Goal: Share content: Distribute website content to other platforms or users

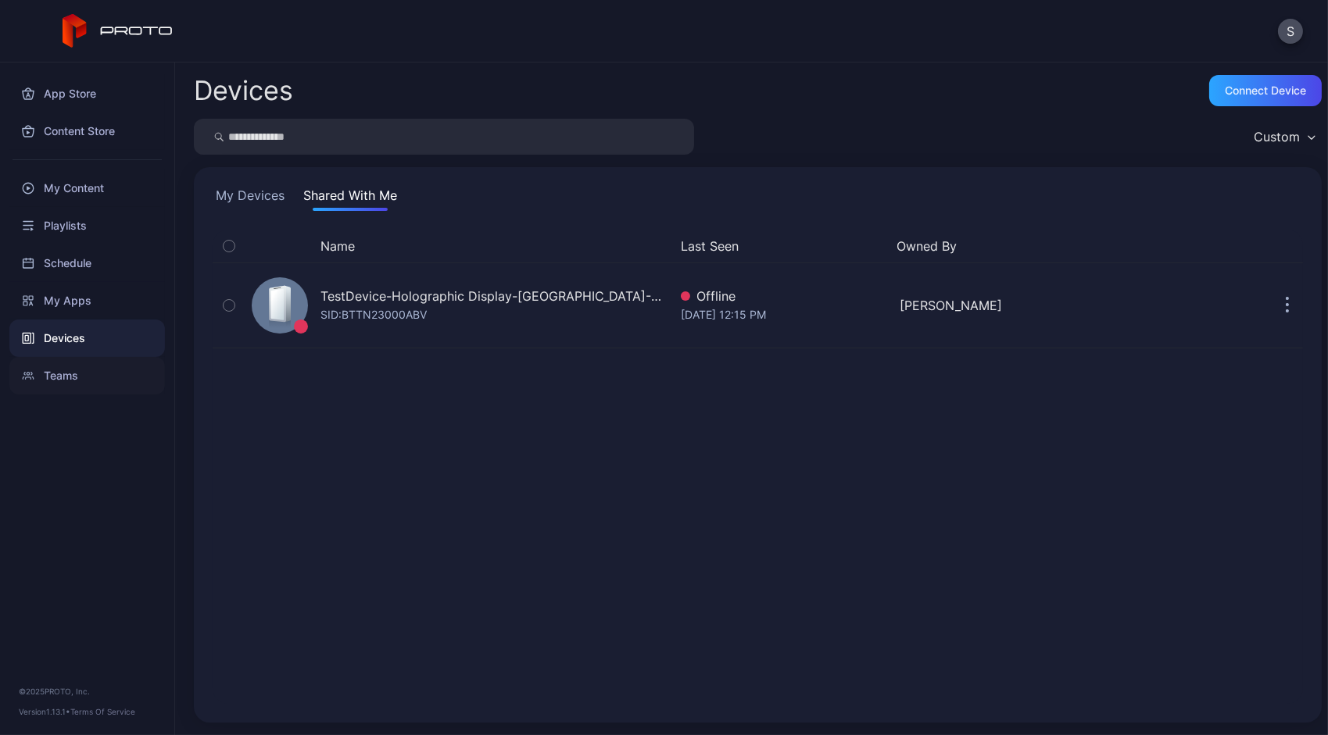
click at [67, 380] on div "Teams" at bounding box center [87, 376] width 156 height 38
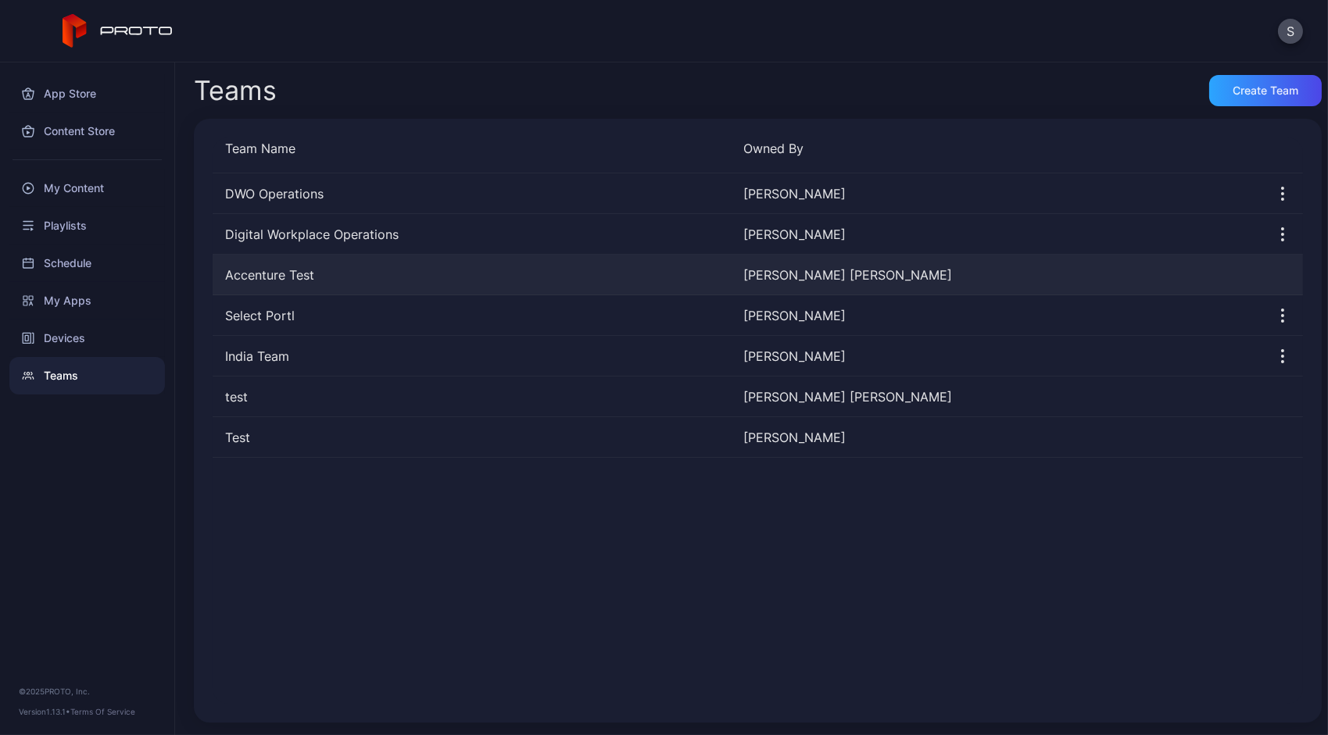
click at [795, 277] on div "[PERSON_NAME] [PERSON_NAME]" at bounding box center [997, 275] width 506 height 19
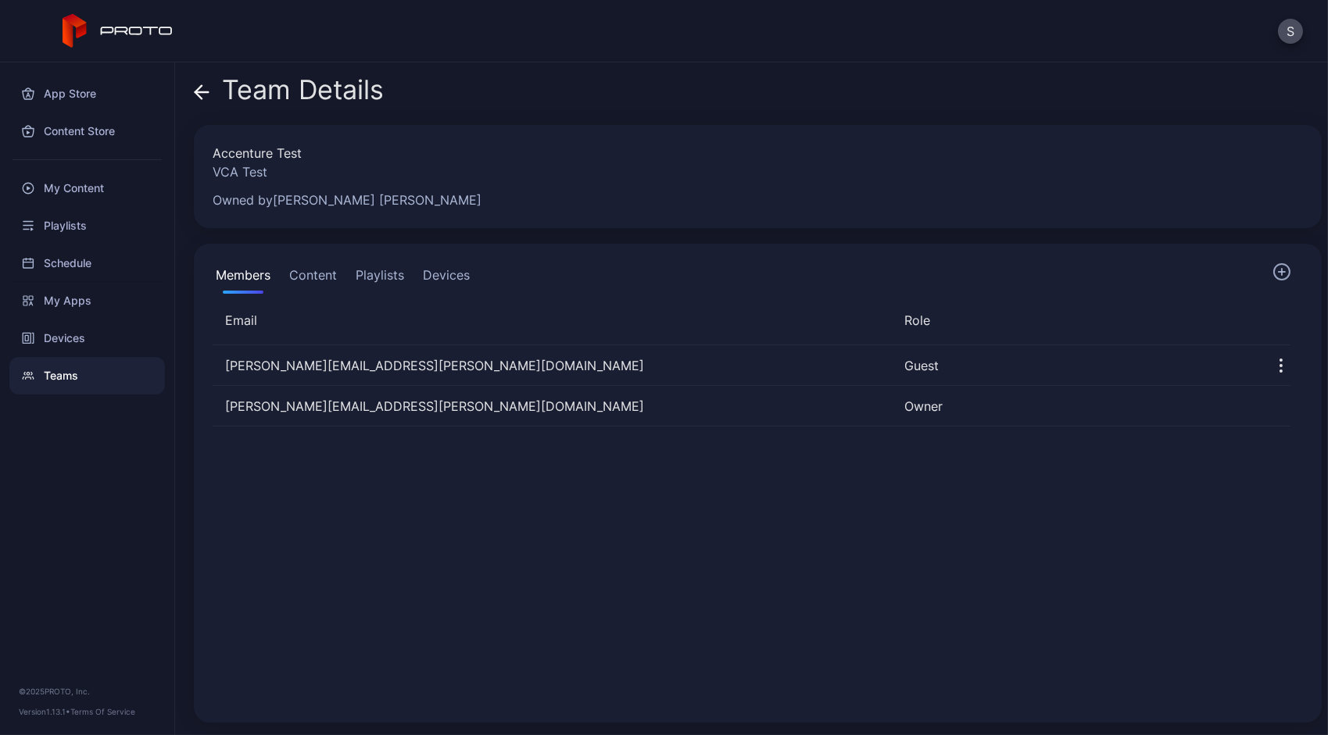
click at [310, 281] on button "Content" at bounding box center [313, 278] width 54 height 31
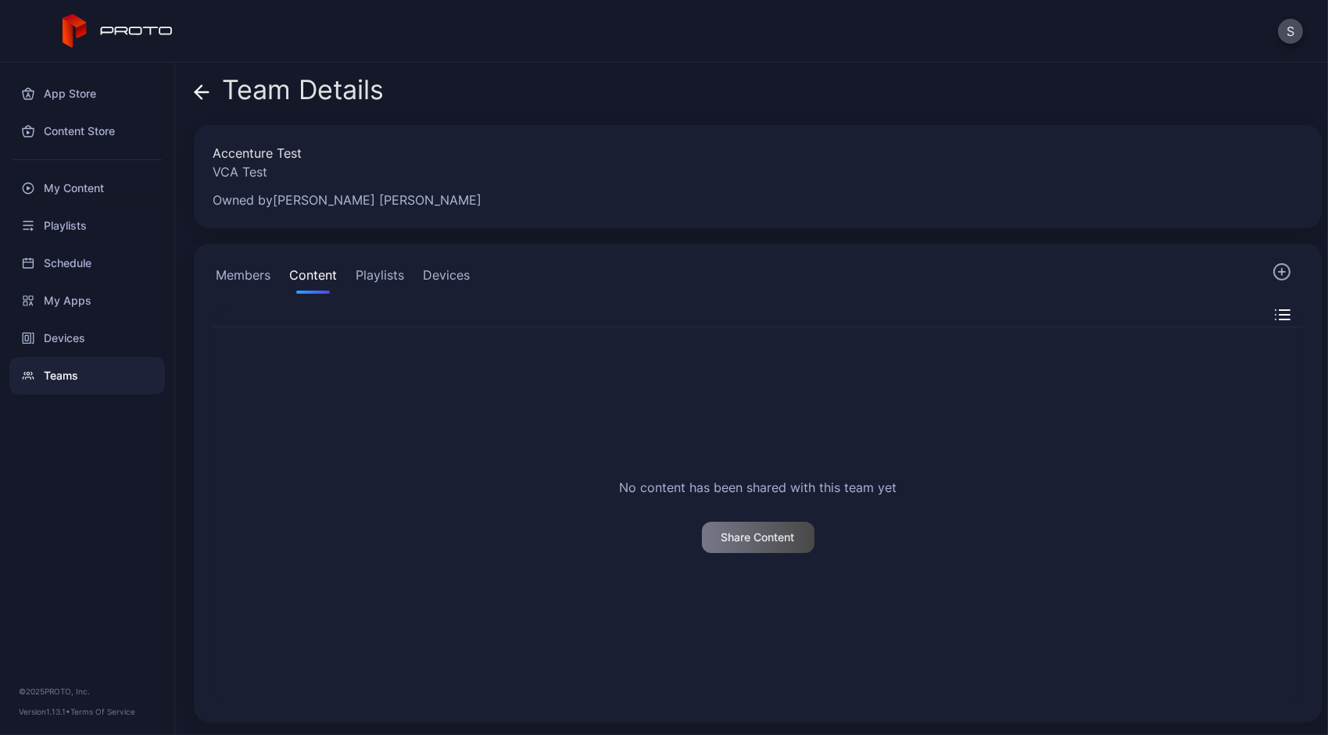
click at [1265, 262] on div "Members Content Playlists Devices No content has been shared with this team yet…" at bounding box center [758, 483] width 1128 height 479
click at [712, 324] on div "No content has been shared with this team yet Share Content" at bounding box center [757, 516] width 1115 height 402
click at [88, 195] on div "My Content" at bounding box center [87, 189] width 156 height 38
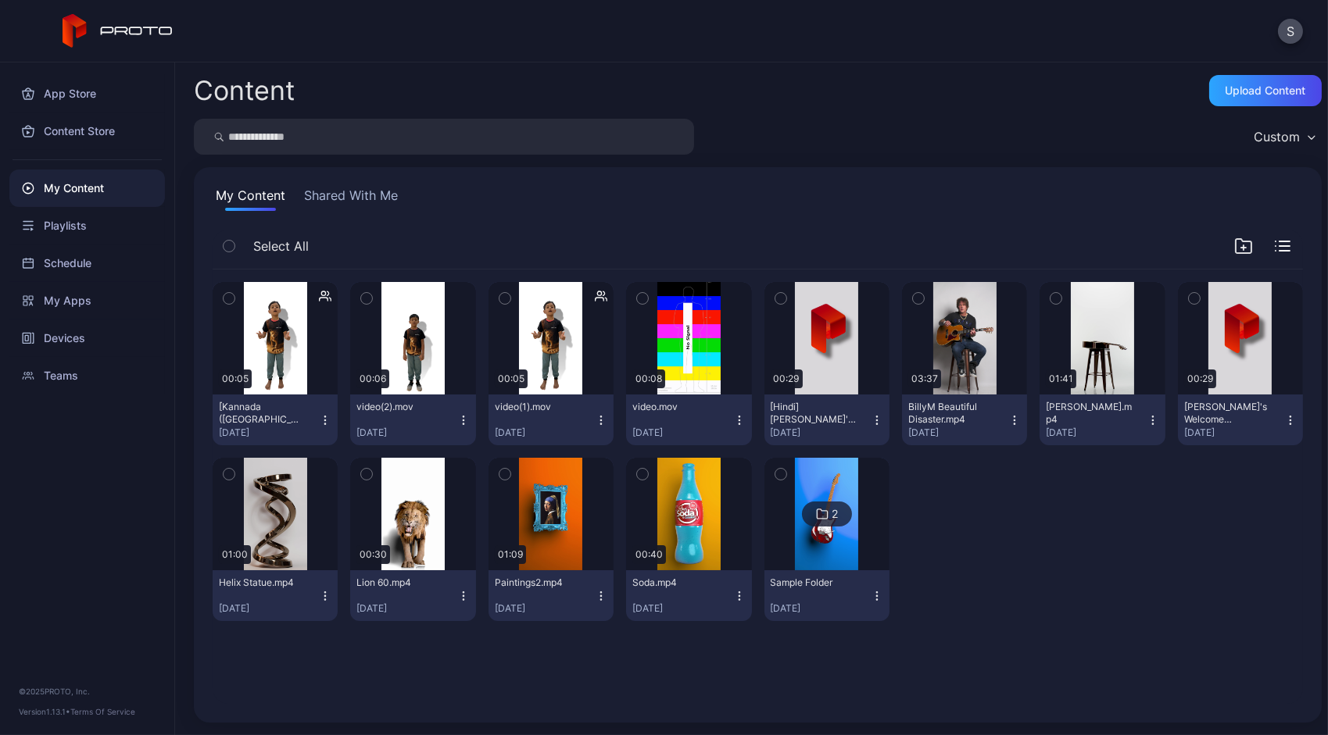
click at [458, 415] on icon "button" at bounding box center [463, 420] width 13 height 13
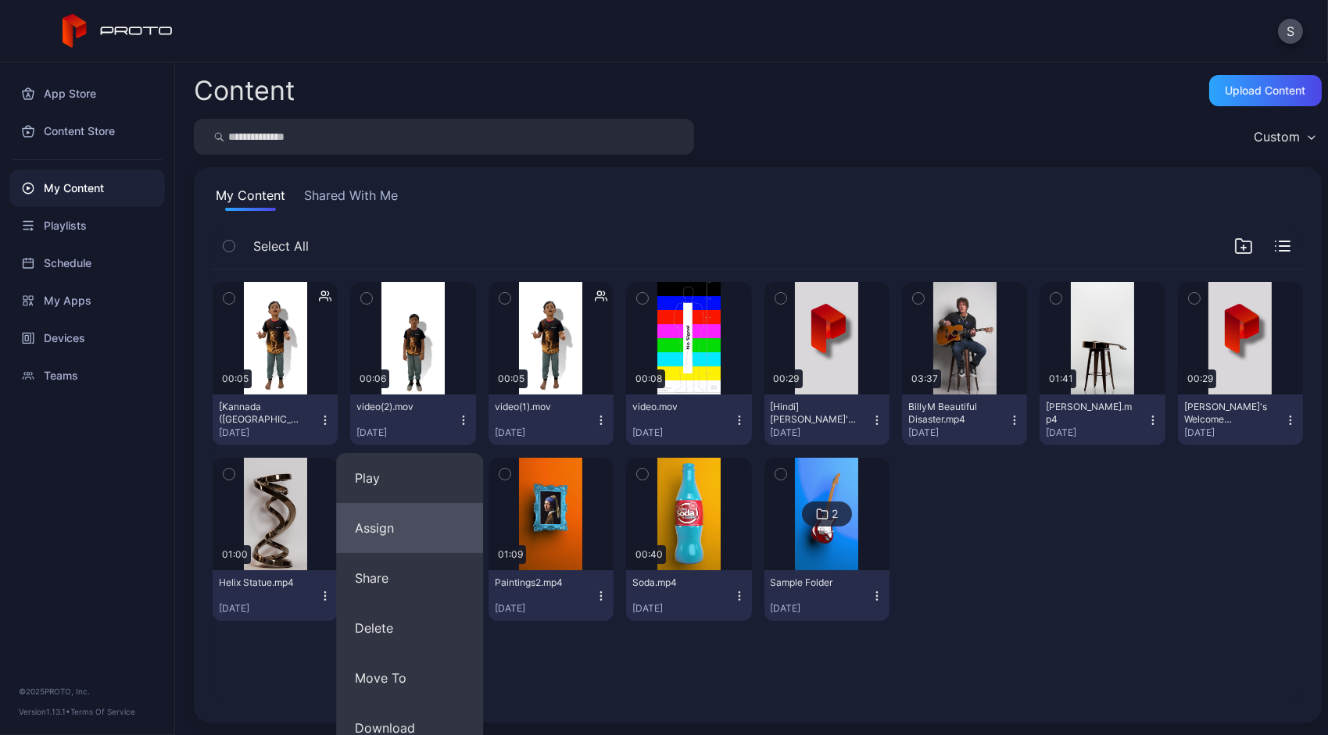
click at [397, 525] on button "Assign" at bounding box center [409, 528] width 147 height 50
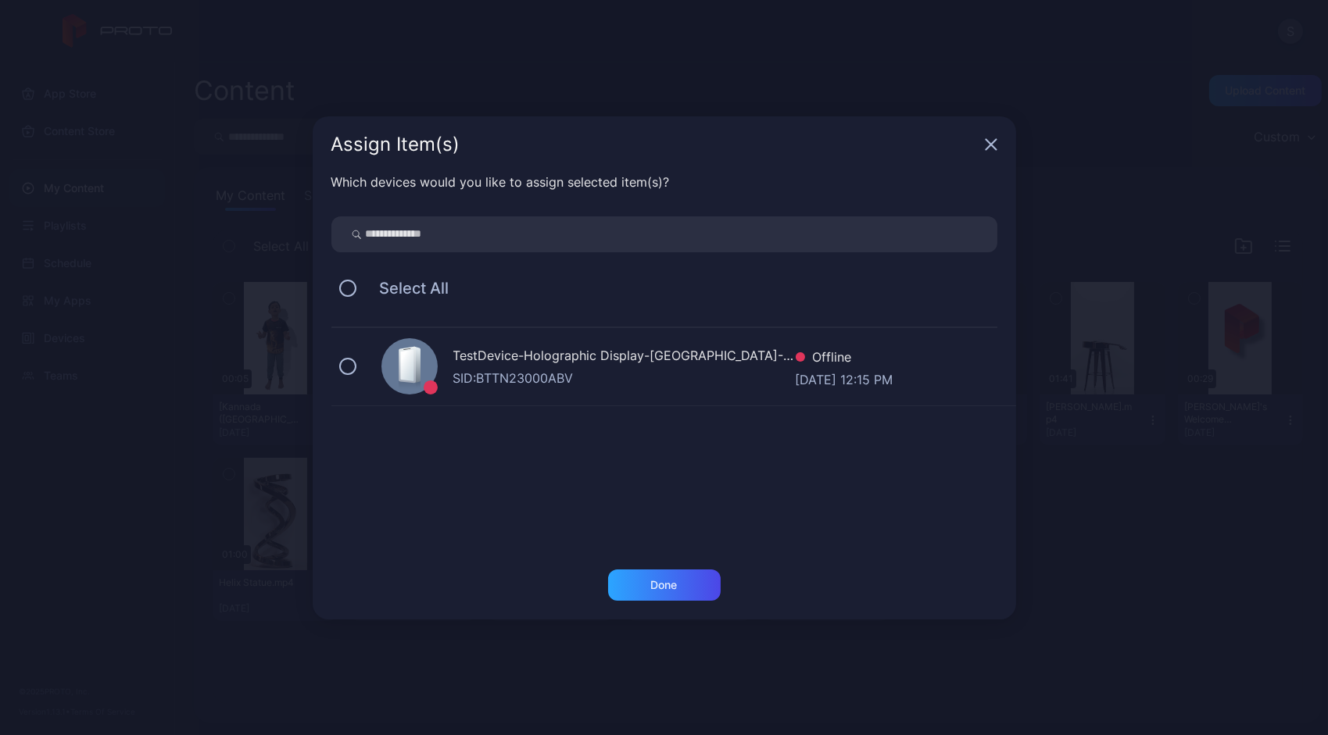
click at [1005, 139] on div "Assign Item(s)" at bounding box center [664, 144] width 703 height 56
click at [994, 141] on icon "button" at bounding box center [990, 144] width 10 height 10
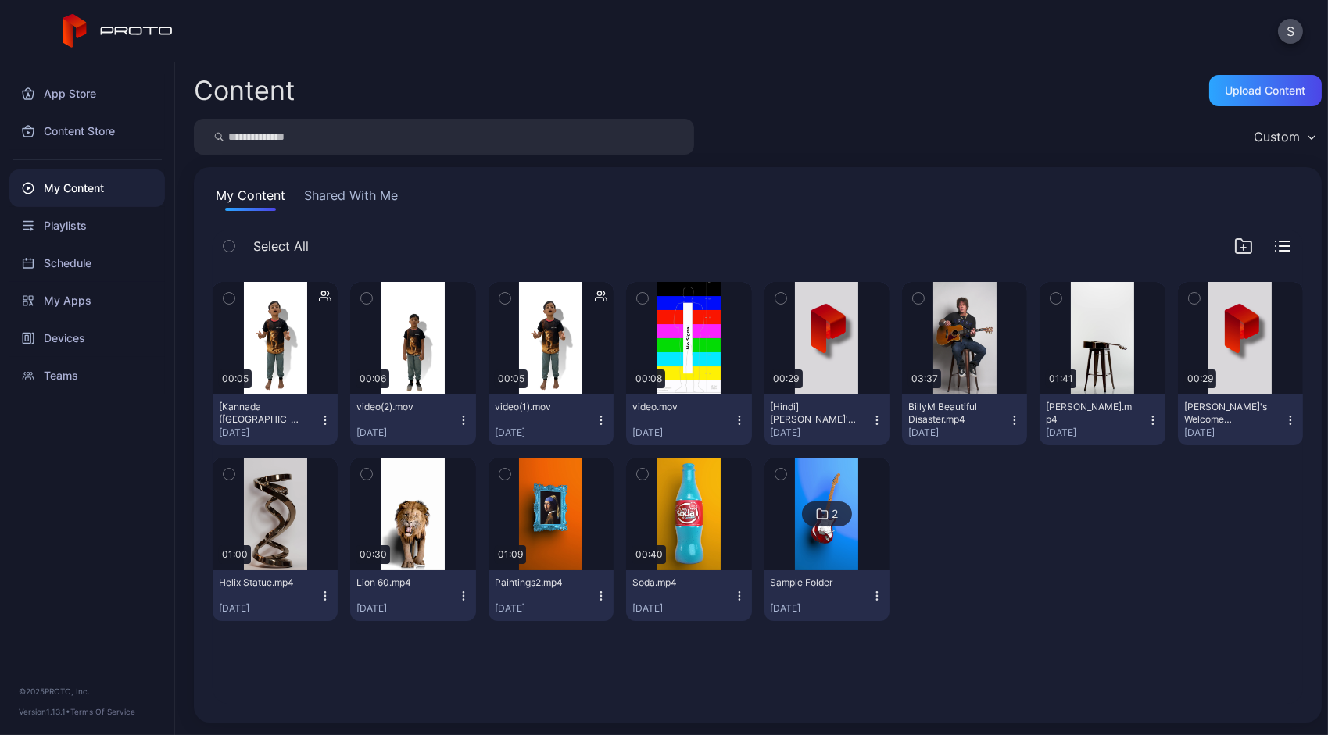
click at [419, 409] on div "video(2).mov" at bounding box center [399, 407] width 86 height 13
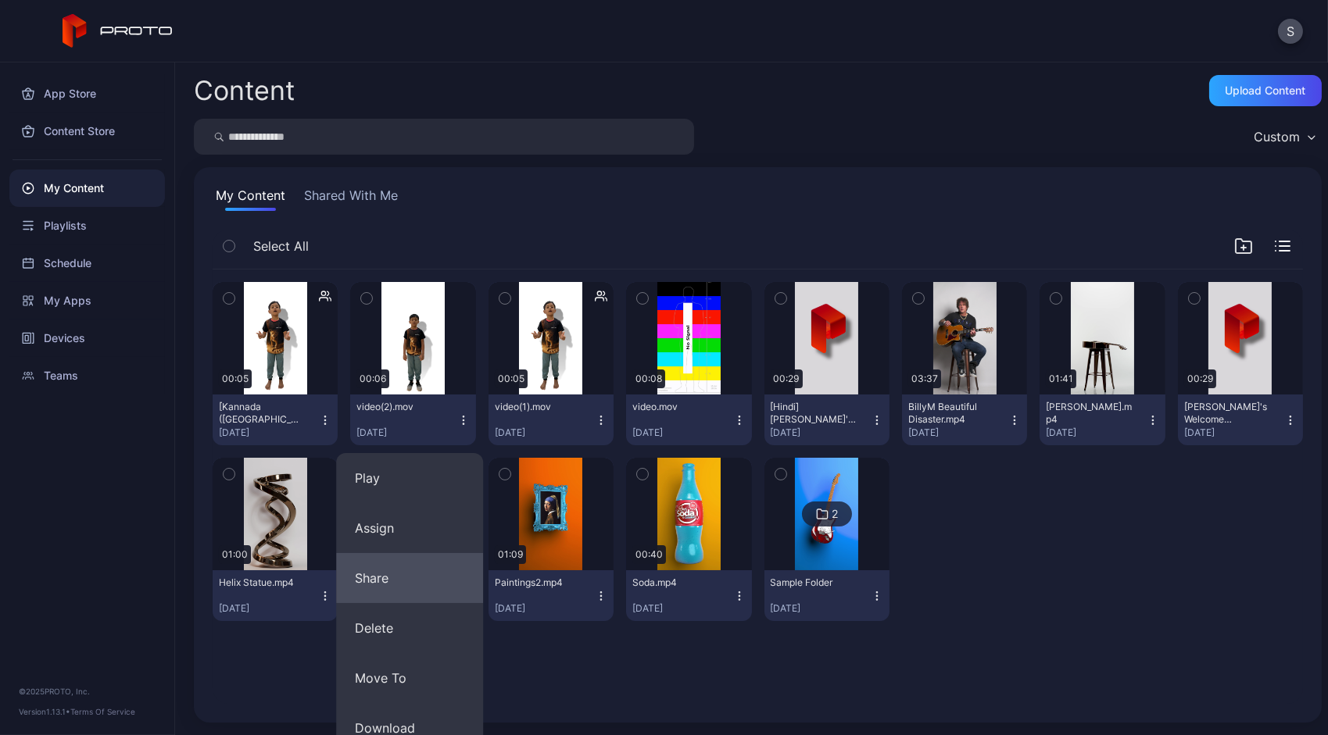
click at [363, 592] on button "Share" at bounding box center [409, 578] width 147 height 50
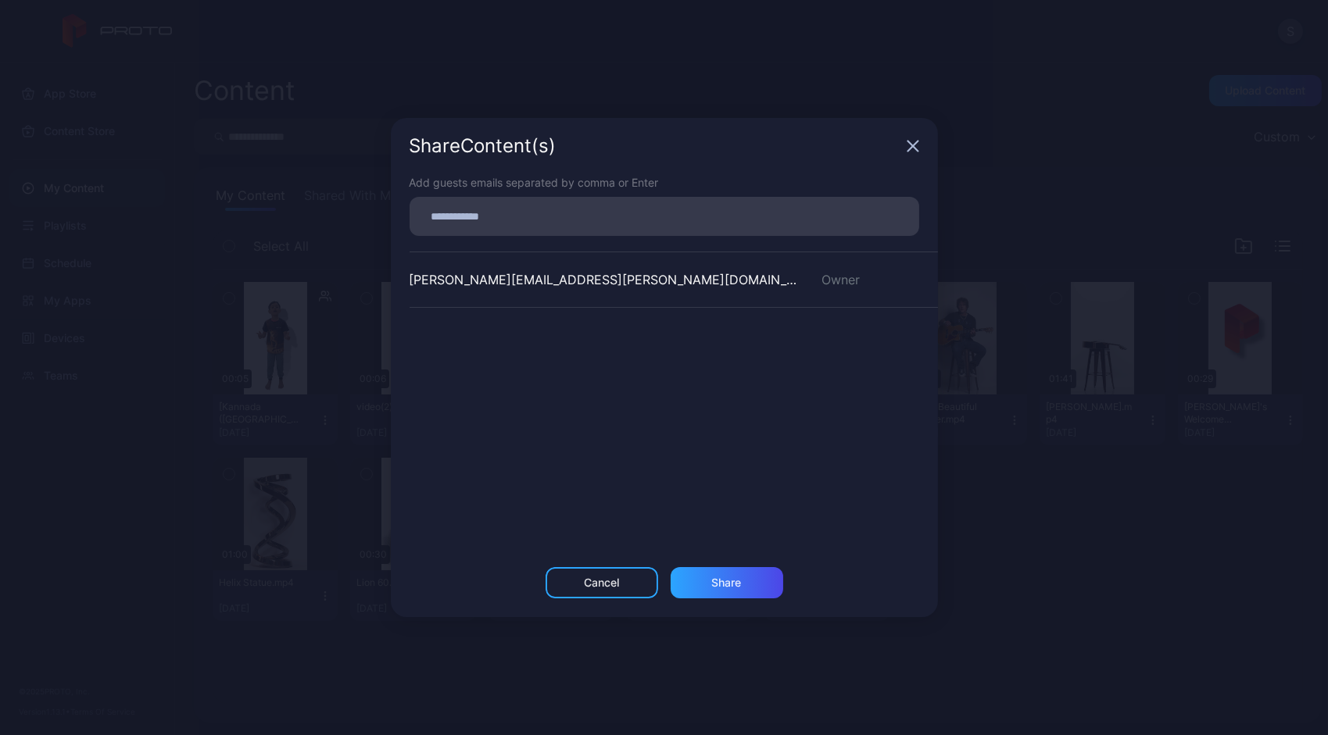
click at [626, 216] on input at bounding box center [664, 216] width 491 height 20
type input "****"
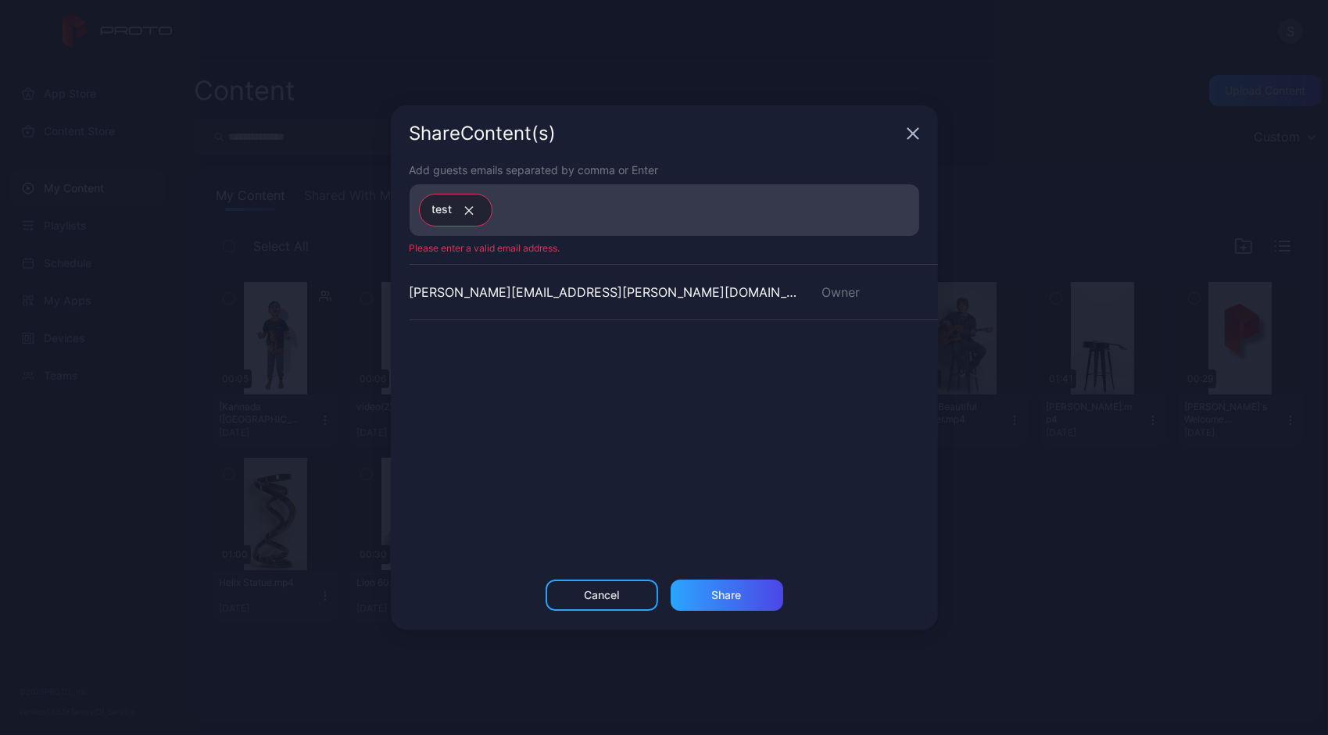
click at [911, 144] on div "Share Content (s)" at bounding box center [664, 133] width 547 height 56
click at [469, 215] on icon "button" at bounding box center [469, 210] width 12 height 9
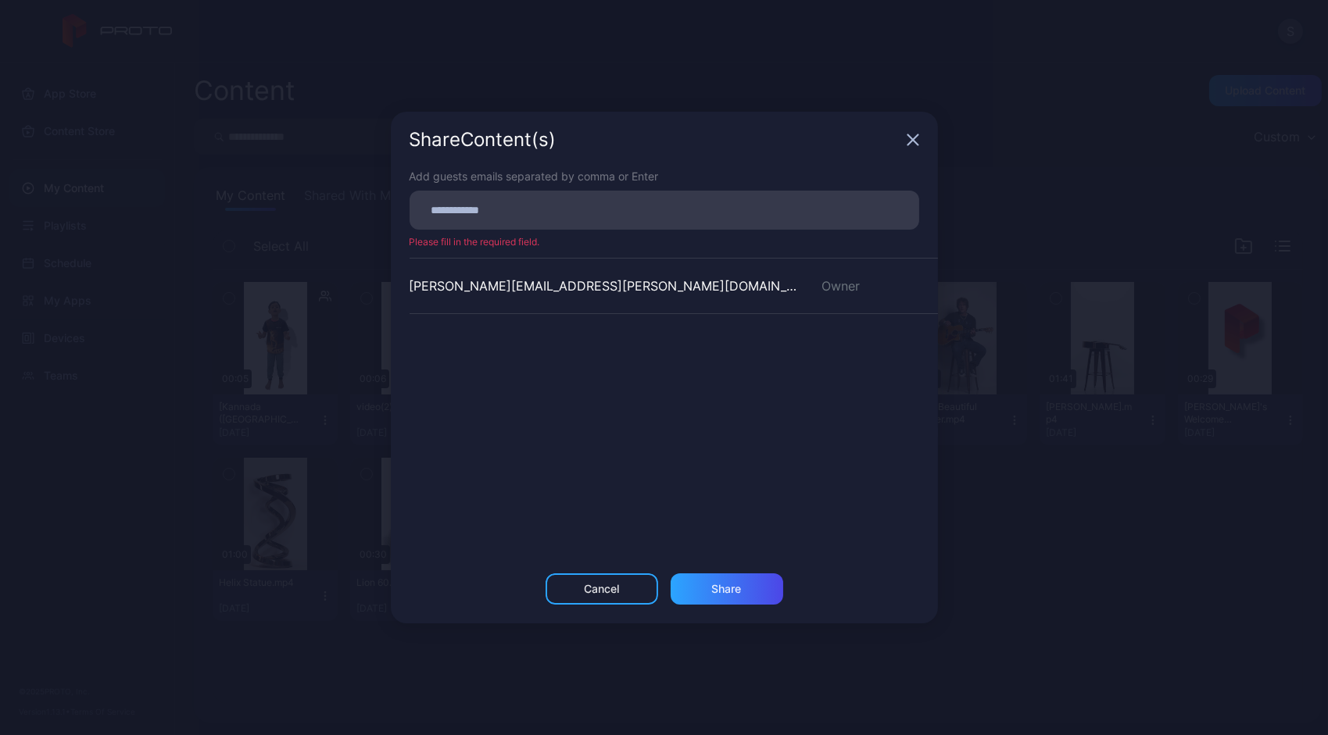
click at [910, 137] on icon "button" at bounding box center [913, 140] width 13 height 13
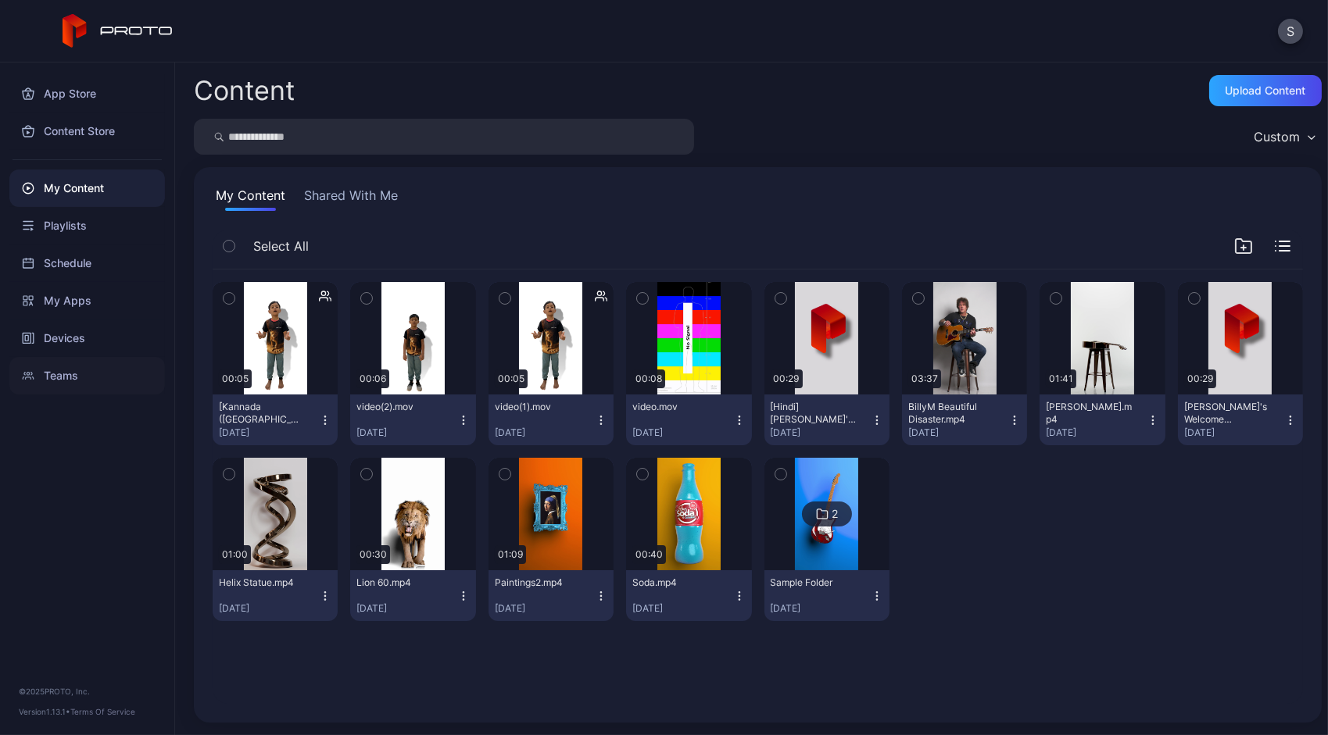
click at [77, 359] on div "Teams" at bounding box center [87, 376] width 156 height 38
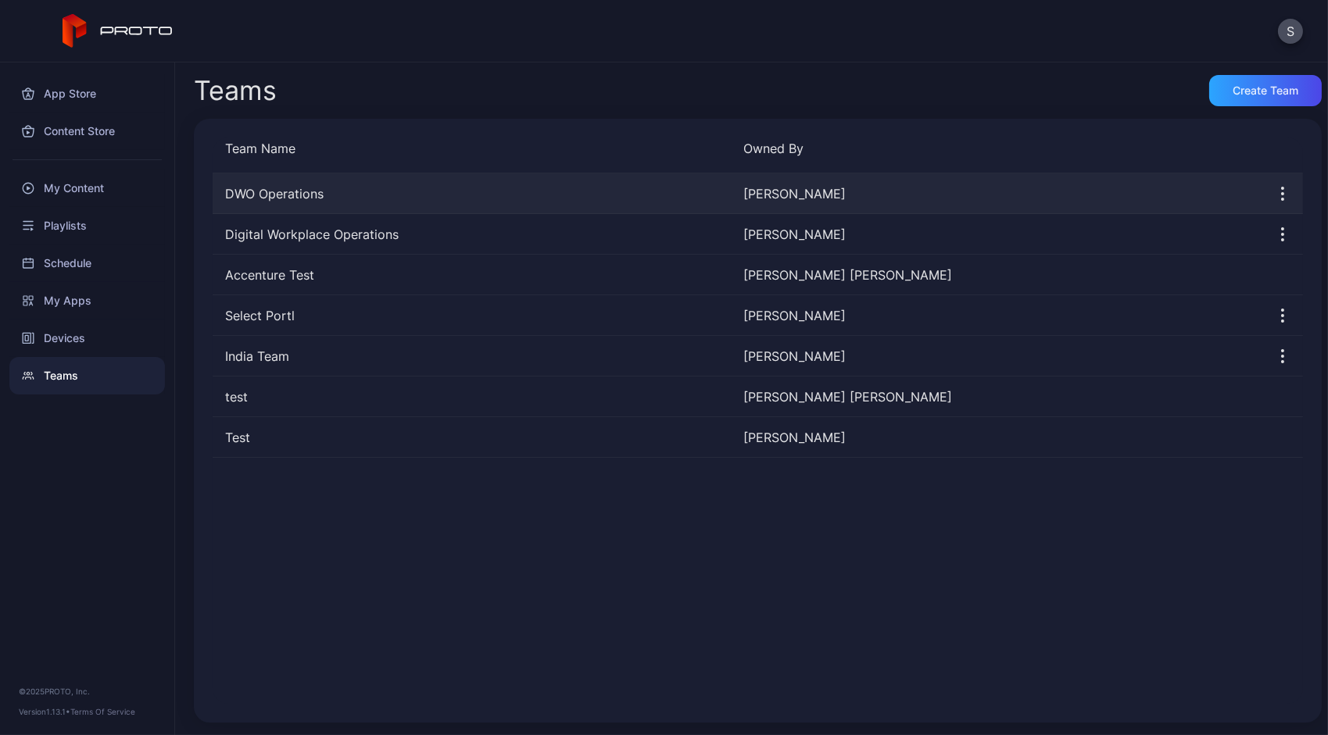
click at [828, 186] on div "[PERSON_NAME]" at bounding box center [997, 193] width 506 height 19
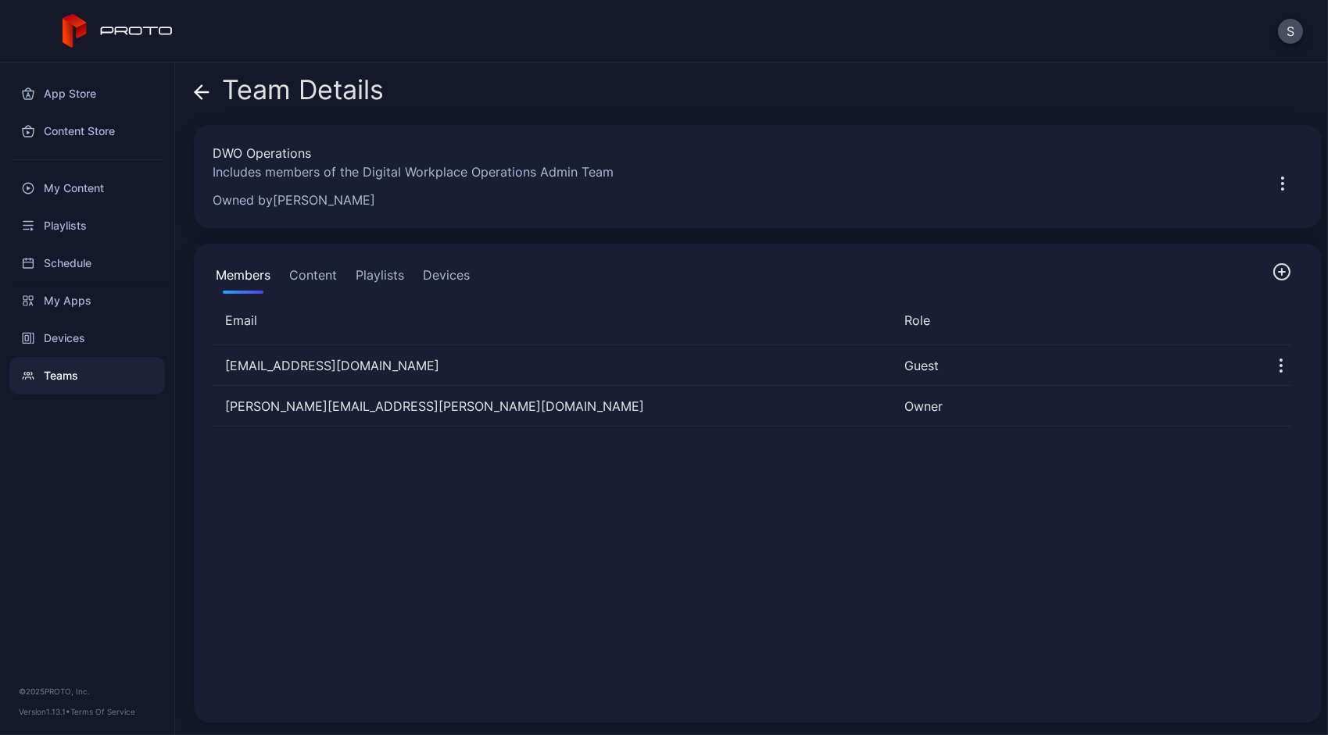
click at [333, 277] on button "Content" at bounding box center [313, 278] width 54 height 31
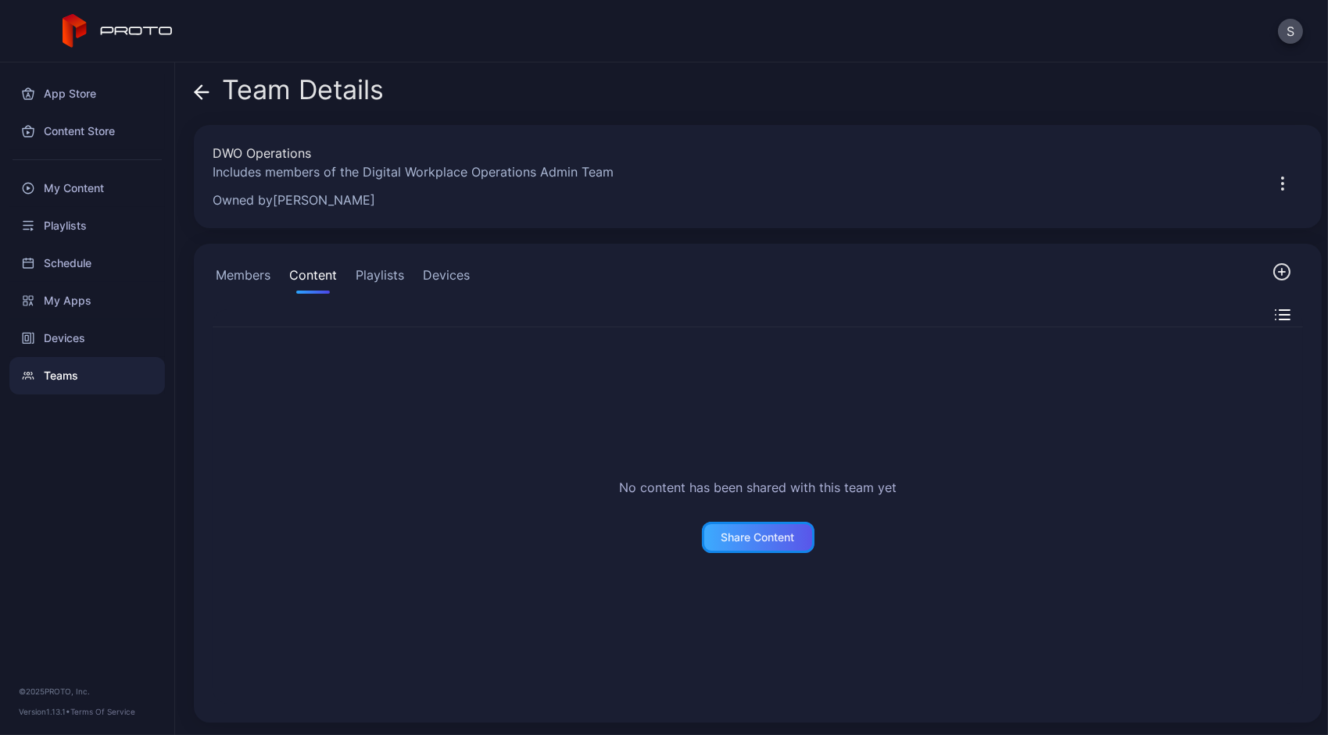
click at [744, 549] on div "Share Content" at bounding box center [758, 537] width 113 height 31
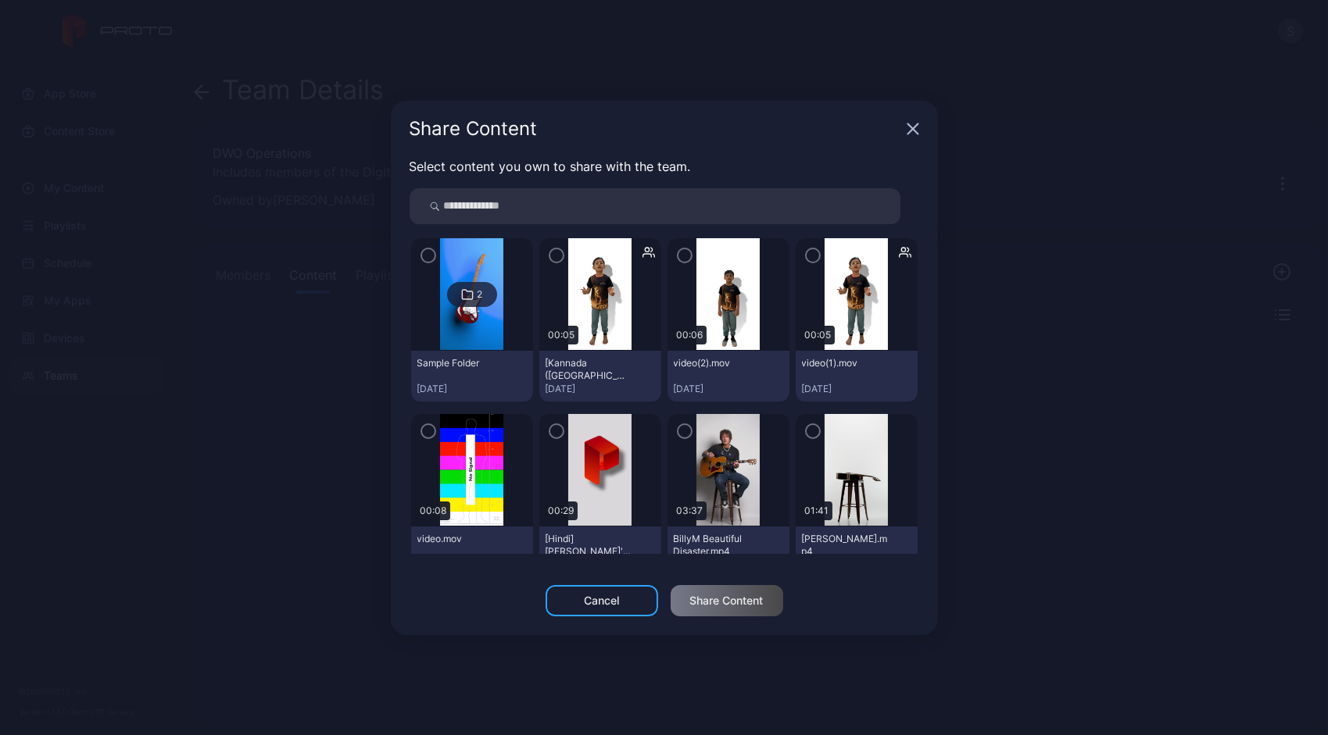
click at [916, 119] on div "Share Content" at bounding box center [664, 129] width 547 height 56
click at [915, 133] on icon "button" at bounding box center [912, 128] width 10 height 10
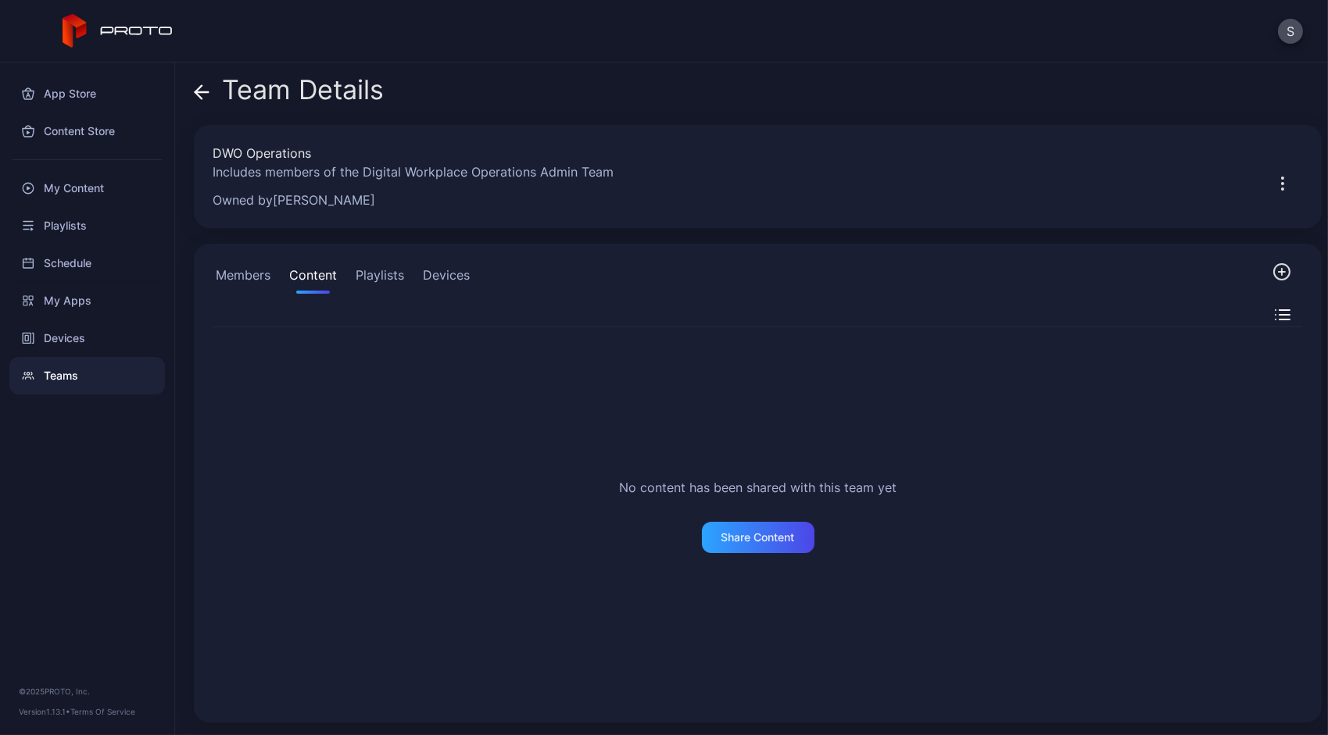
click at [392, 278] on button "Playlists" at bounding box center [379, 278] width 55 height 31
click at [323, 284] on button "Content" at bounding box center [313, 278] width 54 height 31
click at [78, 195] on div "My Content" at bounding box center [87, 189] width 156 height 38
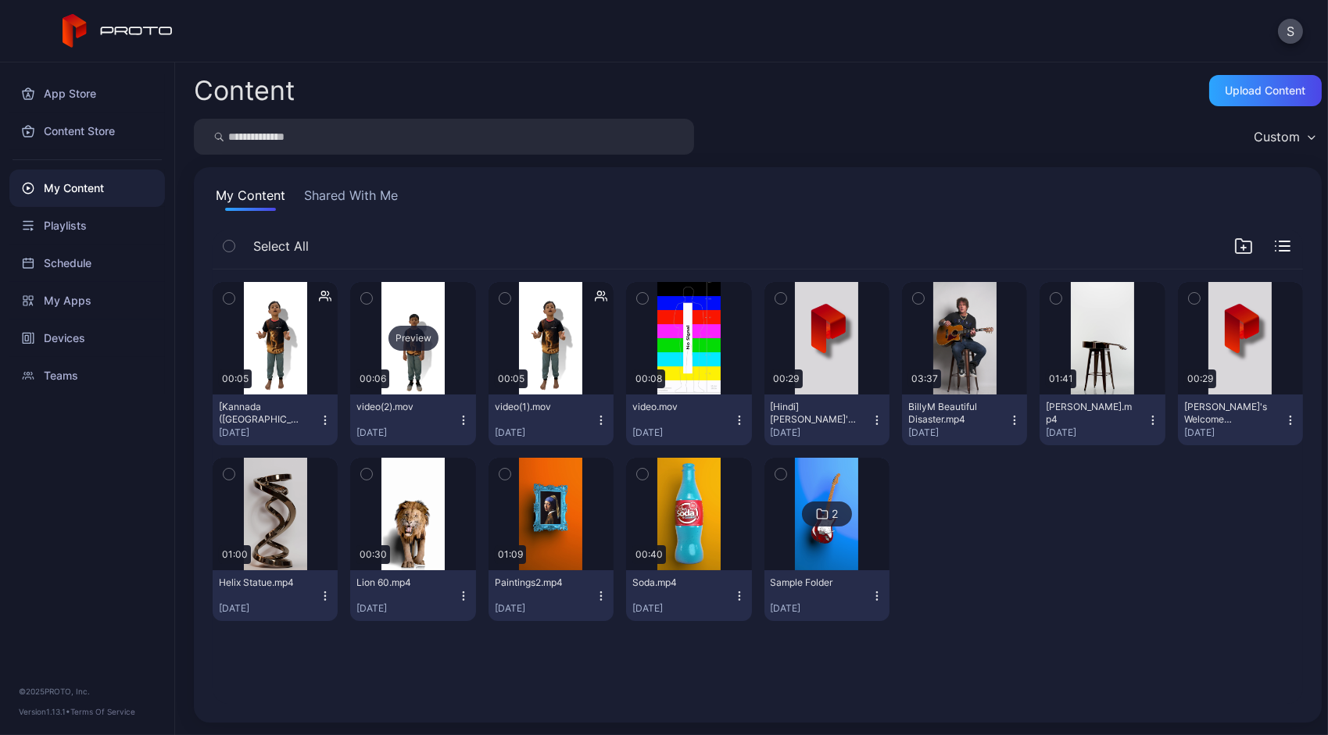
drag, startPoint x: 461, startPoint y: 426, endPoint x: 424, endPoint y: 358, distance: 77.3
drag, startPoint x: 424, startPoint y: 358, endPoint x: 513, endPoint y: 240, distance: 147.4
click at [513, 240] on div "Select All" at bounding box center [758, 250] width 1090 height 40
click at [462, 418] on icon "button" at bounding box center [463, 420] width 13 height 13
click at [86, 325] on div "Devices" at bounding box center [87, 339] width 156 height 38
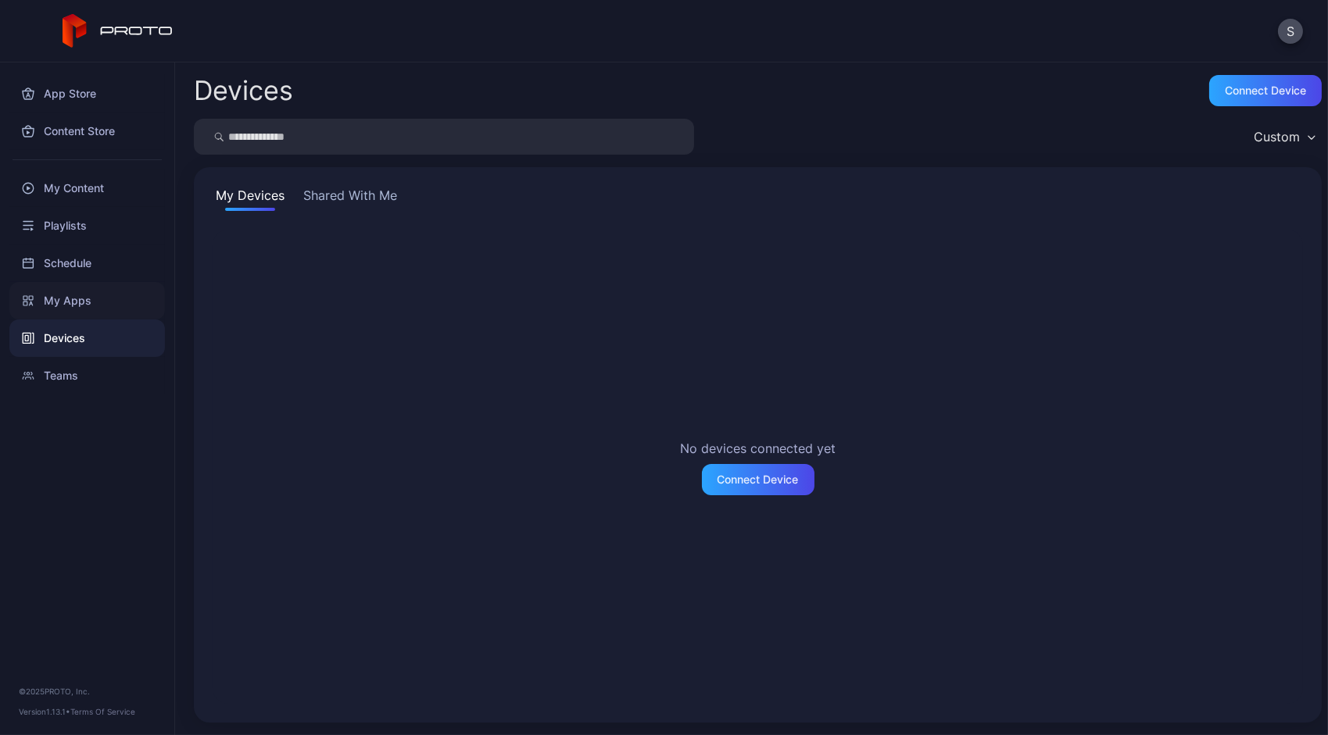
click at [78, 291] on div "My Apps" at bounding box center [87, 301] width 156 height 38
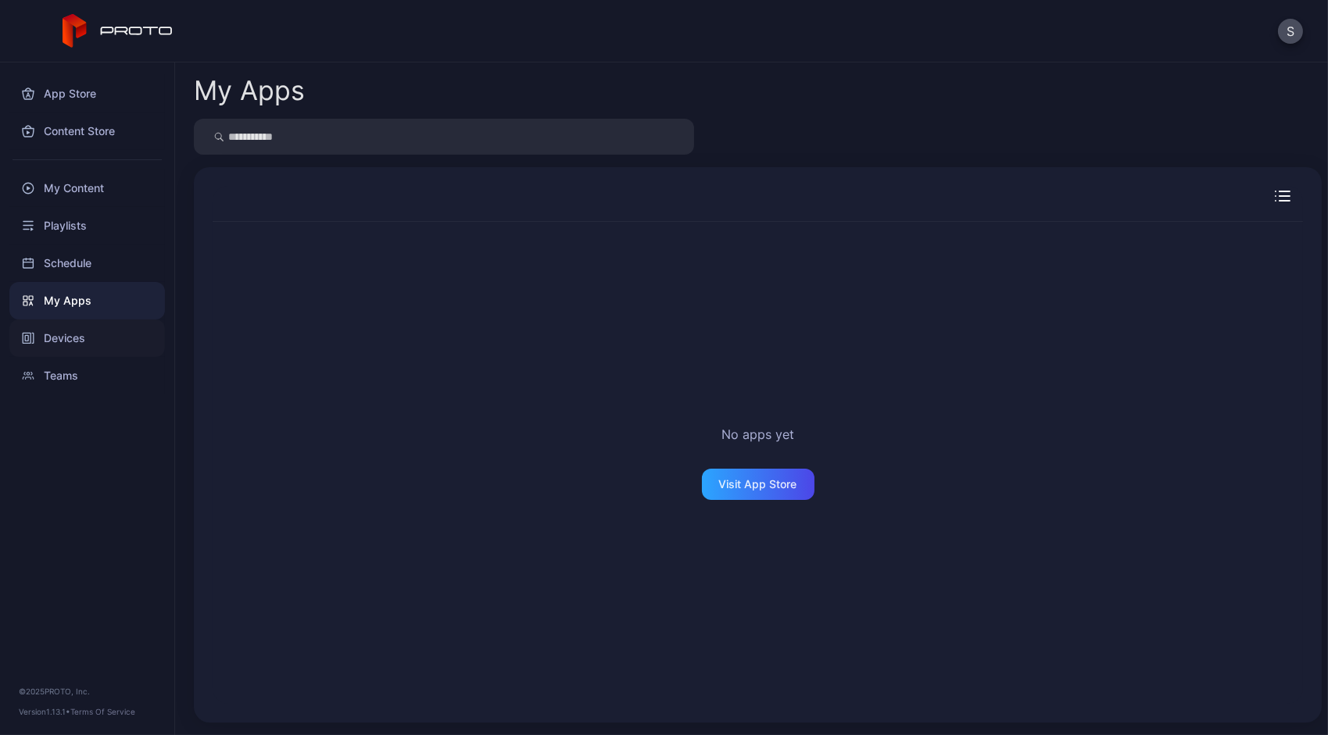
click at [79, 343] on div "Devices" at bounding box center [87, 339] width 156 height 38
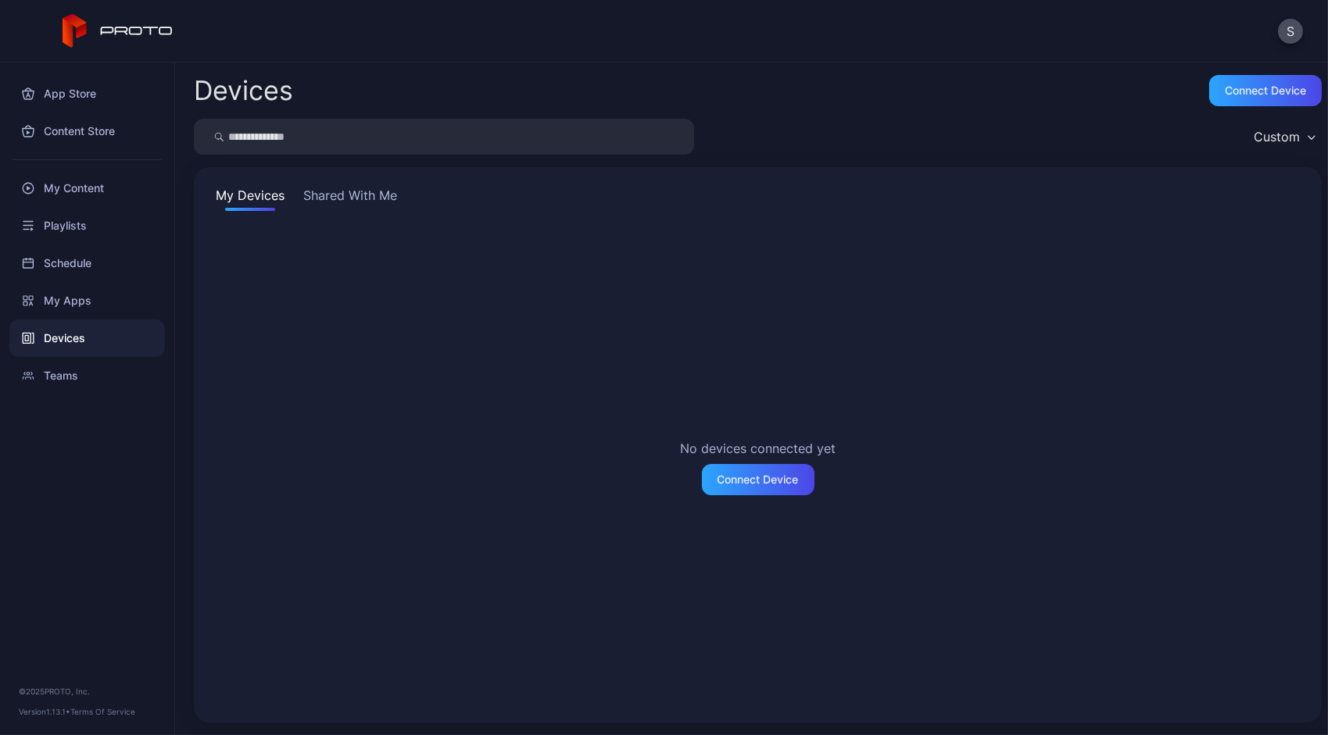
click at [345, 205] on button "Shared With Me" at bounding box center [350, 198] width 100 height 25
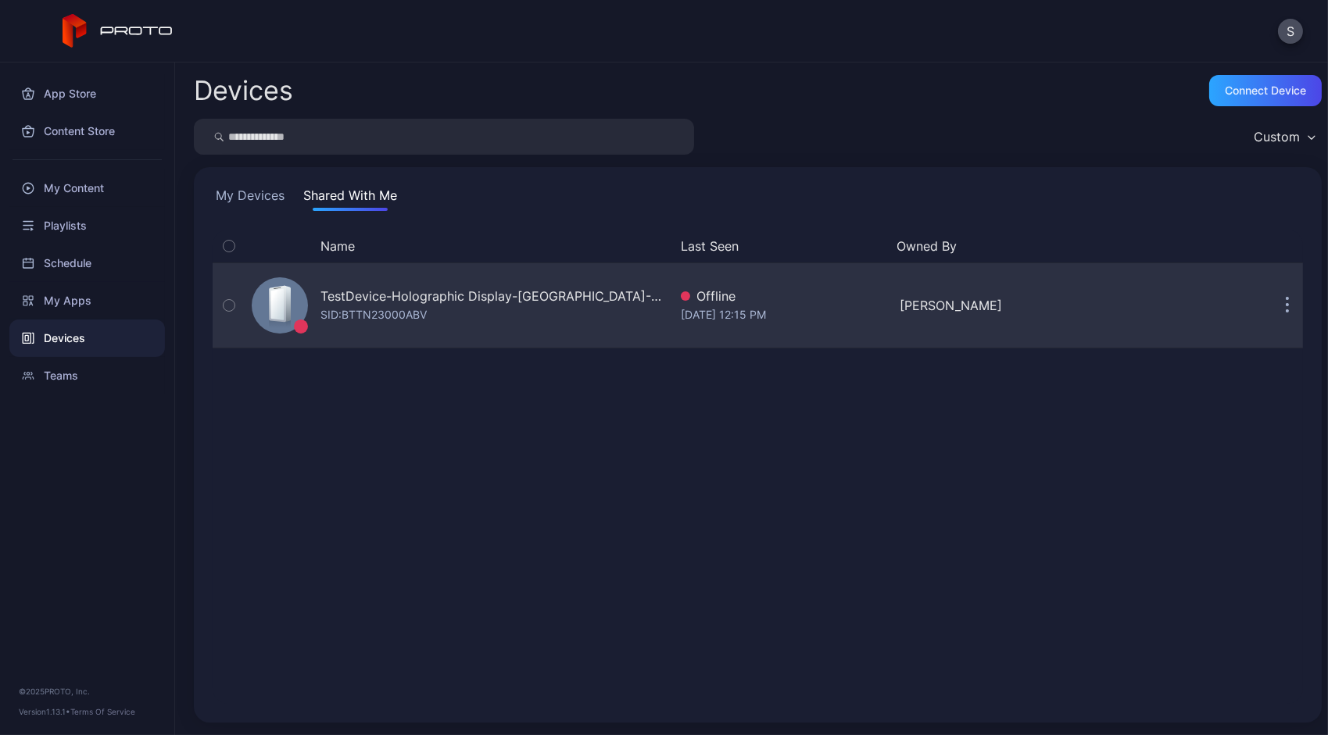
click at [682, 312] on div "[DATE] 12:15 PM" at bounding box center [784, 315] width 206 height 19
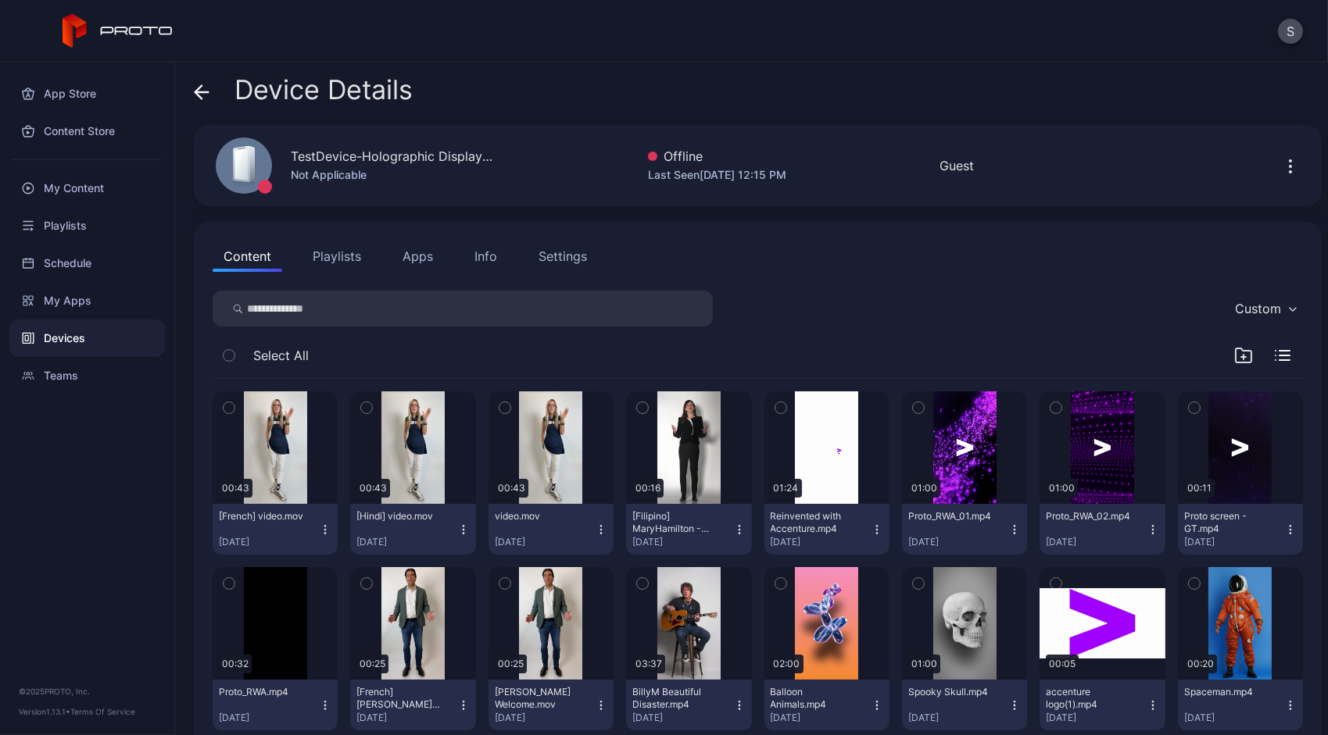
click at [1281, 164] on icon "button" at bounding box center [1290, 166] width 19 height 19
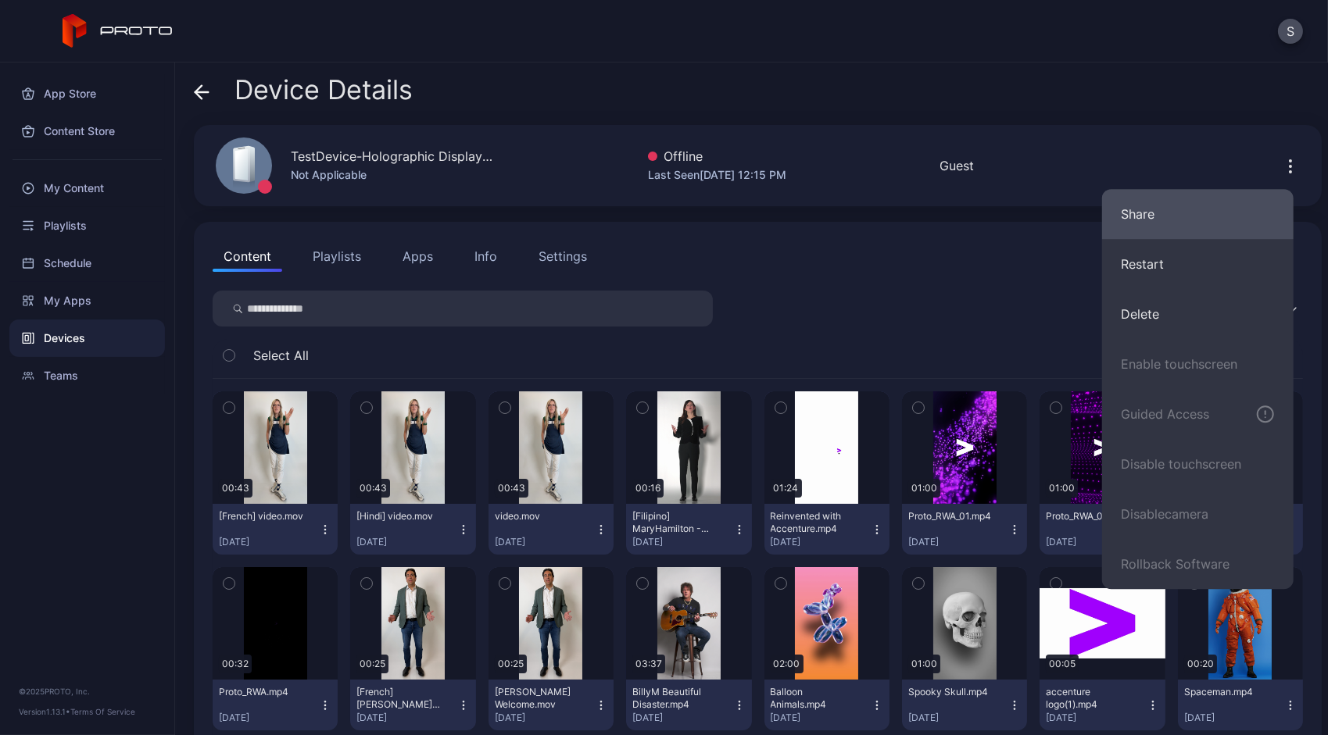
click at [1182, 198] on button "Share" at bounding box center [1197, 214] width 191 height 50
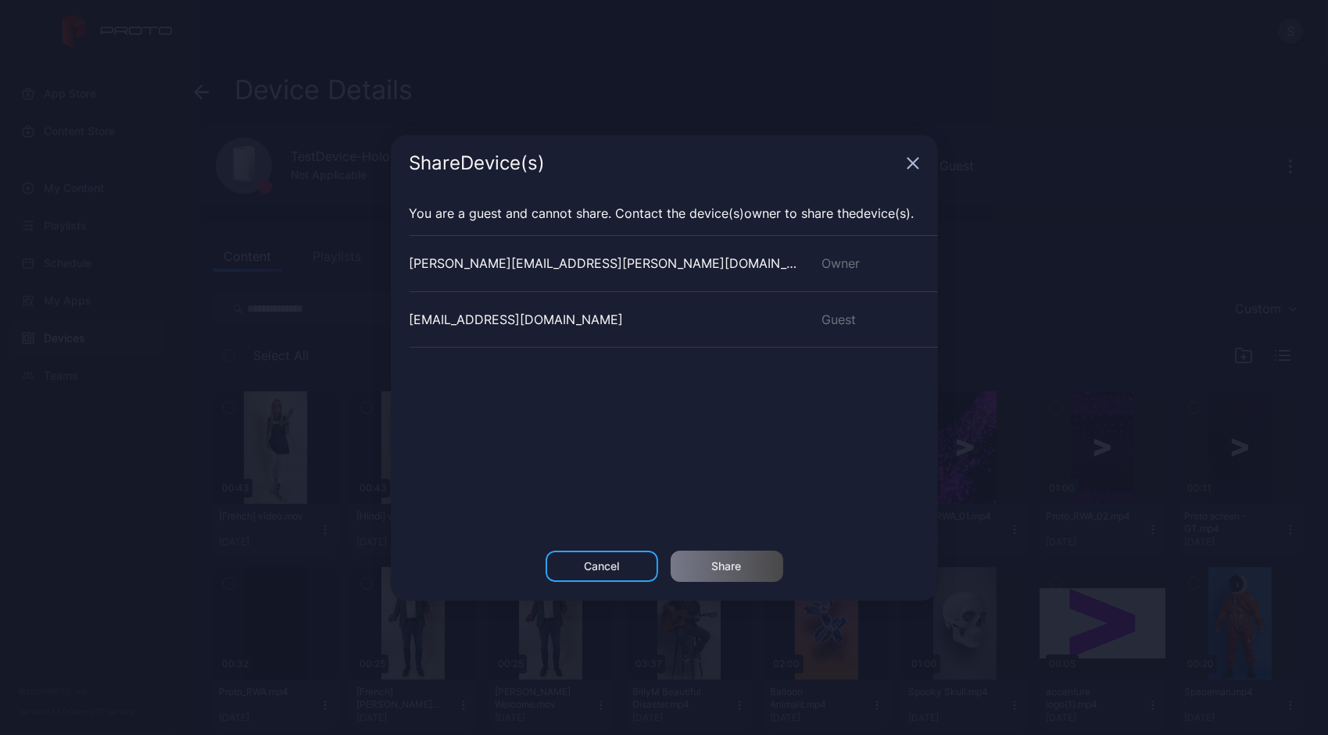
click at [911, 166] on icon "button" at bounding box center [913, 163] width 13 height 13
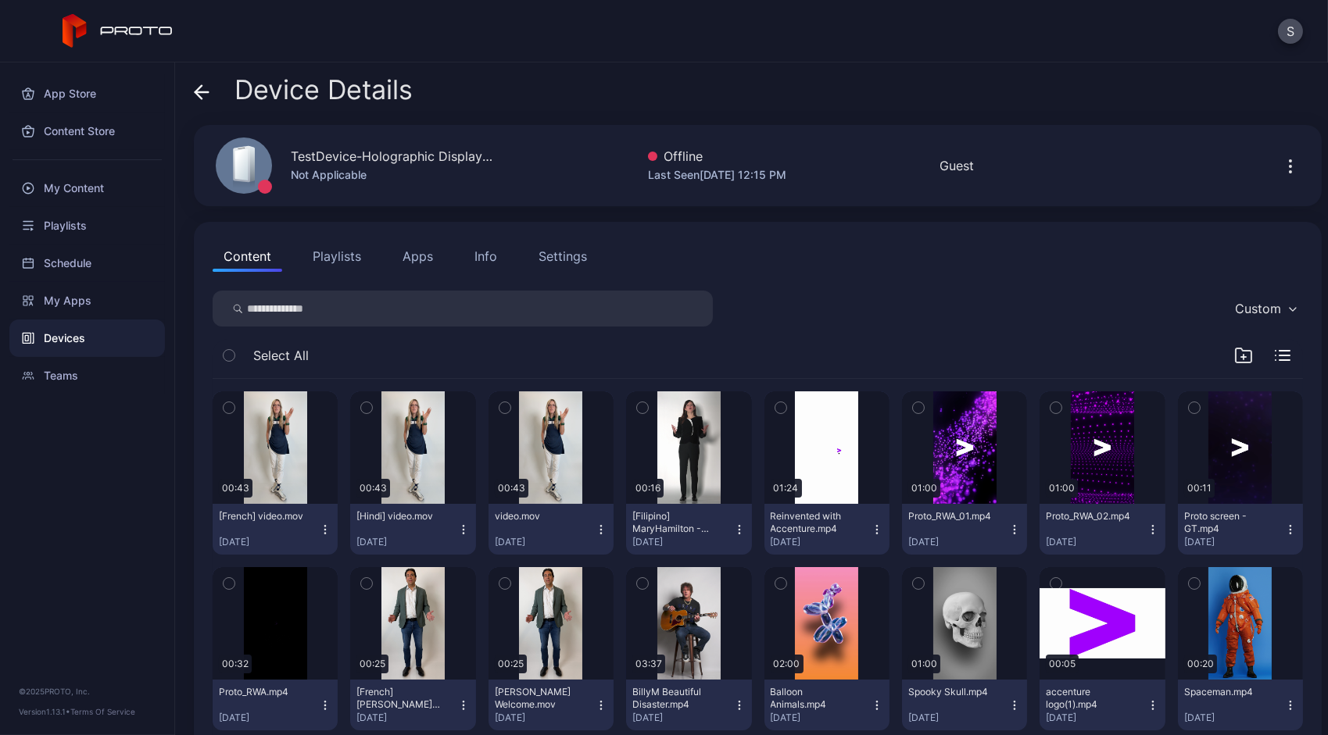
click at [1281, 171] on icon "button" at bounding box center [1290, 166] width 19 height 19
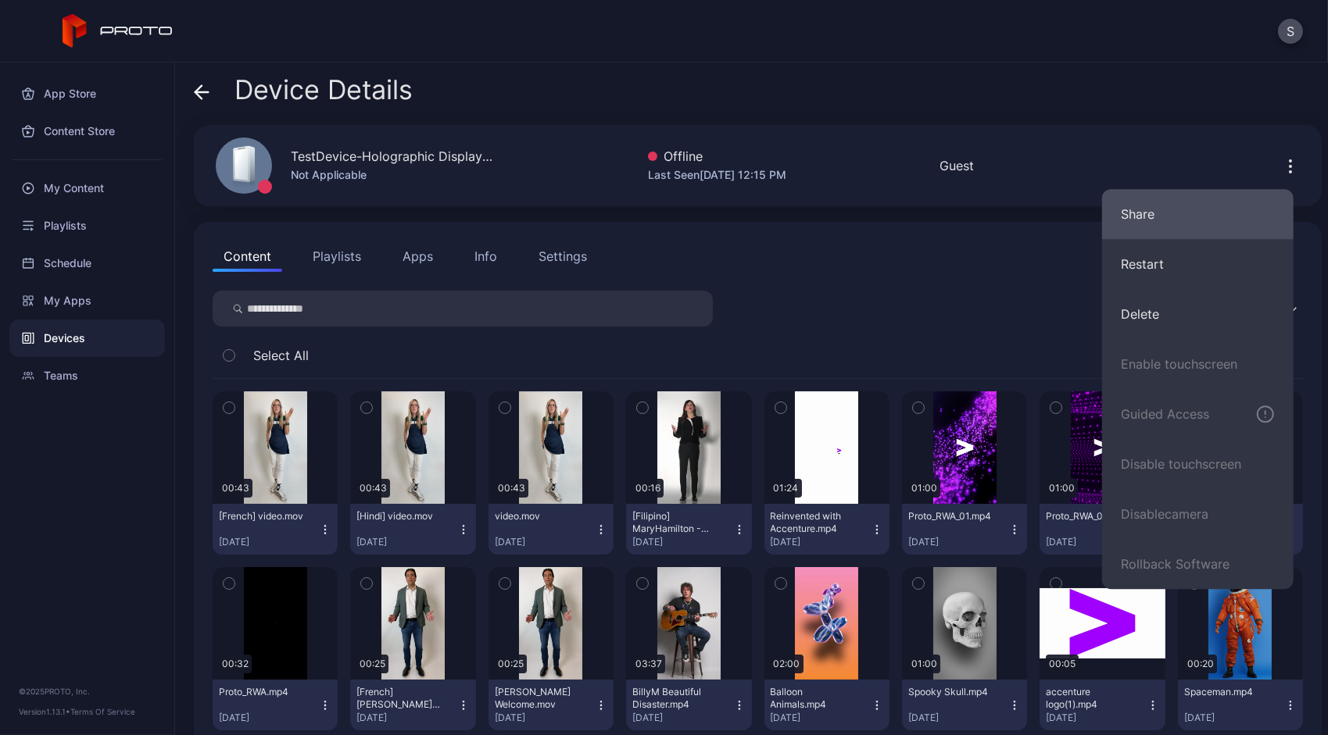
click at [1203, 214] on button "Share" at bounding box center [1197, 214] width 191 height 50
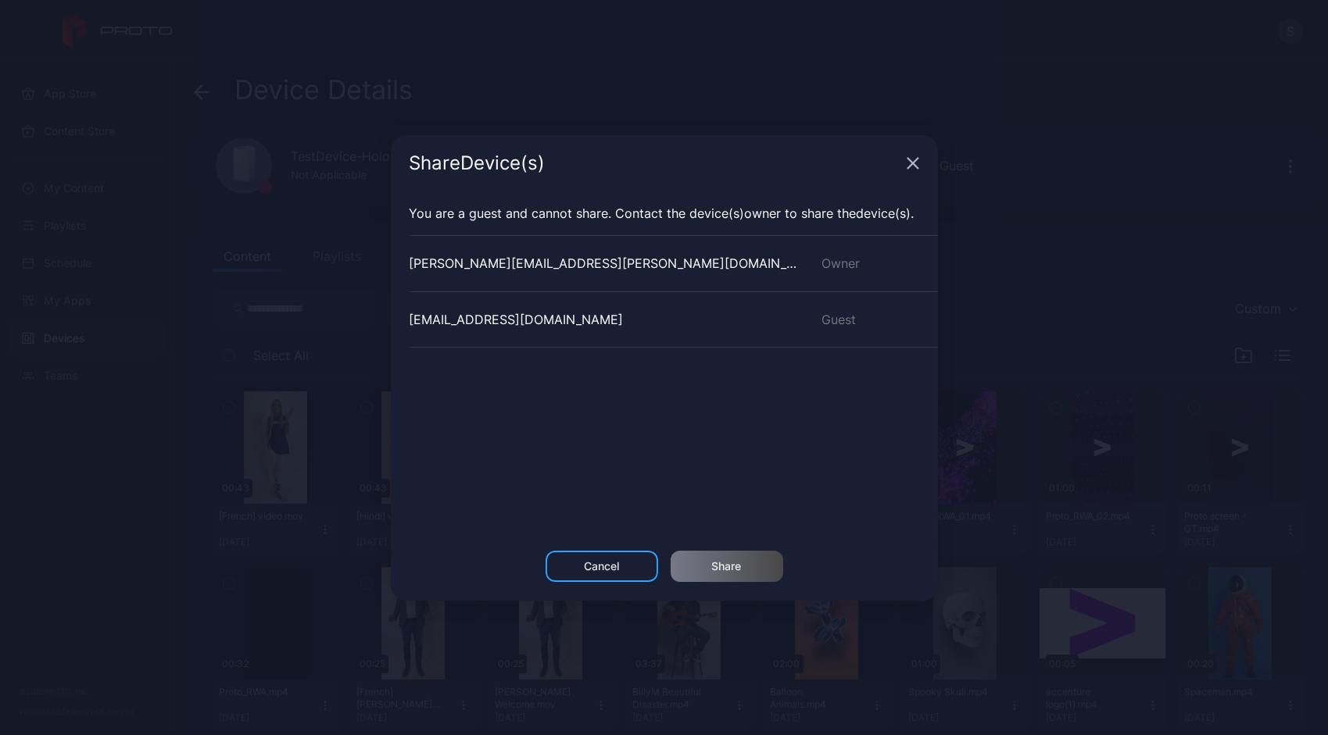
click at [917, 171] on div "Share Device (s)" at bounding box center [664, 163] width 547 height 56
click at [913, 166] on icon "button" at bounding box center [913, 163] width 13 height 13
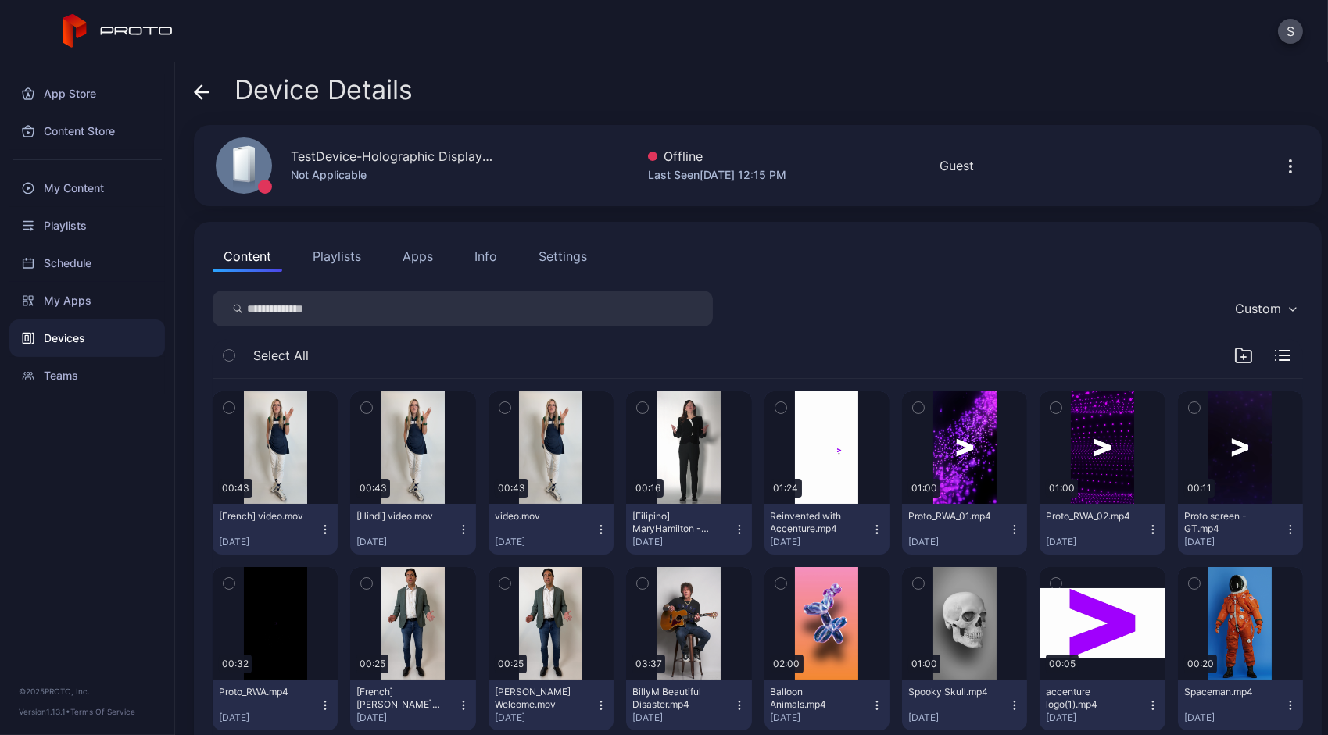
click at [419, 265] on button "Apps" at bounding box center [418, 256] width 52 height 31
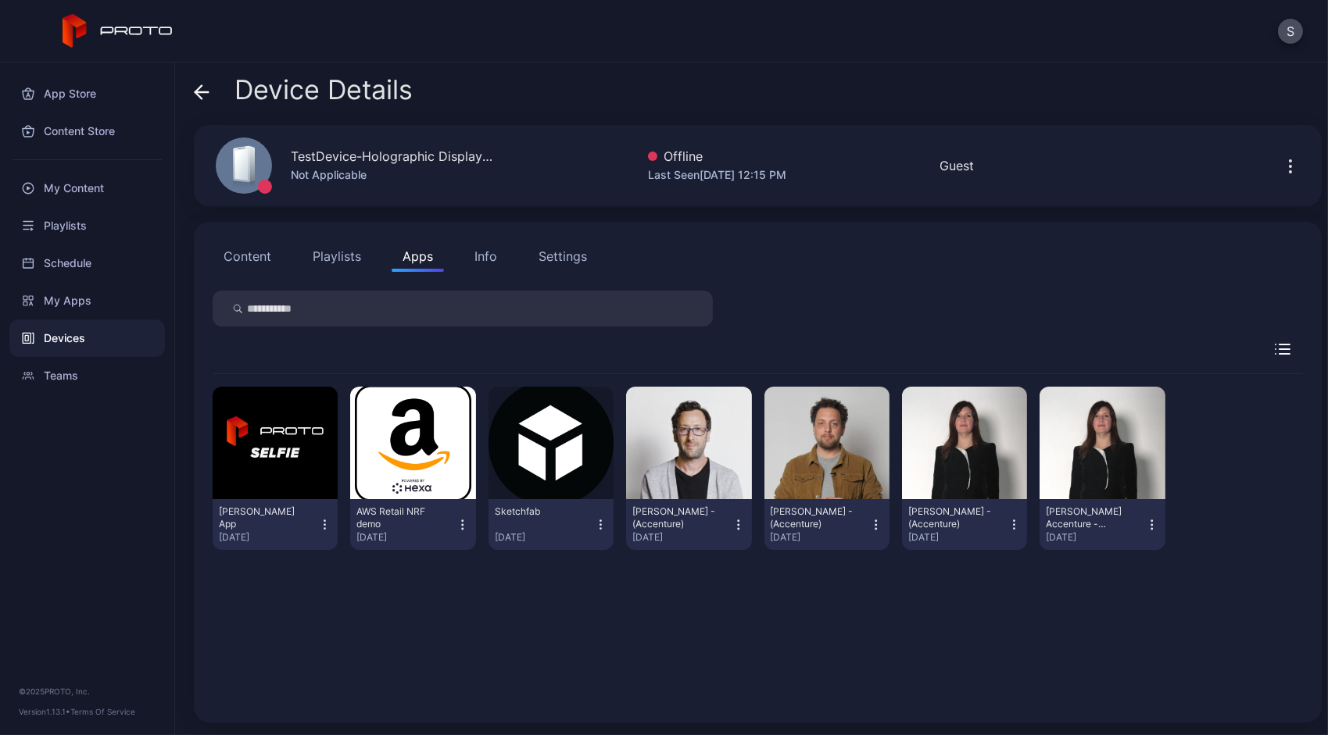
click at [1007, 529] on icon "button" at bounding box center [1014, 525] width 14 height 16
click at [1145, 532] on icon "button" at bounding box center [1152, 525] width 14 height 16
click at [95, 326] on div "Devices" at bounding box center [87, 339] width 156 height 38
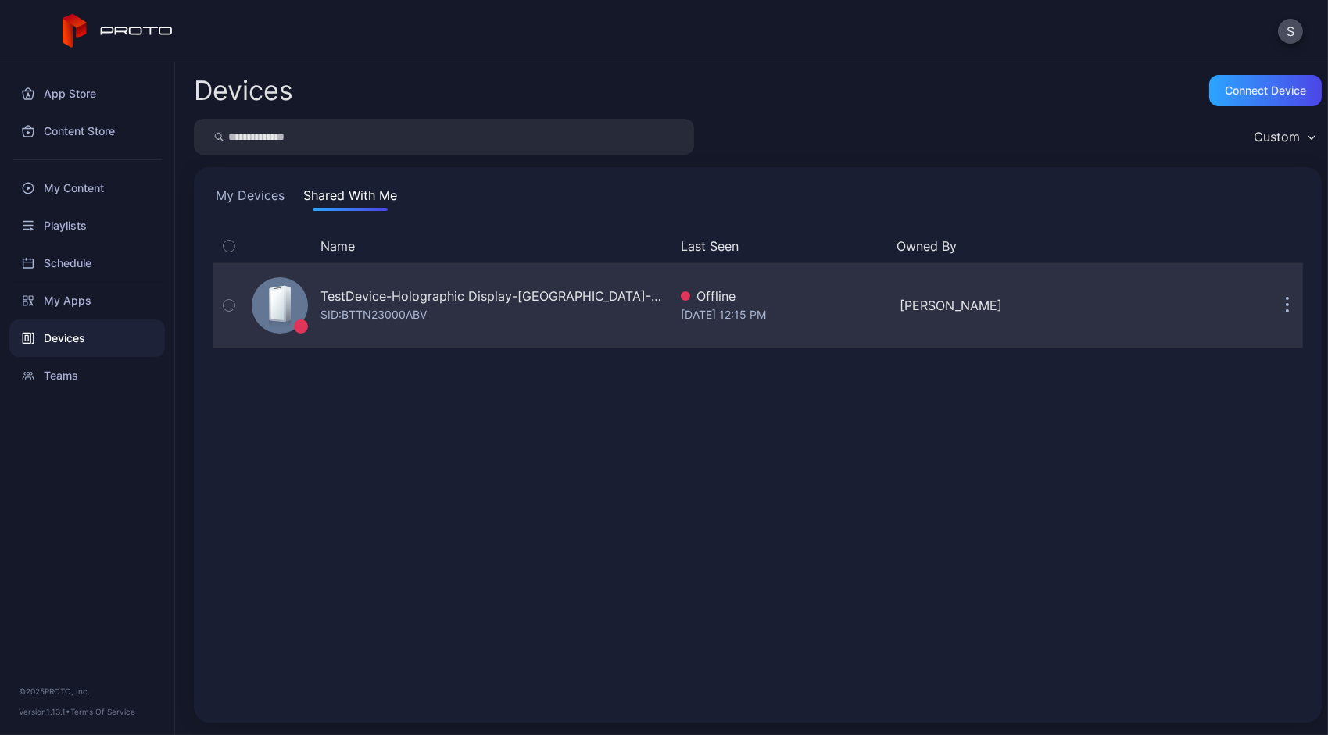
click at [1271, 305] on button "button" at bounding box center [1286, 305] width 31 height 31
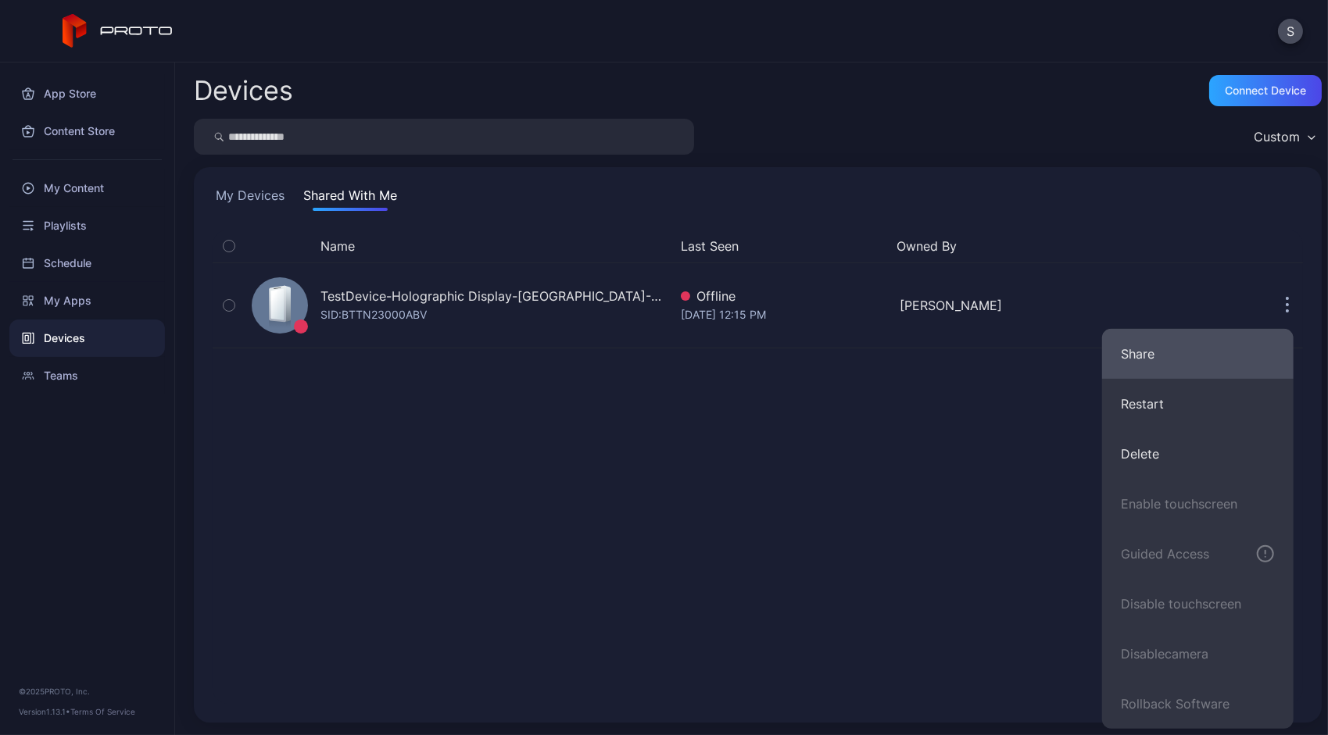
click at [1233, 335] on button "Share" at bounding box center [1197, 354] width 191 height 50
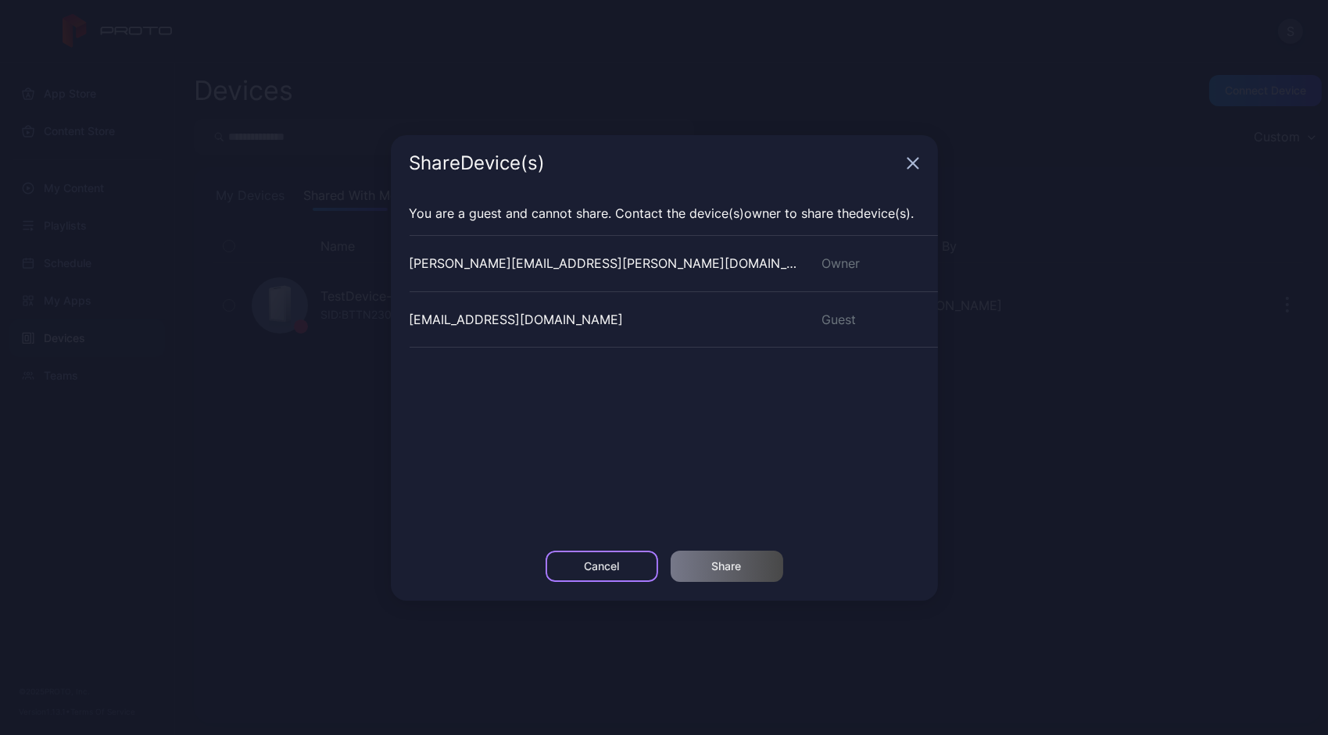
click at [603, 572] on div "Cancel" at bounding box center [601, 566] width 35 height 13
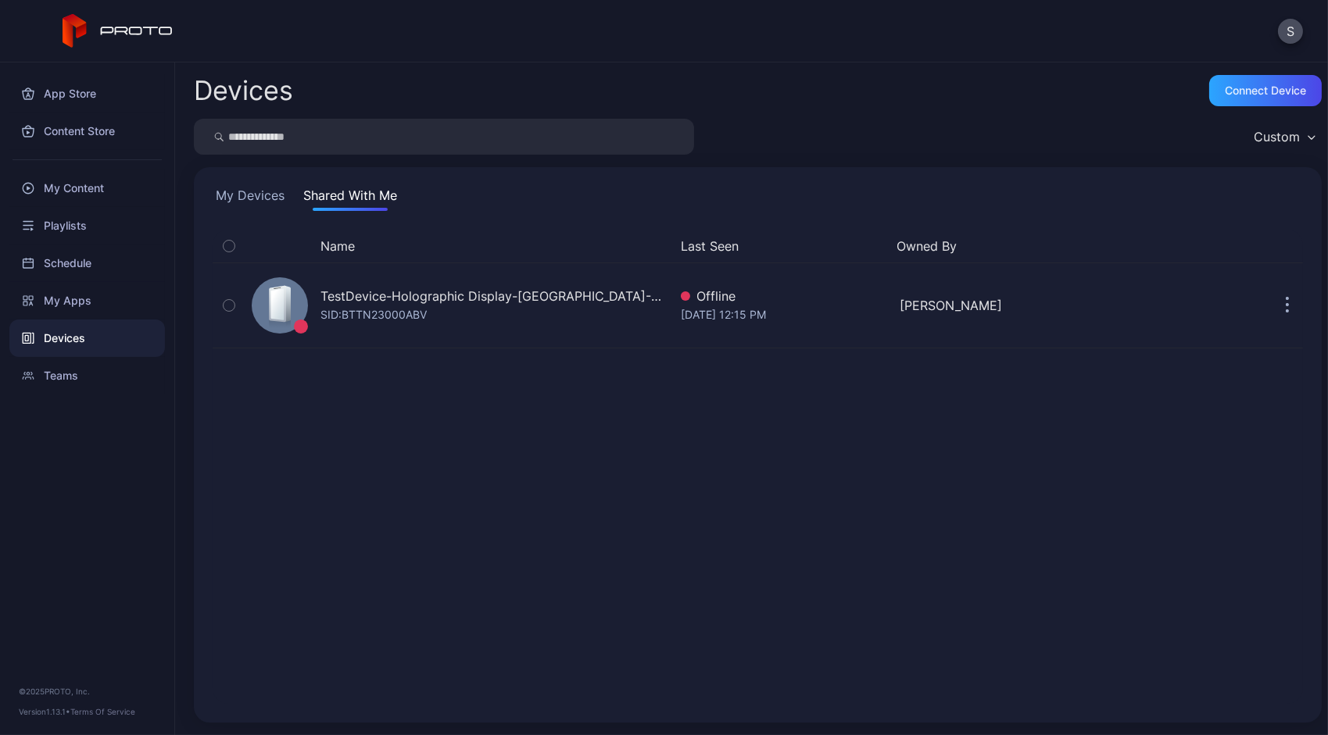
click at [125, 670] on div "App Store Content Store My Content Playlists Schedule My Apps Devices Teams © 2…" at bounding box center [87, 399] width 175 height 673
click at [1286, 35] on button "S" at bounding box center [1290, 31] width 25 height 25
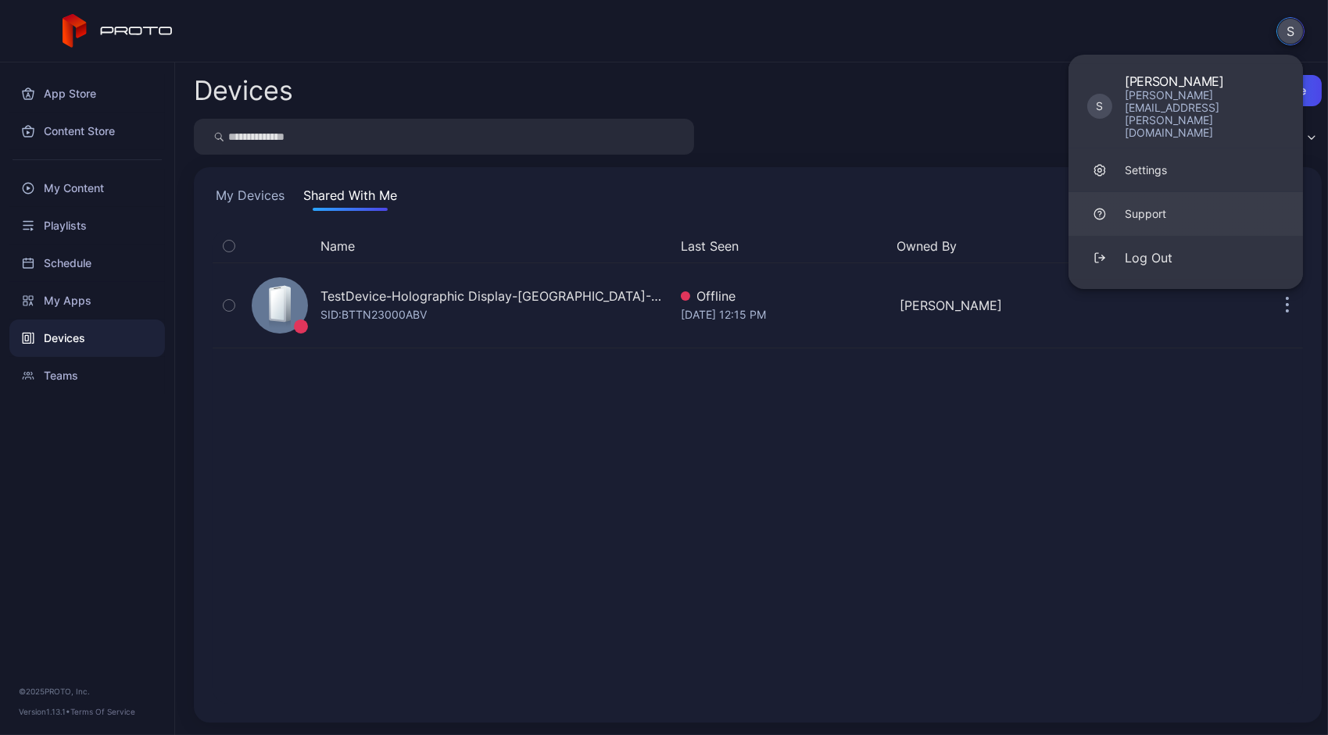
click at [1169, 196] on link "Support" at bounding box center [1185, 214] width 234 height 44
click at [1138, 249] on div "Log Out" at bounding box center [1149, 258] width 48 height 19
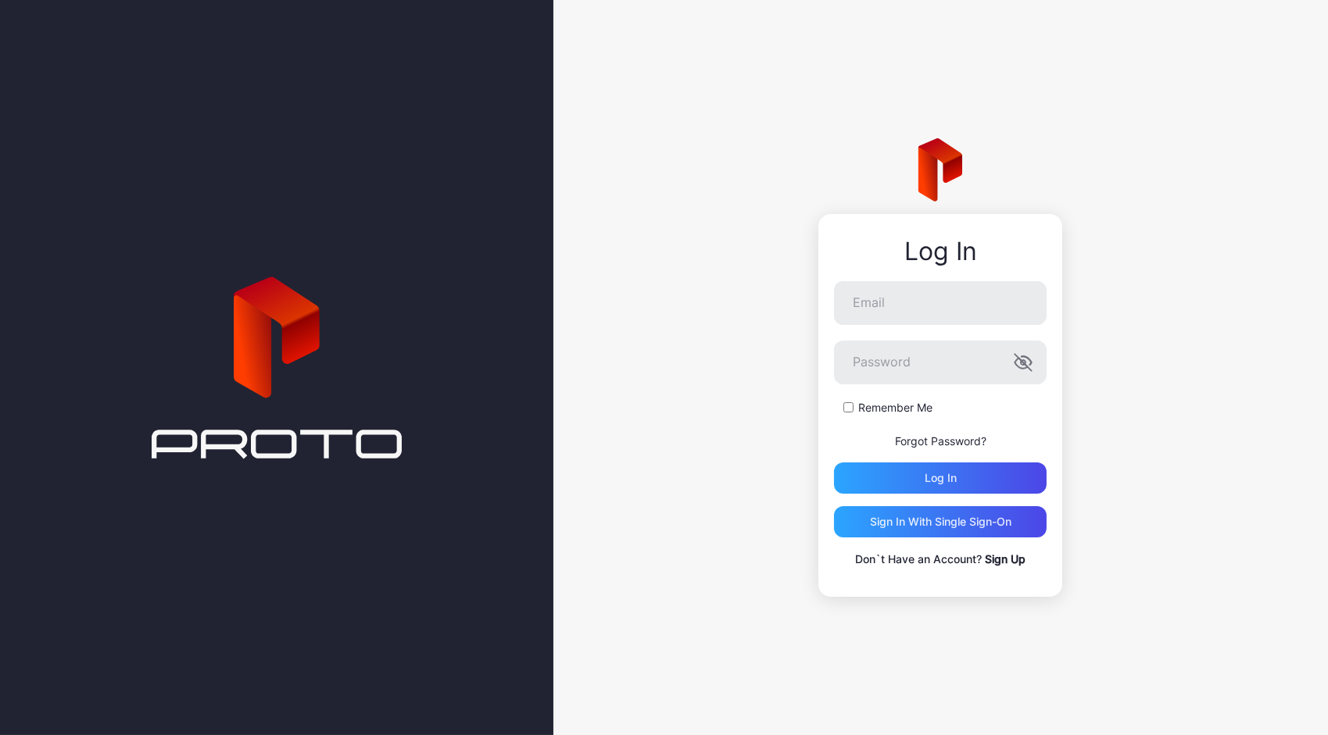
click at [1000, 559] on link "Sign Up" at bounding box center [1005, 559] width 41 height 13
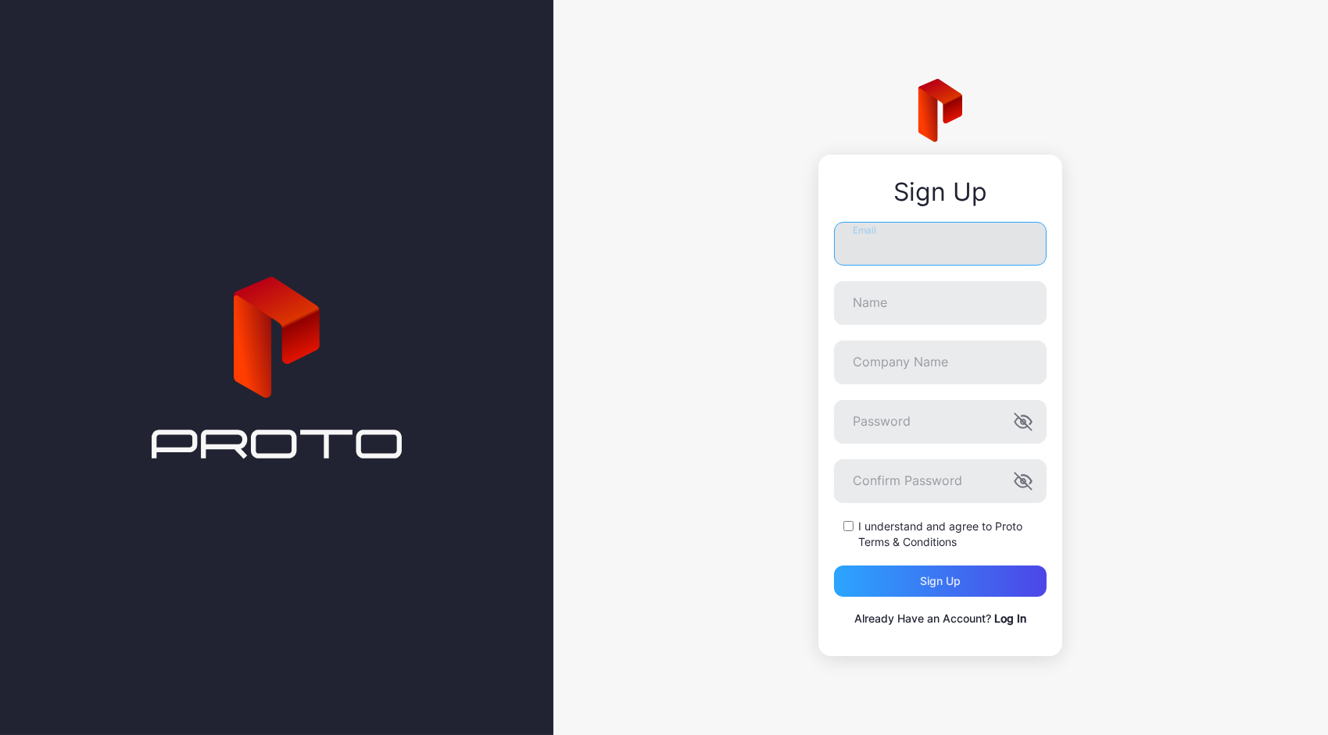
click at [899, 244] on input "Email" at bounding box center [940, 244] width 213 height 44
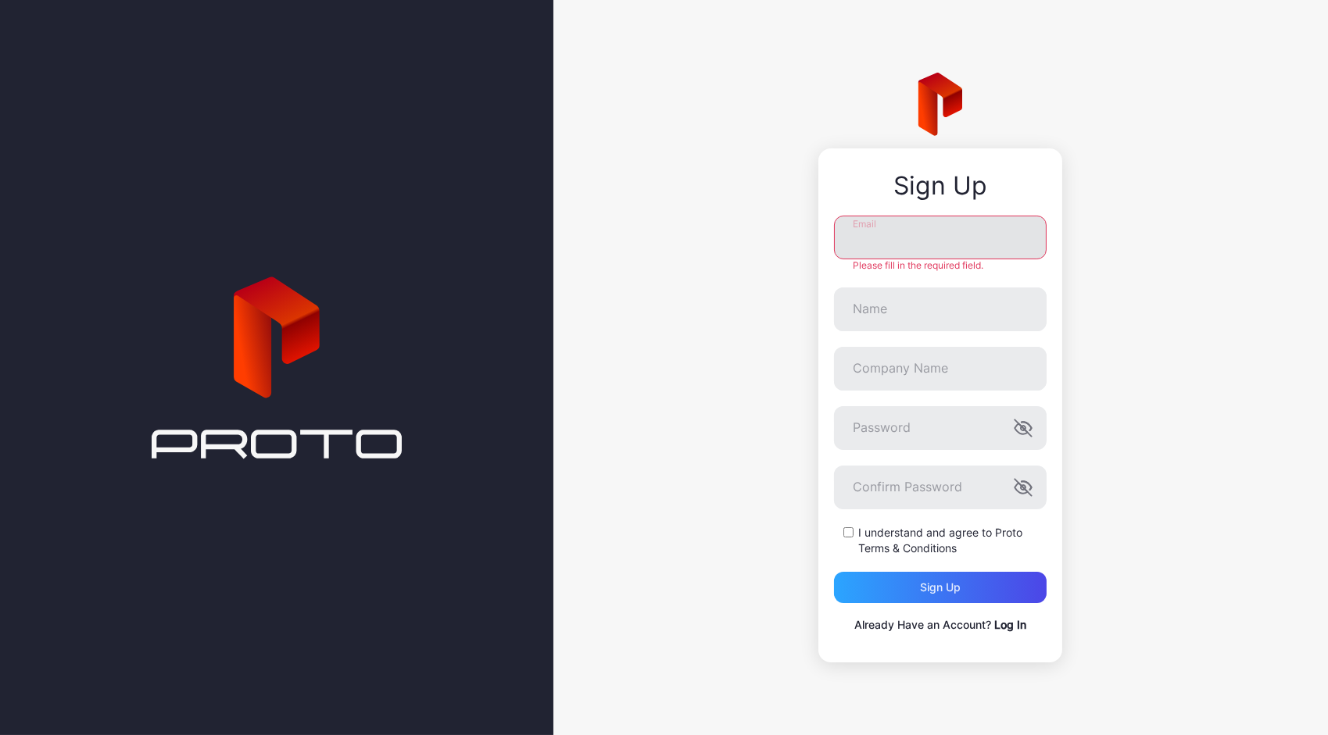
click at [912, 238] on input "Email" at bounding box center [940, 238] width 213 height 44
paste input "**********"
type input "**********"
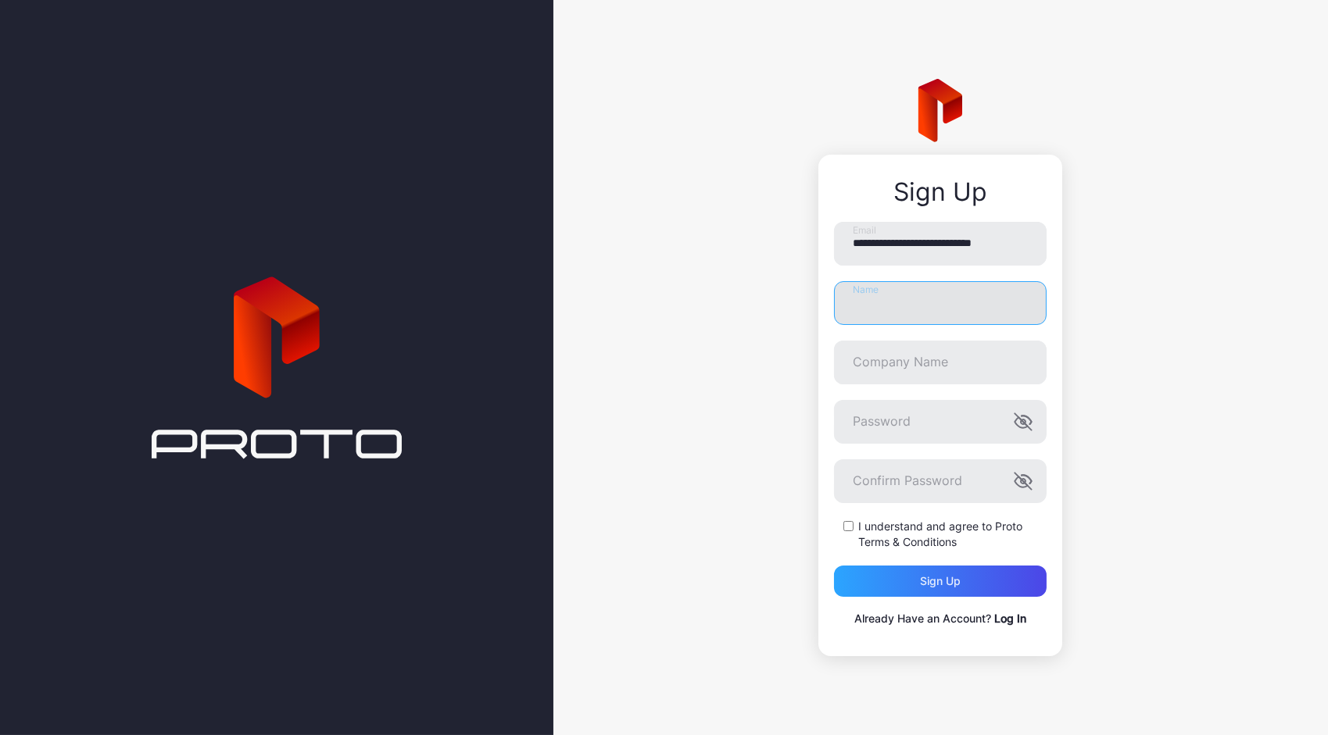
click at [894, 306] on input "Name" at bounding box center [940, 303] width 213 height 44
type input "******"
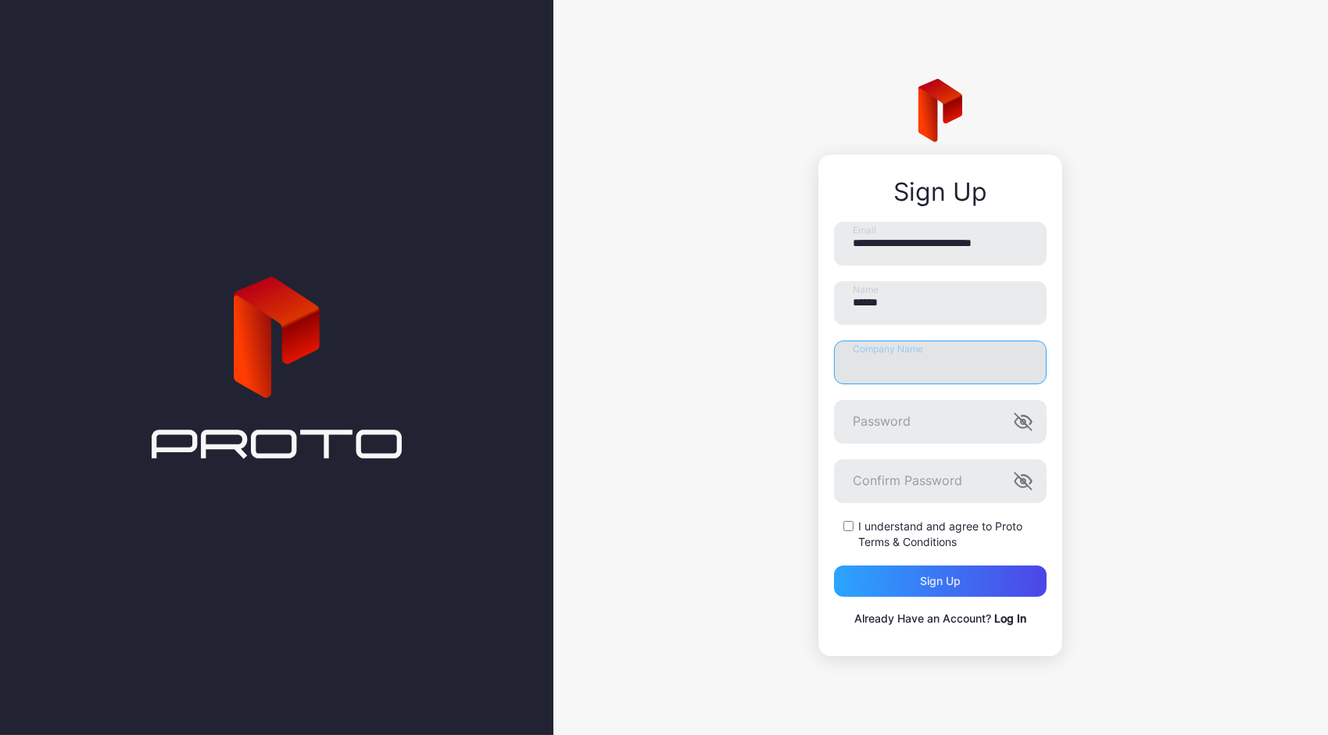
click at [910, 358] on input "Company Name" at bounding box center [940, 363] width 213 height 44
type input "*********"
click at [853, 526] on div "I understand and agree to Proto Terms & Conditions" at bounding box center [940, 534] width 213 height 31
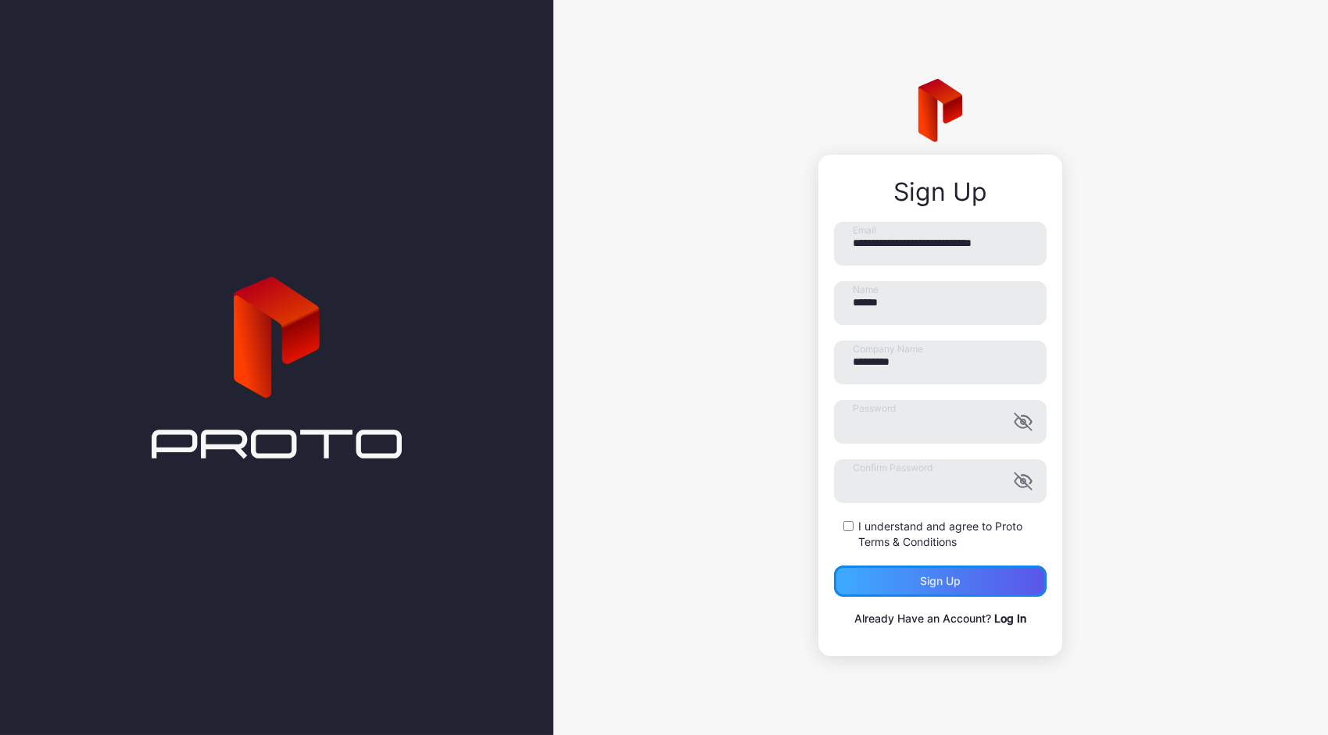
click at [959, 584] on div "Sign up" at bounding box center [940, 581] width 41 height 13
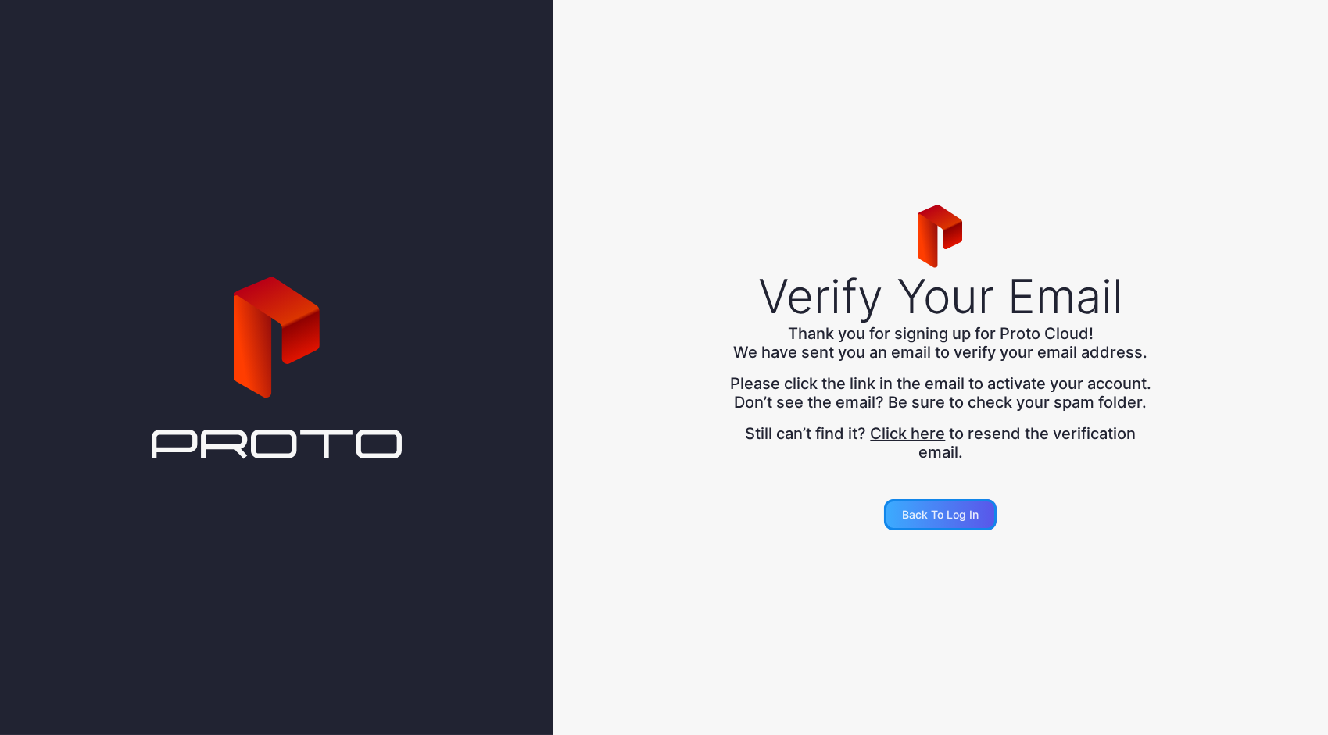
click at [965, 531] on div "Back to Log in" at bounding box center [940, 514] width 113 height 31
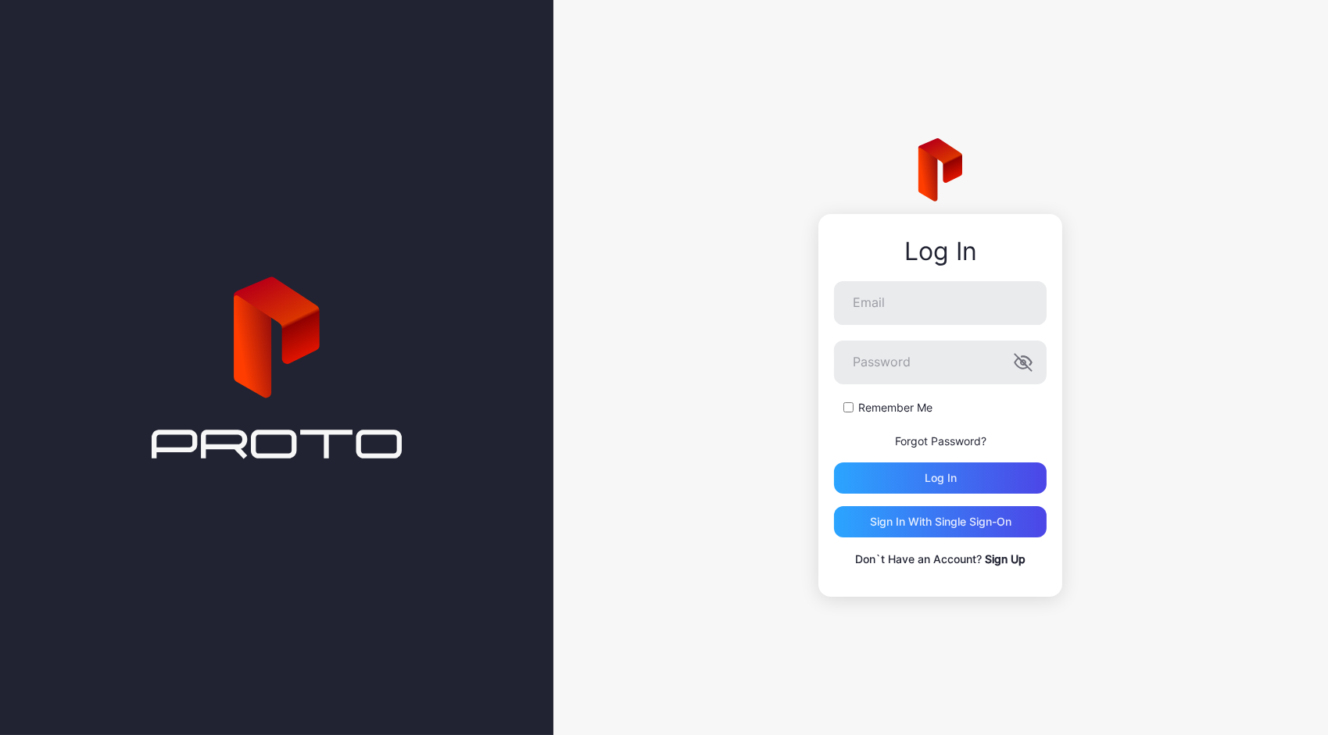
click at [270, 685] on icon at bounding box center [277, 368] width 250 height 844
click at [939, 516] on div "Sign in With Single Sign-On" at bounding box center [940, 522] width 141 height 13
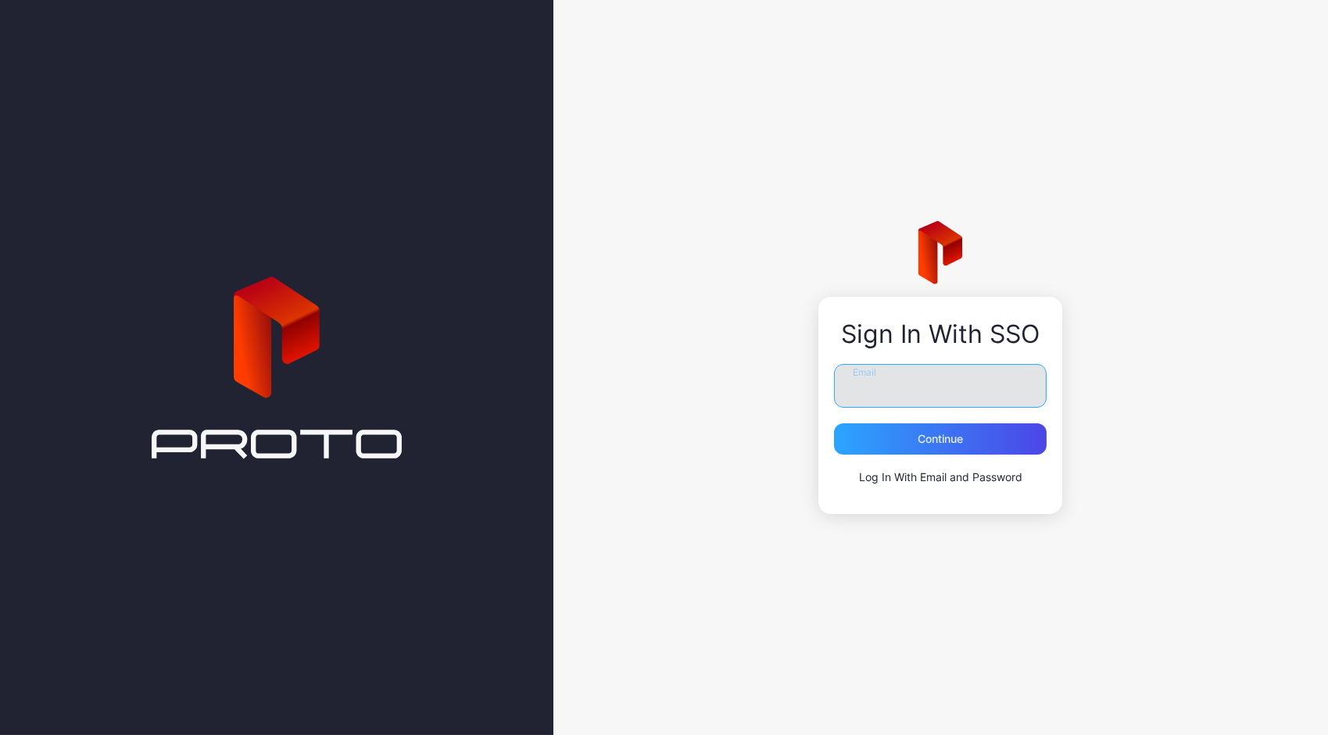
click at [936, 371] on input "Email" at bounding box center [940, 386] width 213 height 44
type input "**********"
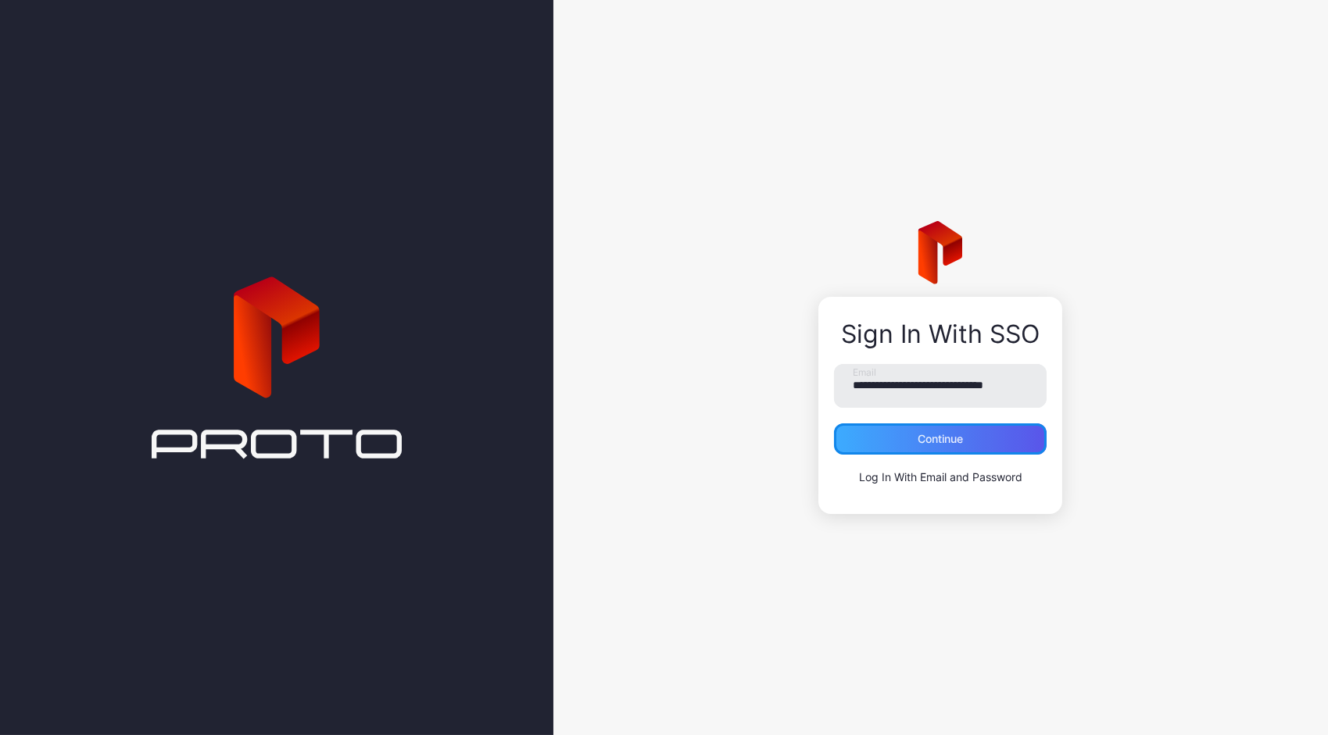
click at [963, 444] on div "Continue" at bounding box center [939, 439] width 45 height 13
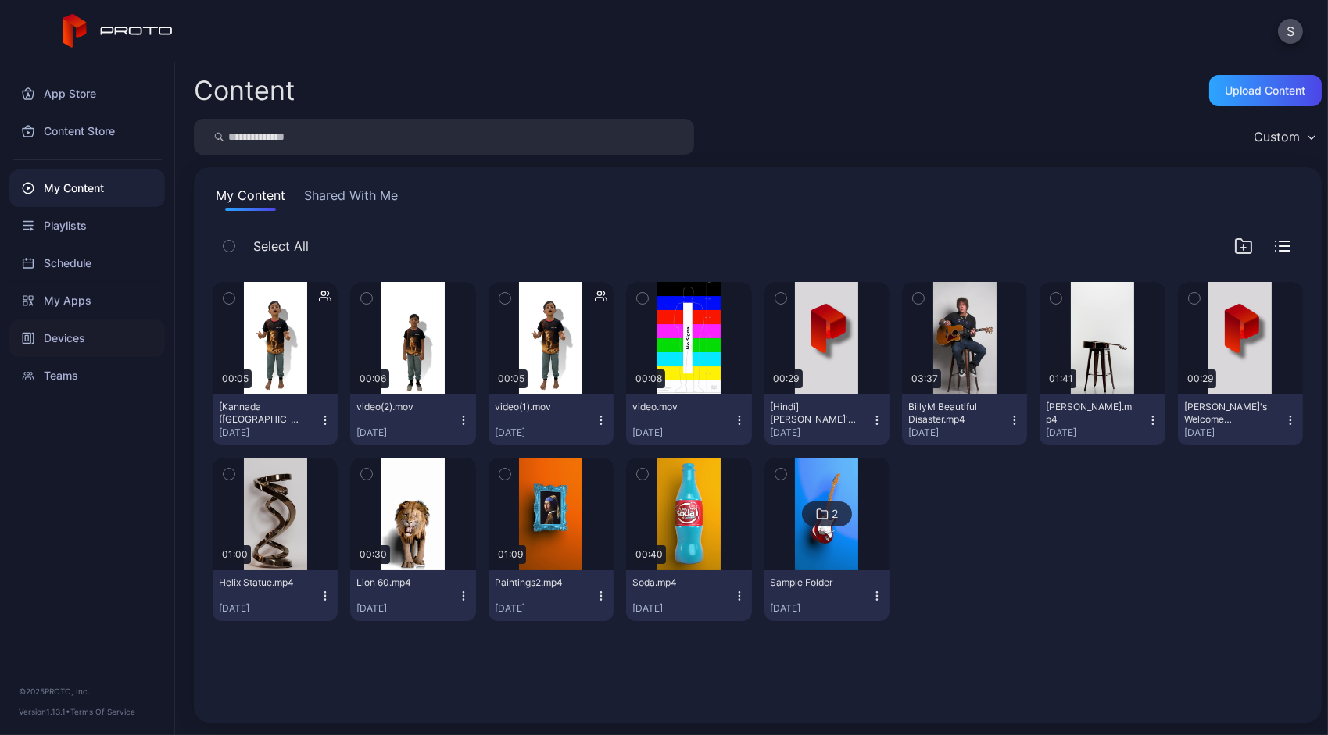
click at [72, 327] on div "Devices" at bounding box center [87, 339] width 156 height 38
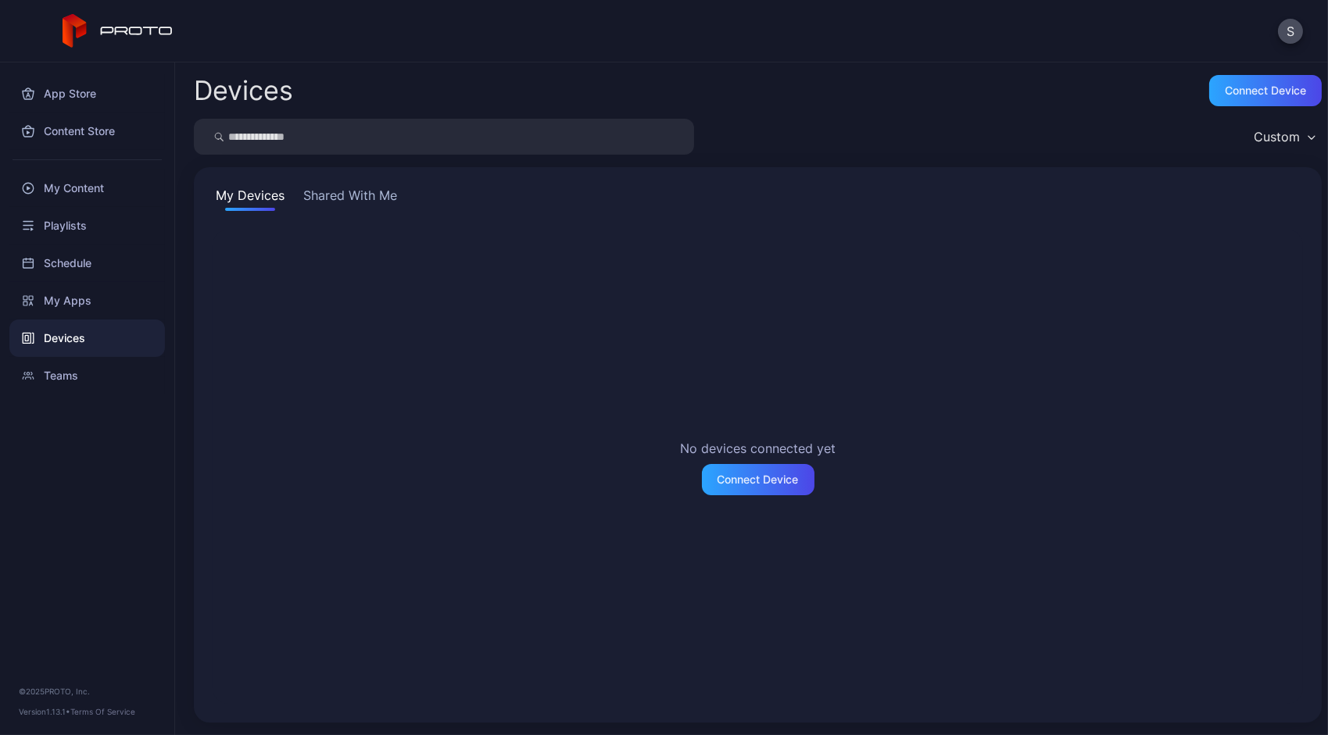
click at [338, 200] on button "Shared With Me" at bounding box center [350, 198] width 100 height 25
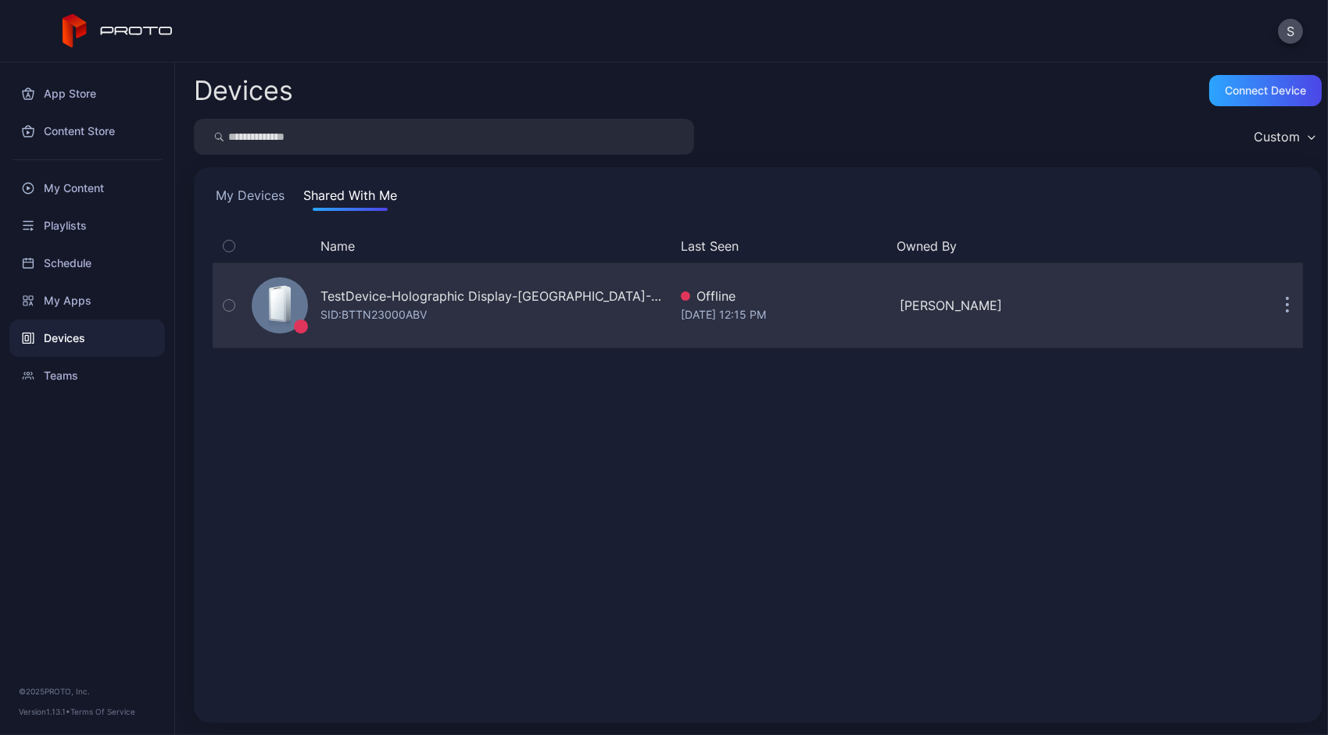
click at [1271, 298] on button "button" at bounding box center [1286, 305] width 31 height 31
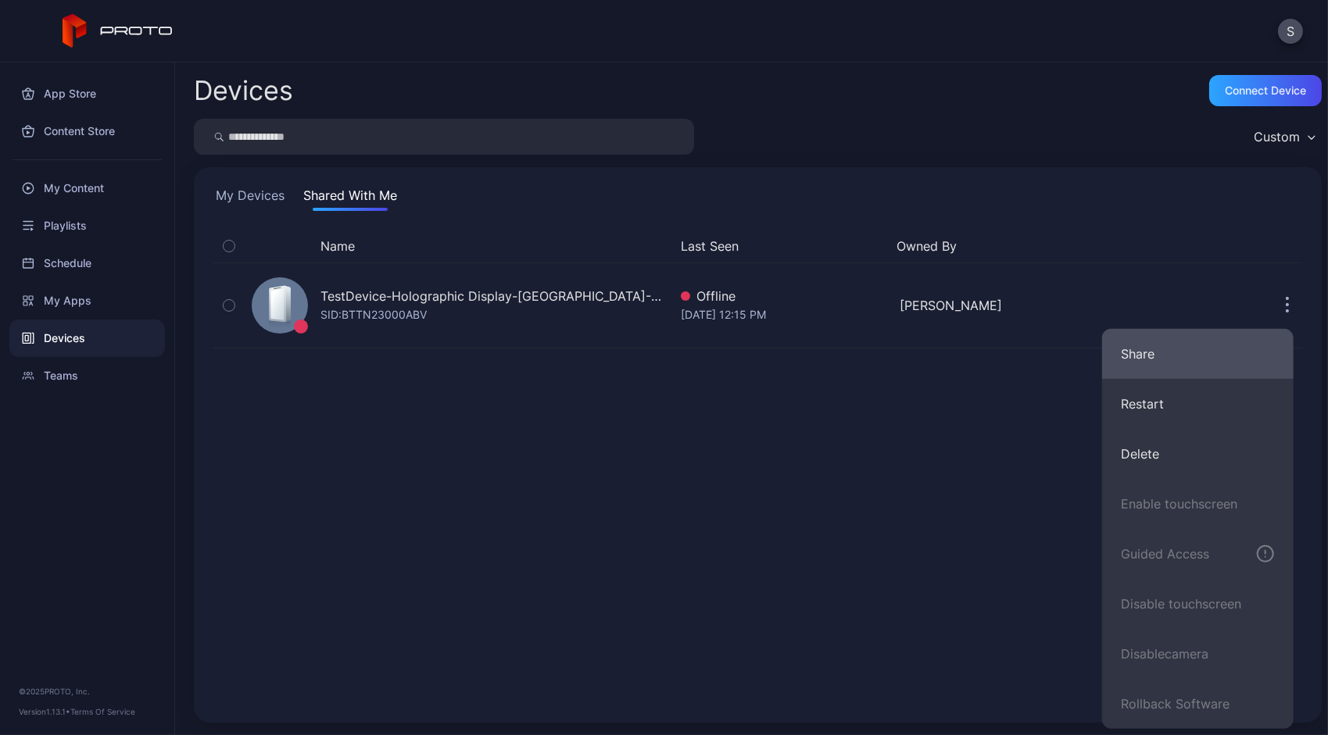
click at [1190, 347] on button "Share" at bounding box center [1197, 354] width 191 height 50
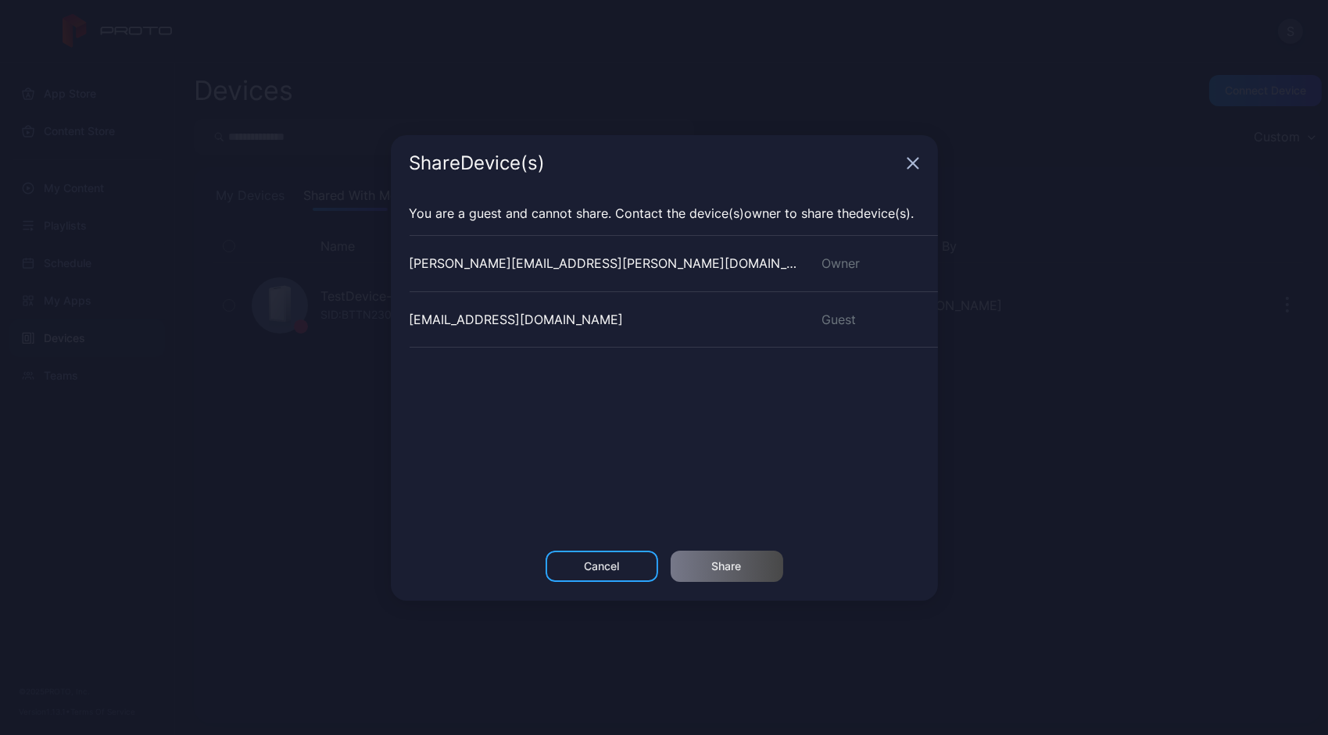
click at [914, 163] on icon "button" at bounding box center [913, 163] width 13 height 13
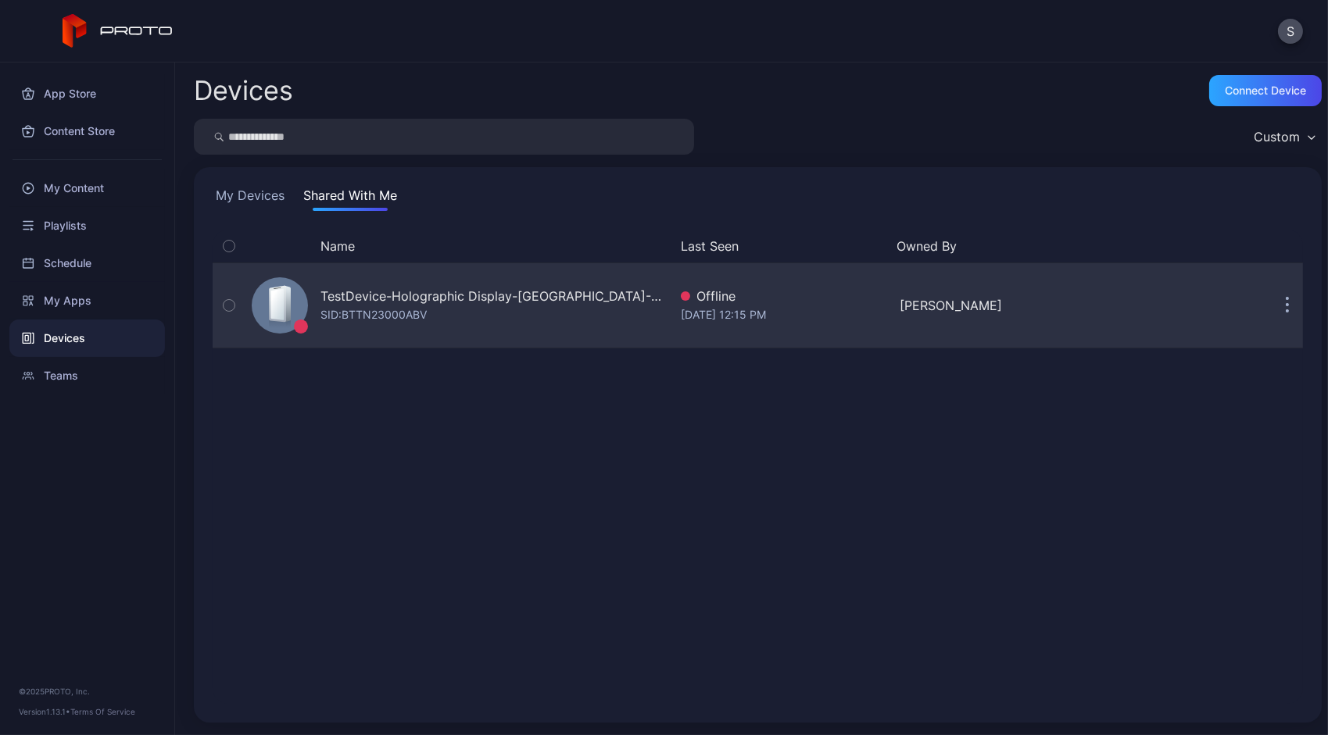
click at [1271, 314] on button "button" at bounding box center [1286, 305] width 31 height 31
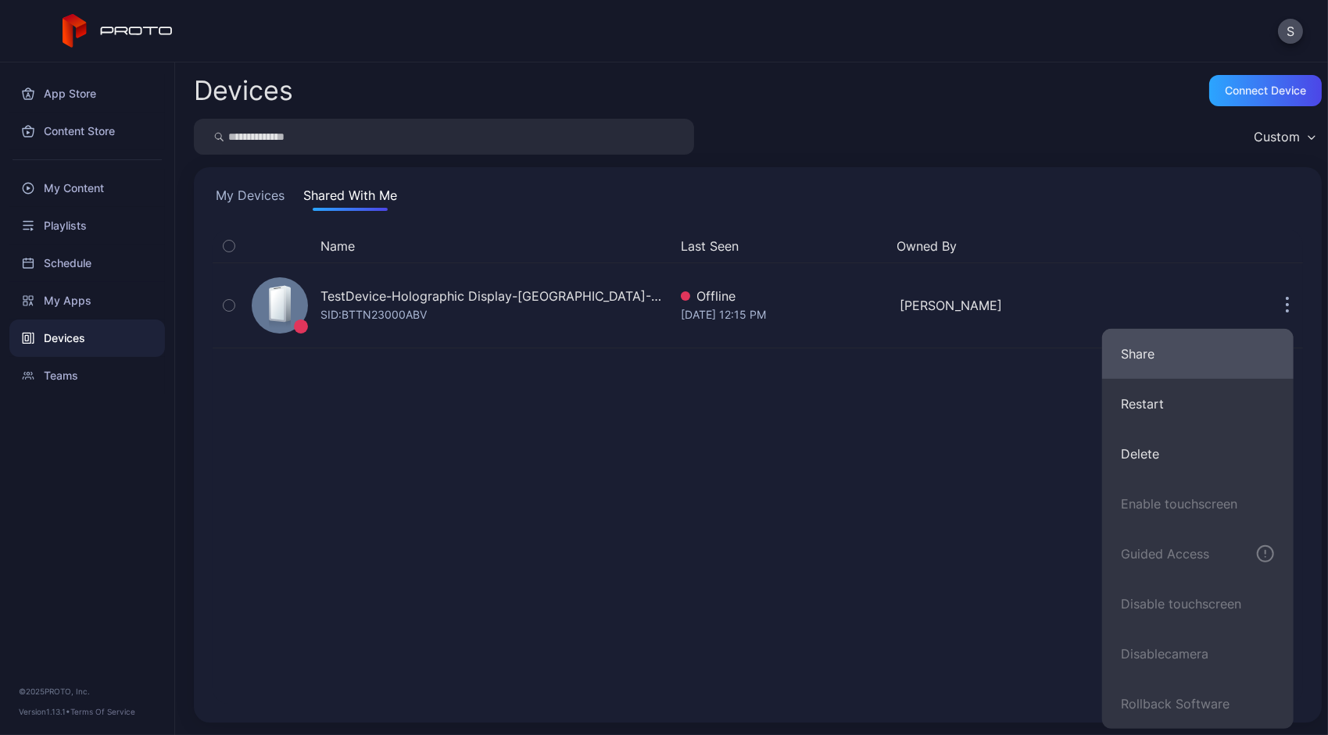
click at [1186, 346] on button "Share" at bounding box center [1197, 354] width 191 height 50
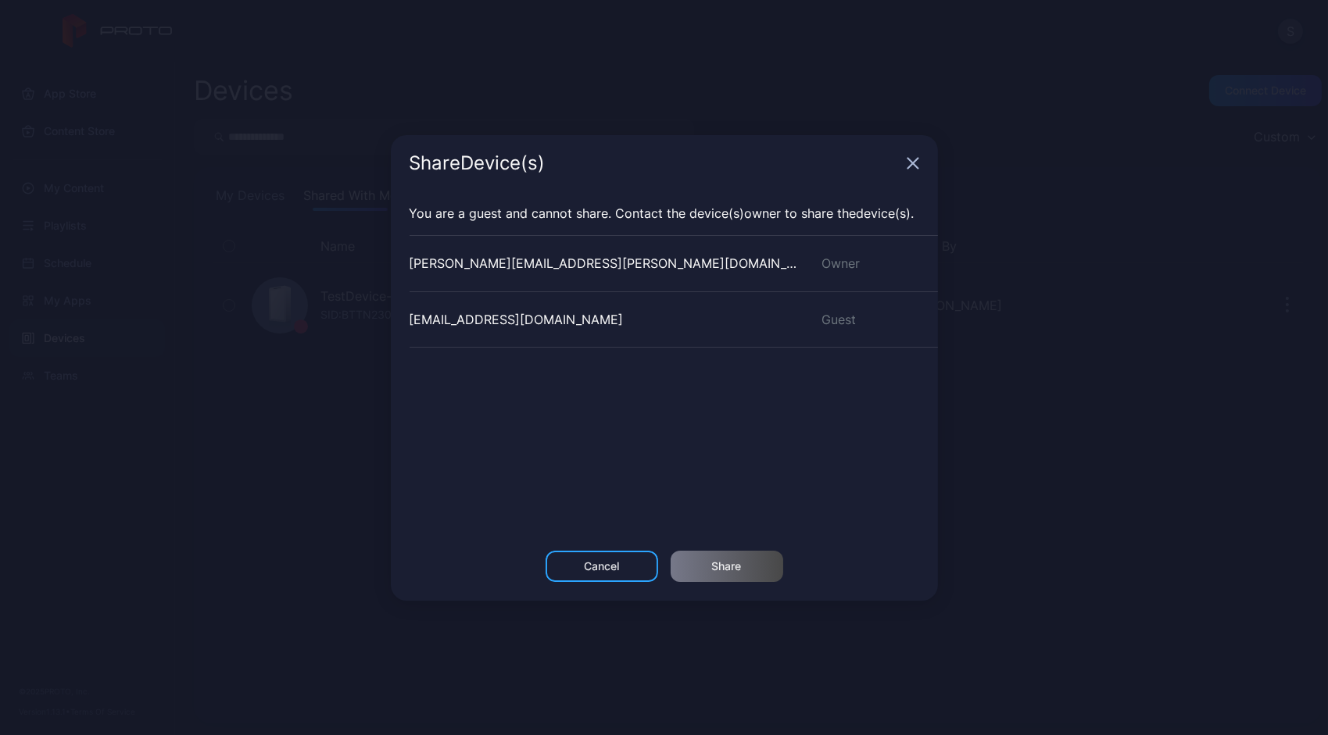
click at [914, 159] on icon "button" at bounding box center [913, 163] width 13 height 13
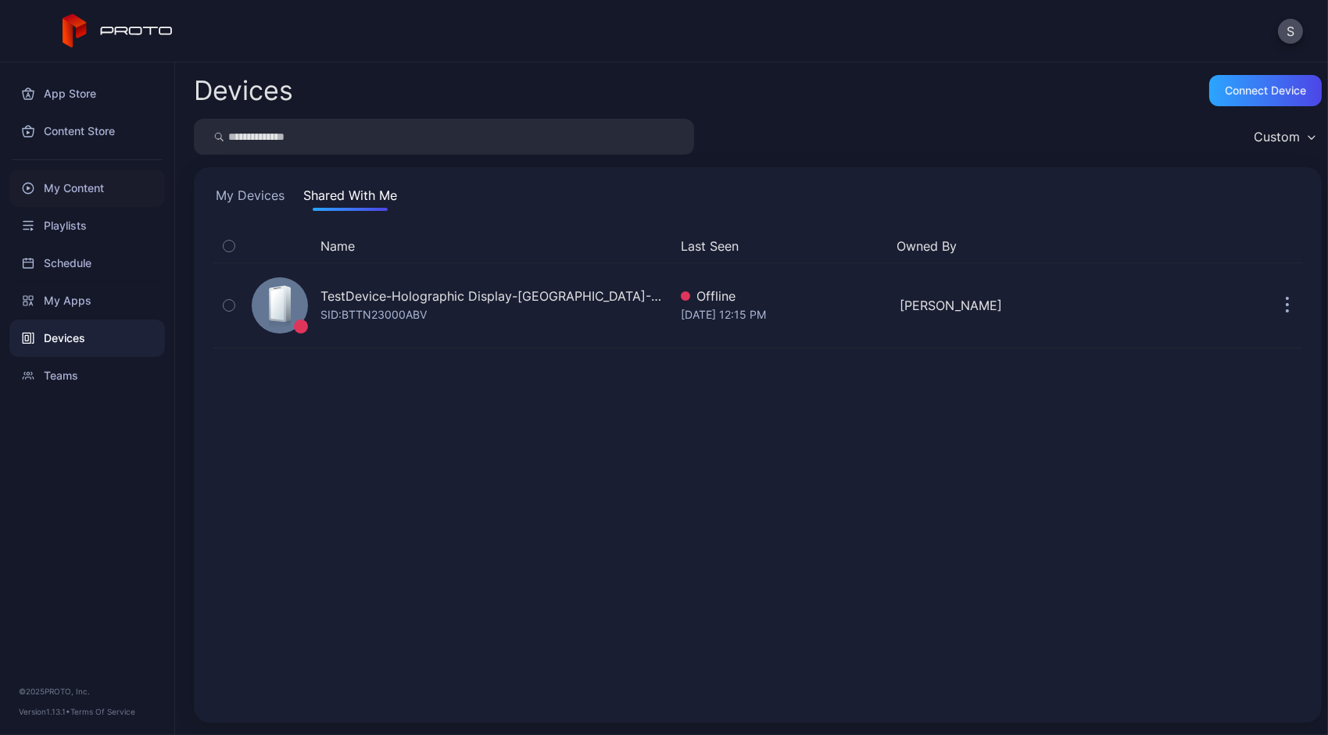
click at [88, 202] on div "My Content" at bounding box center [87, 189] width 156 height 38
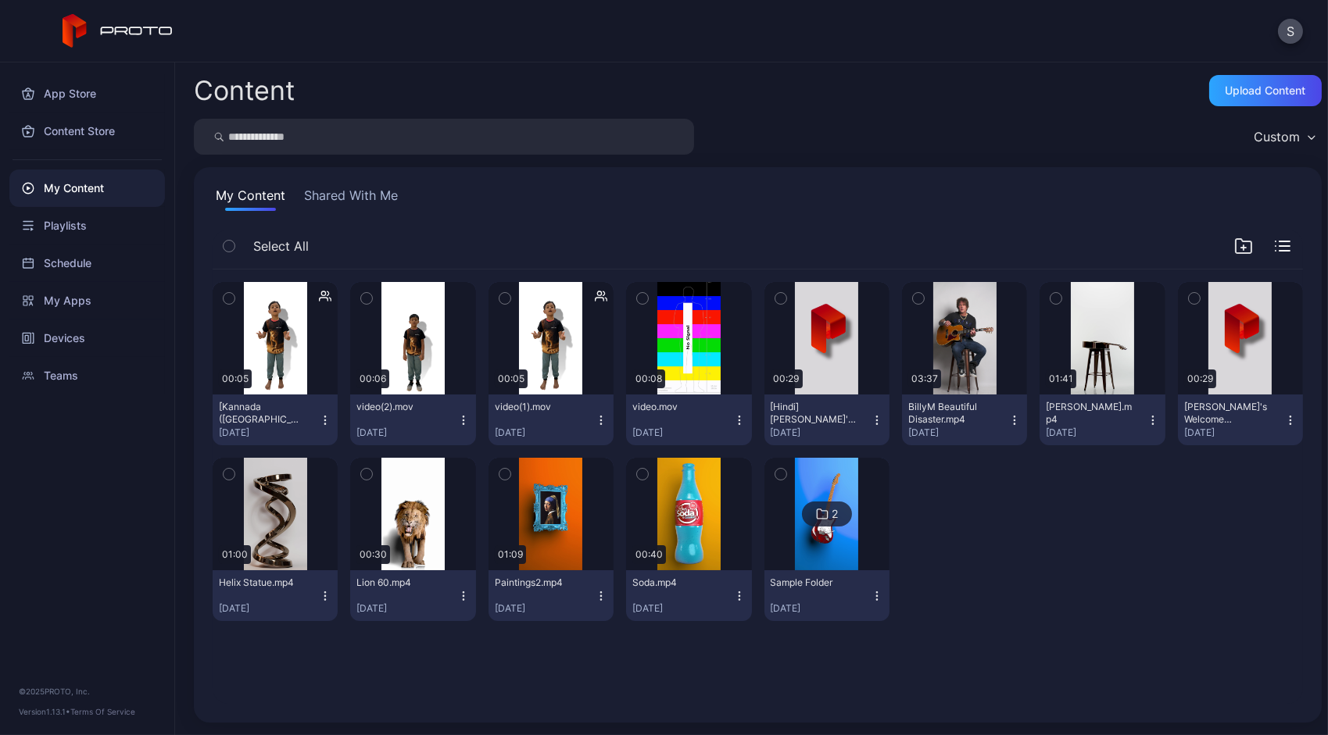
click at [349, 194] on button "Shared With Me" at bounding box center [351, 198] width 100 height 25
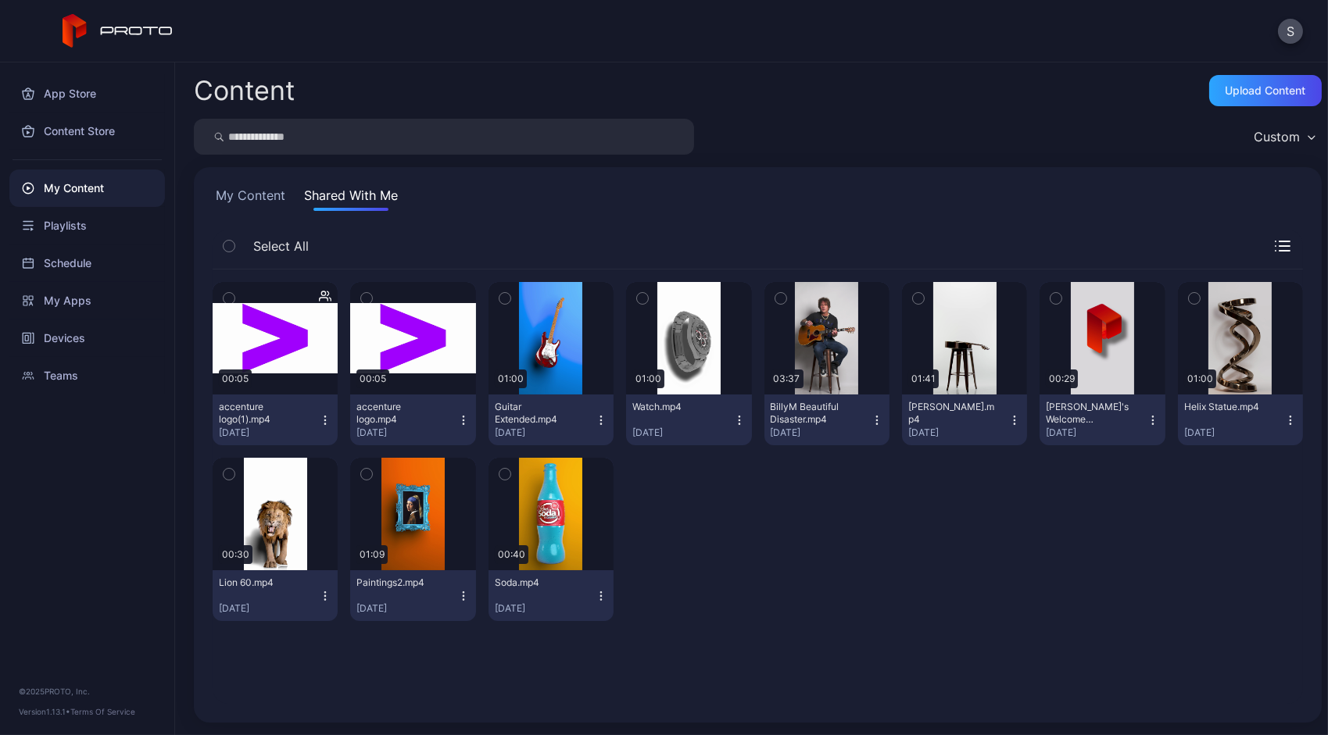
click at [266, 192] on button "My Content" at bounding box center [251, 198] width 76 height 25
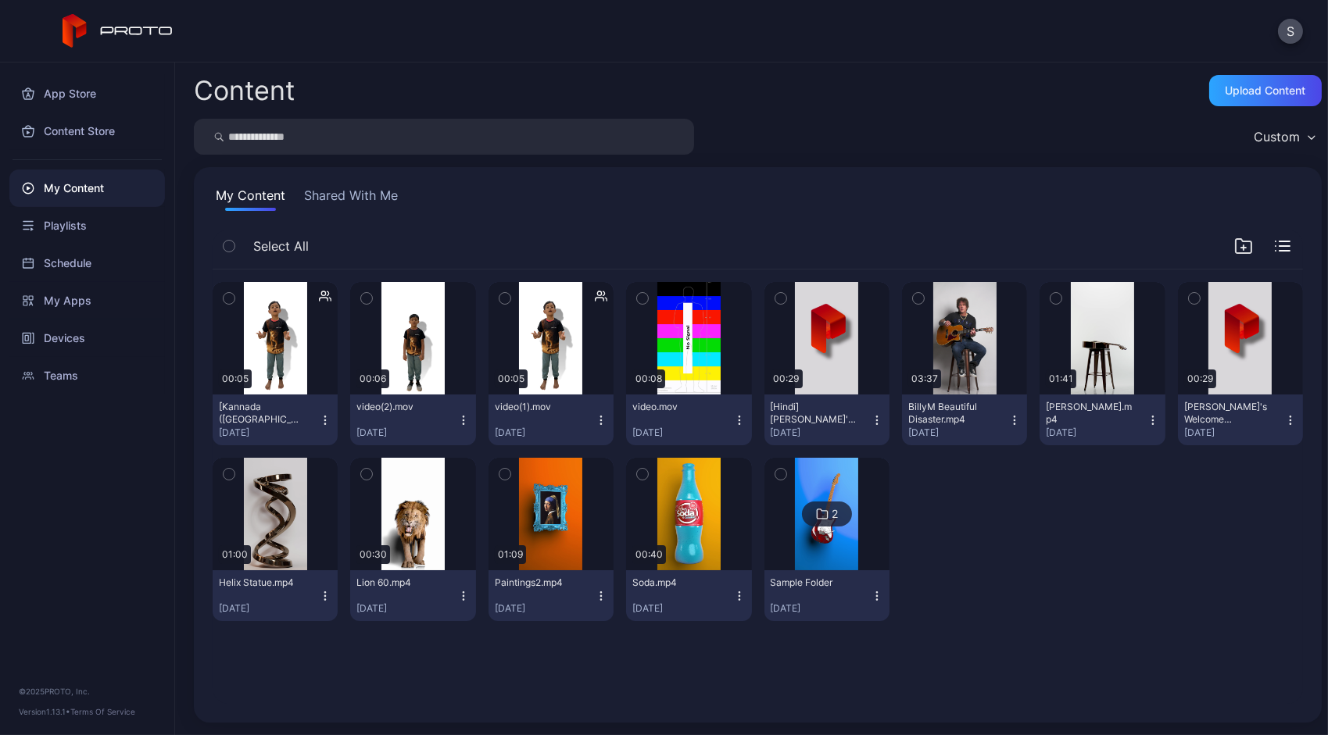
click at [355, 188] on button "Shared With Me" at bounding box center [351, 198] width 100 height 25
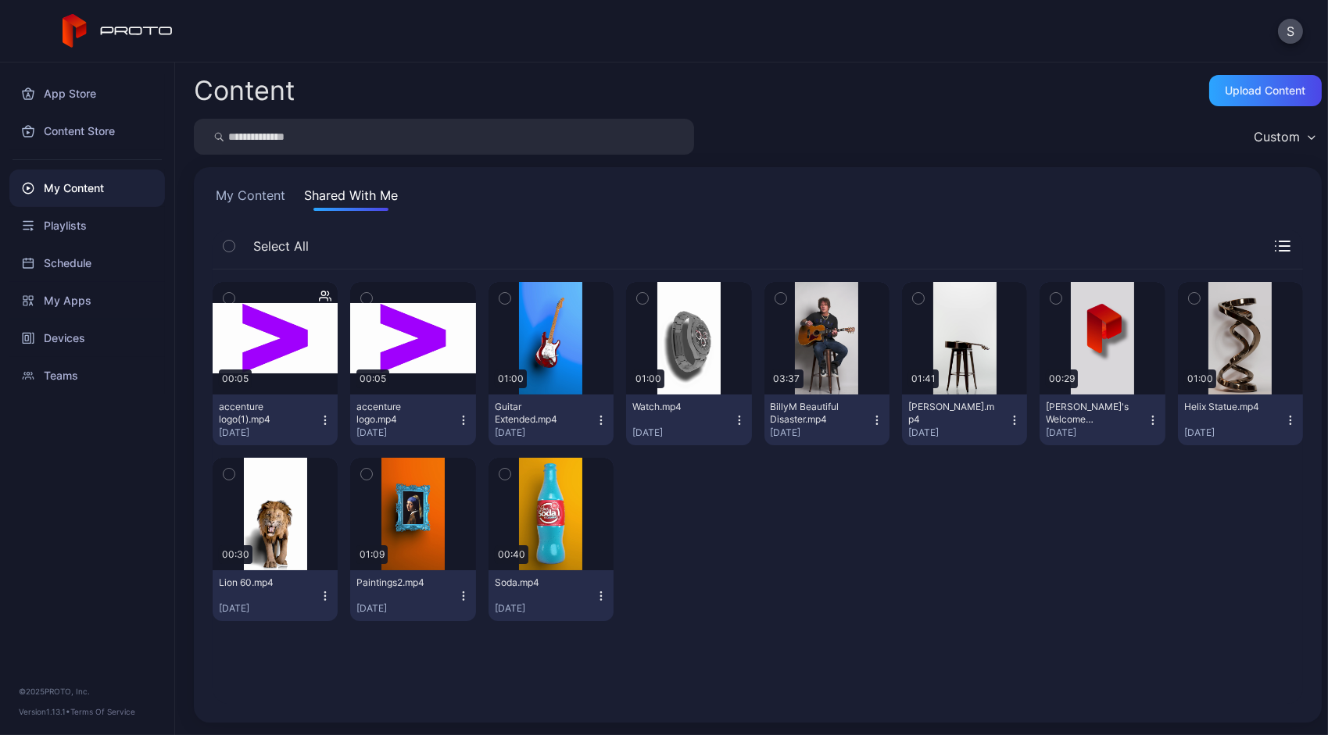
click at [280, 197] on button "My Content" at bounding box center [251, 198] width 76 height 25
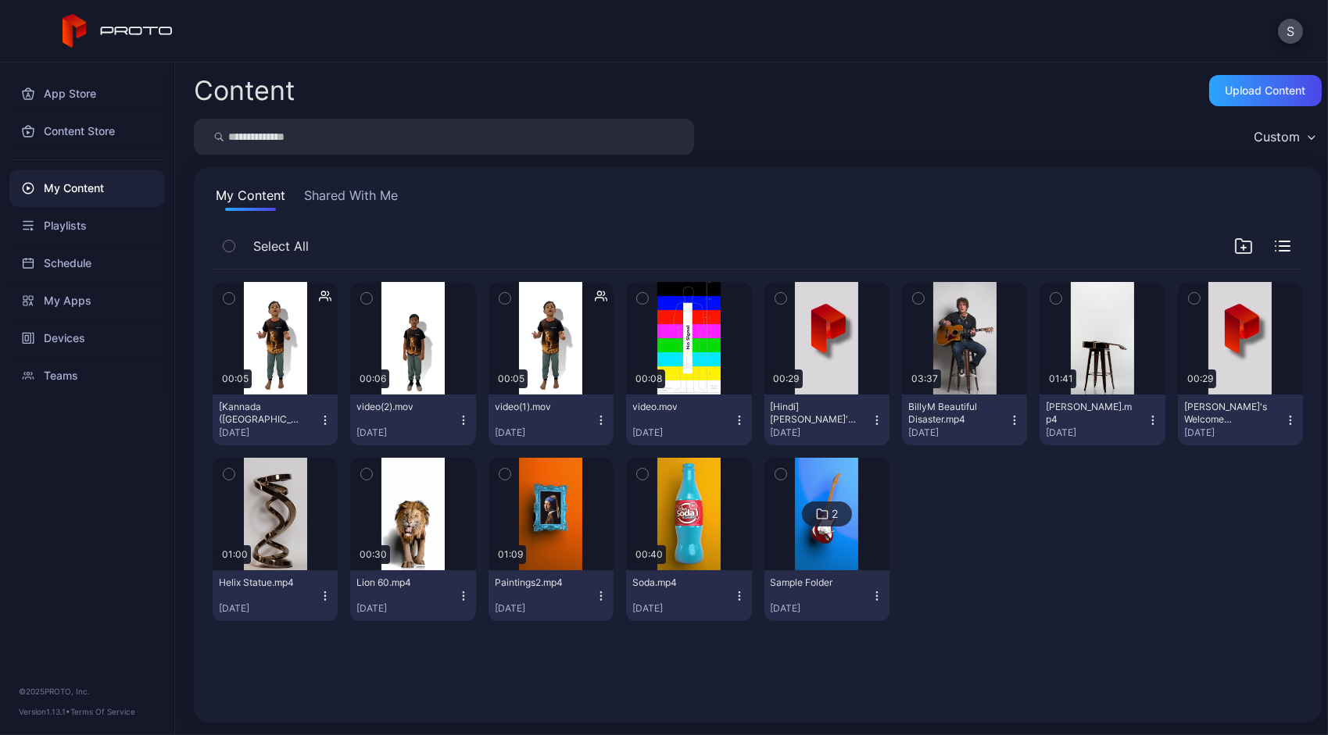
click at [359, 191] on button "Shared With Me" at bounding box center [351, 198] width 100 height 25
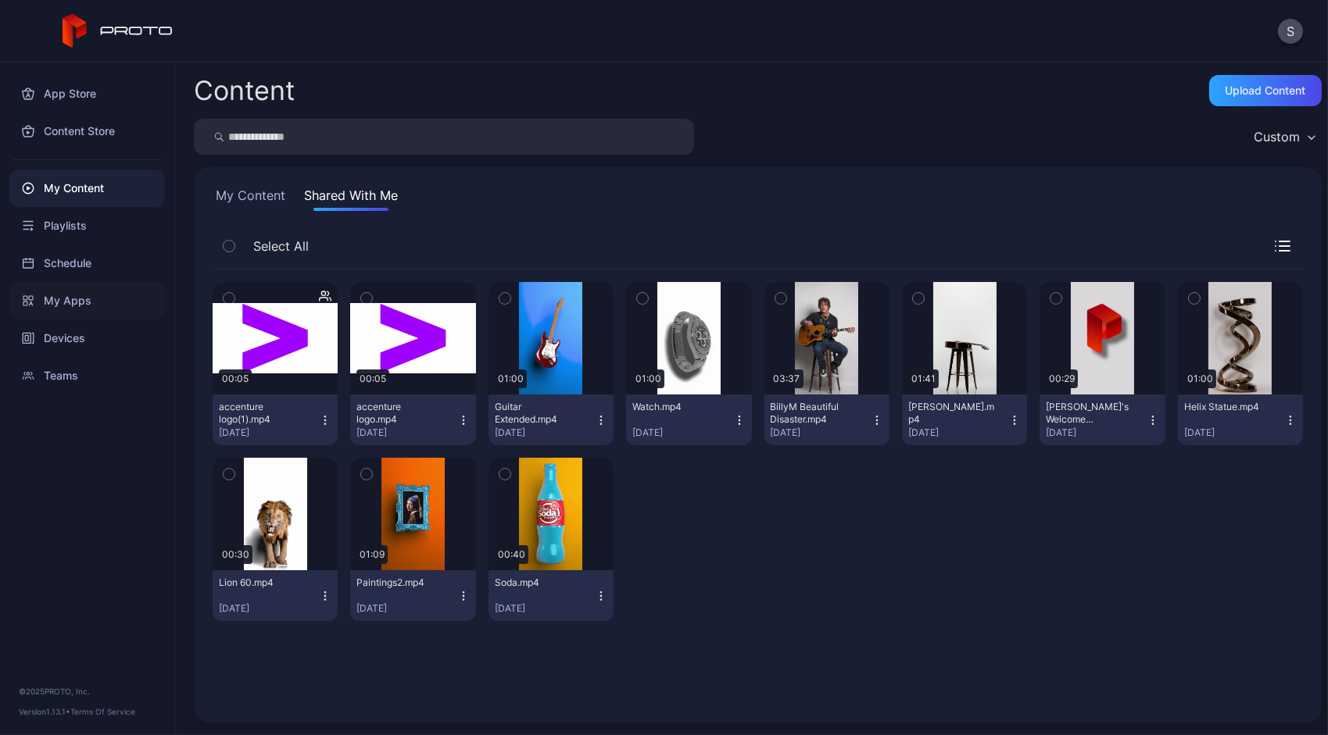
click at [92, 296] on div "My Apps" at bounding box center [87, 301] width 156 height 38
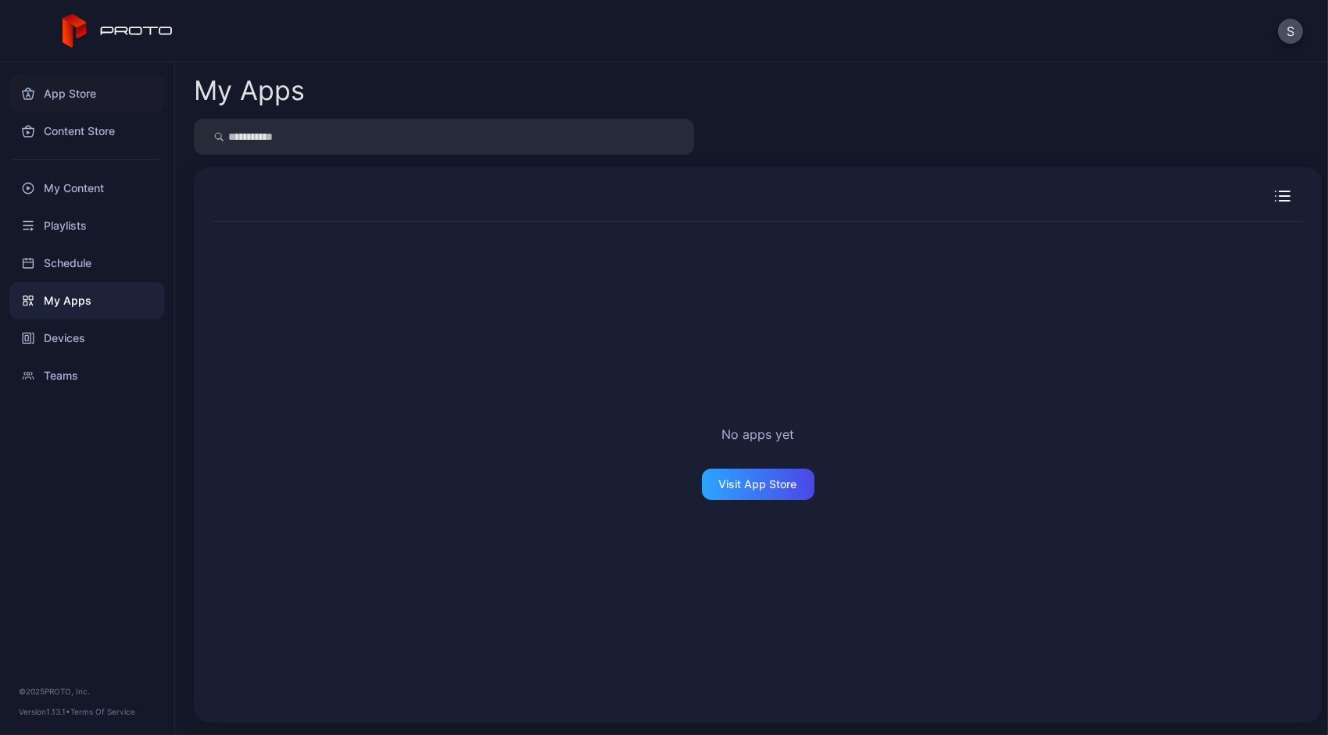
click at [62, 106] on div "App Store" at bounding box center [87, 94] width 156 height 38
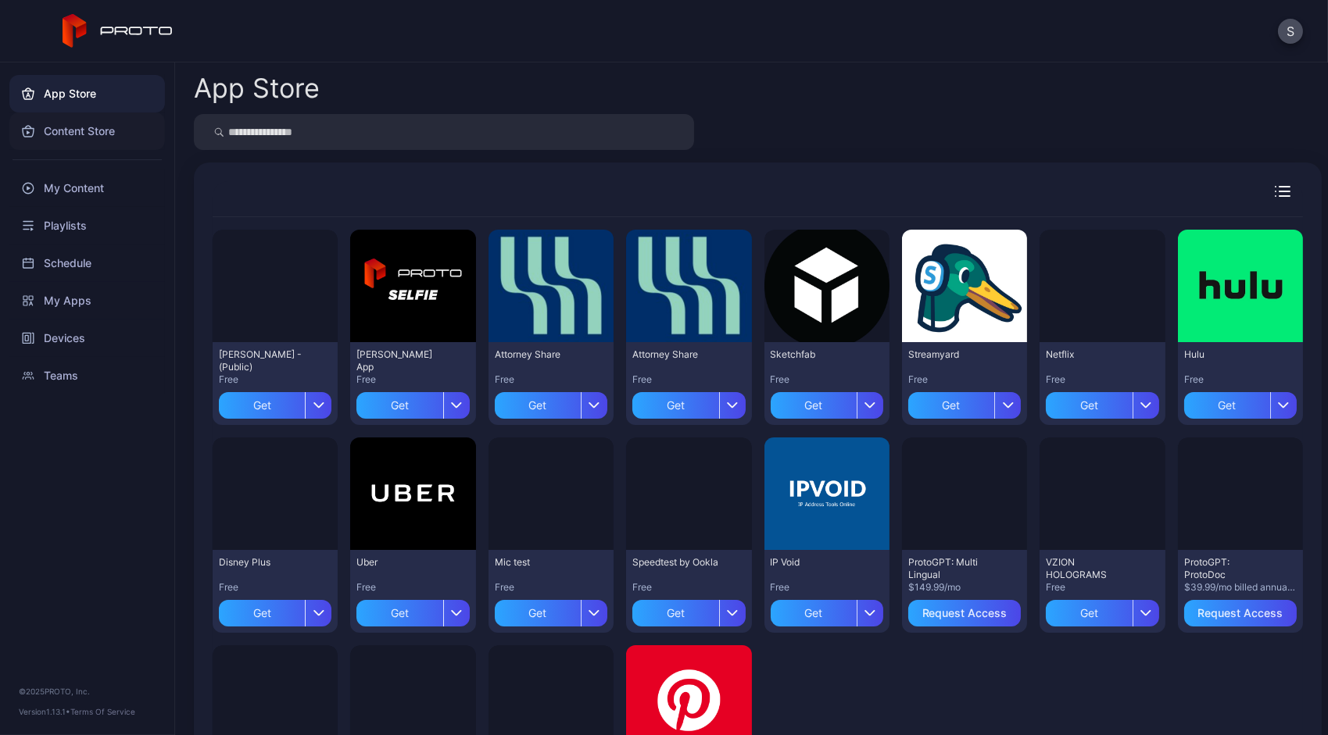
click at [71, 132] on div "Content Store" at bounding box center [87, 132] width 156 height 38
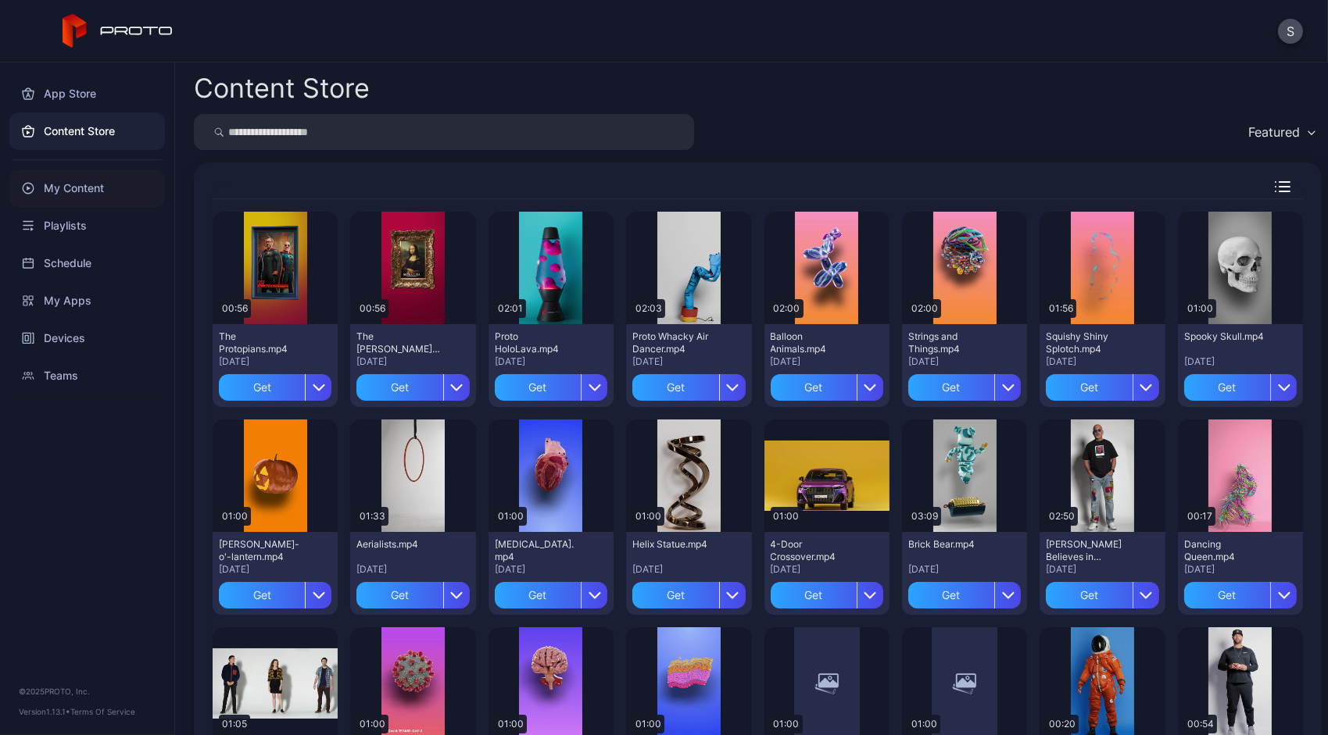
click at [71, 193] on div "My Content" at bounding box center [87, 189] width 156 height 38
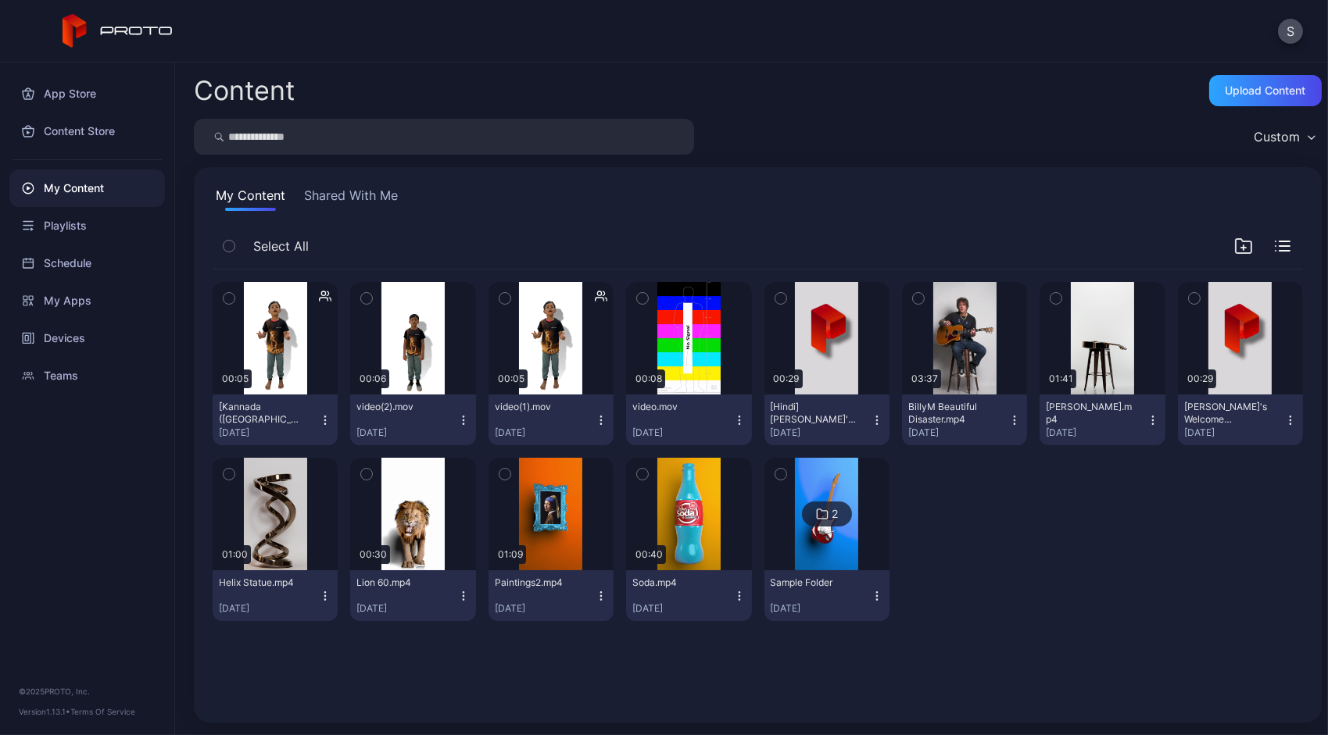
click at [367, 202] on button "Shared With Me" at bounding box center [351, 198] width 100 height 25
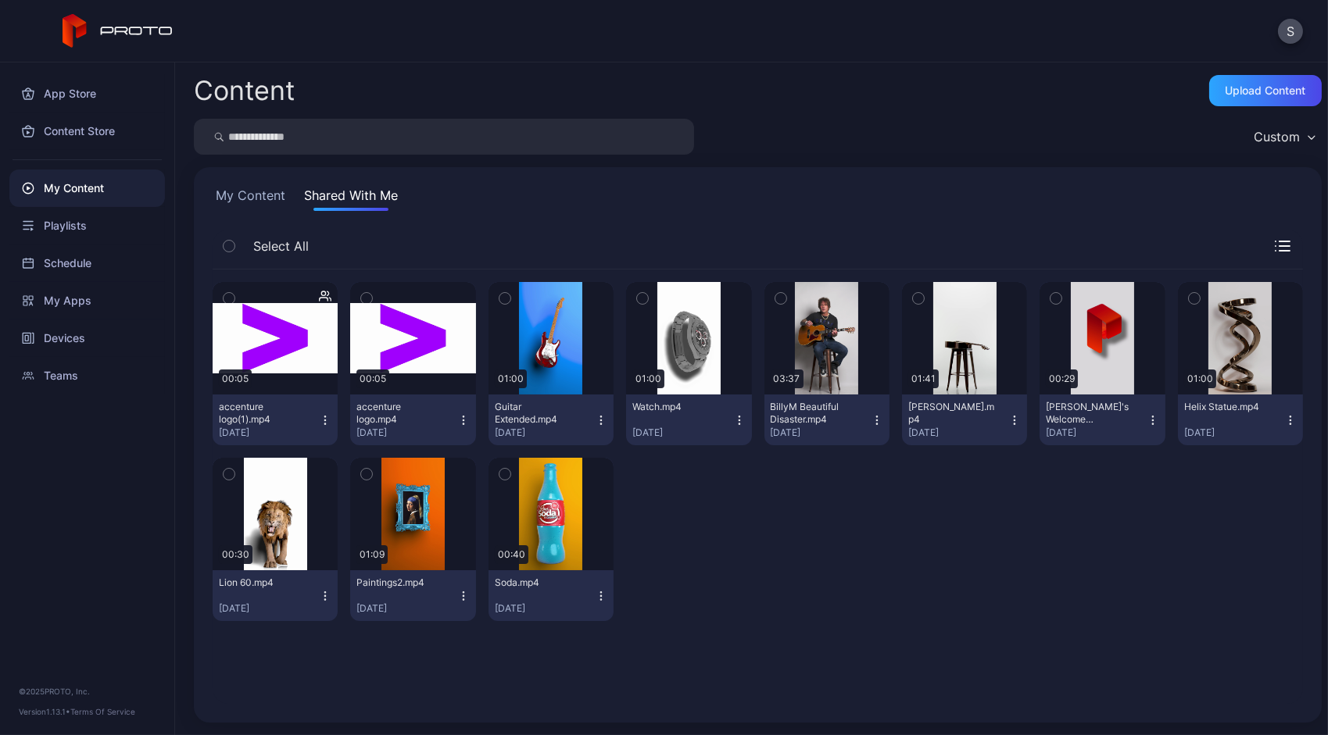
click at [871, 417] on icon "button" at bounding box center [877, 420] width 13 height 13
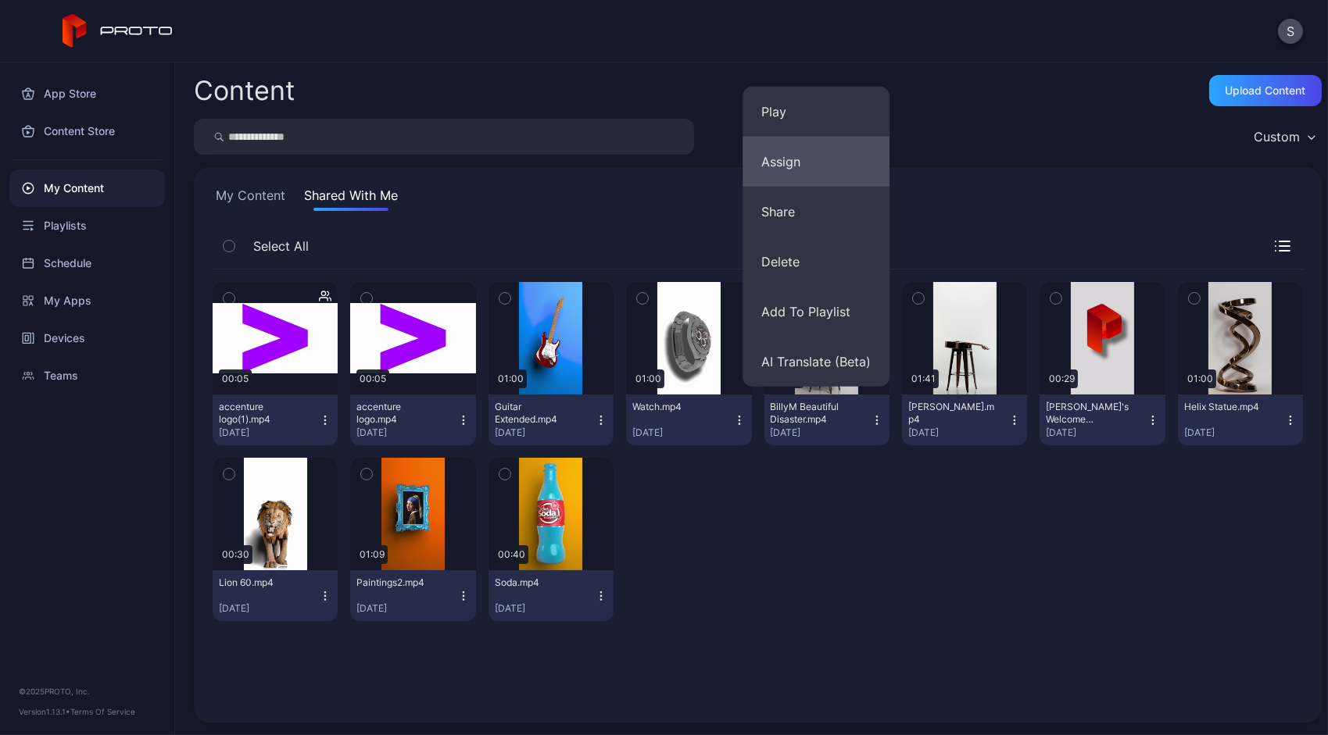
click at [795, 172] on button "Assign" at bounding box center [815, 162] width 147 height 50
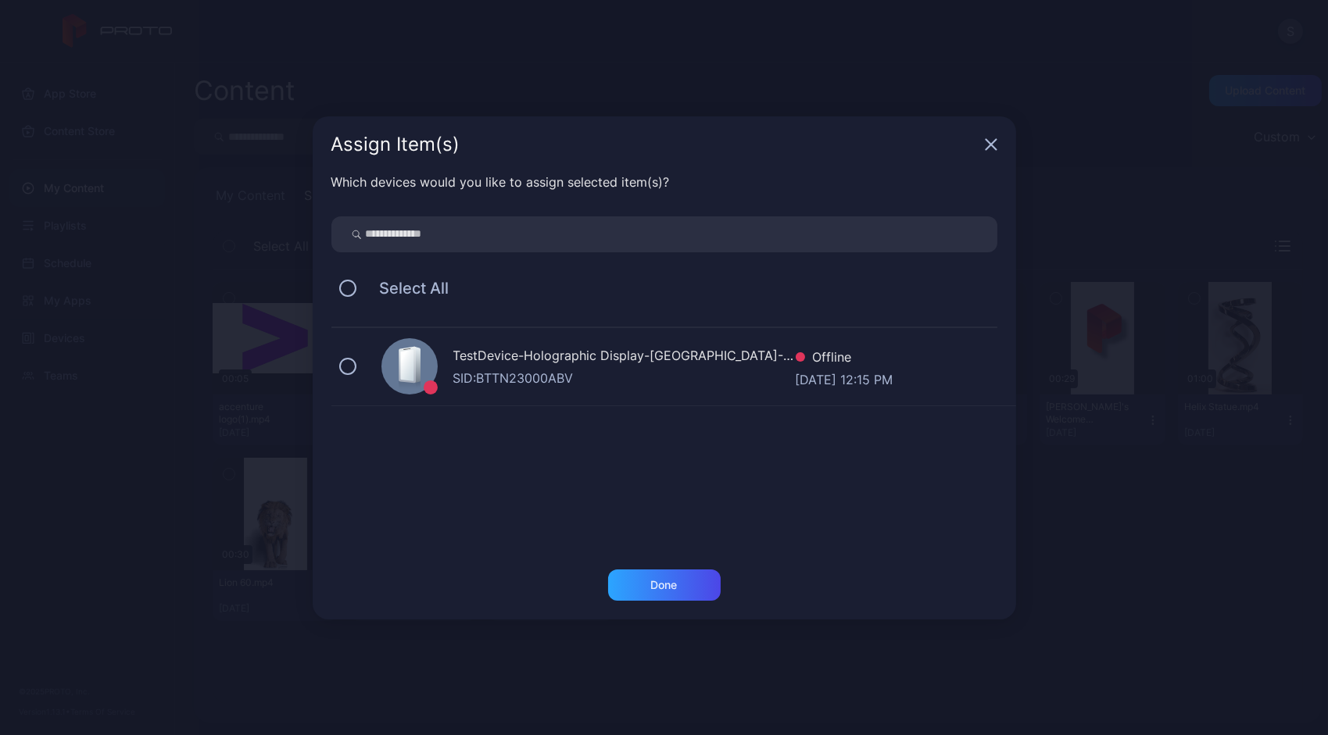
click at [995, 142] on icon "button" at bounding box center [991, 144] width 13 height 13
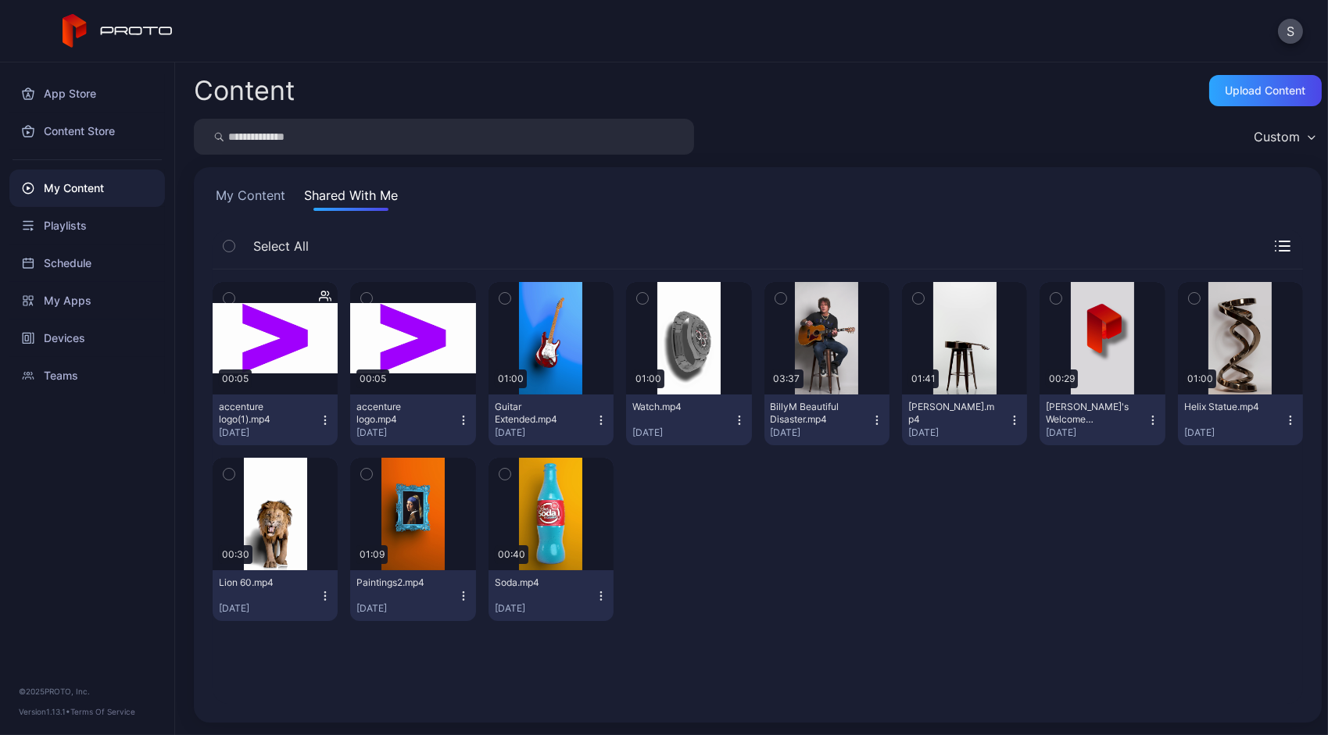
click at [876, 424] on icon "button" at bounding box center [876, 424] width 1 height 1
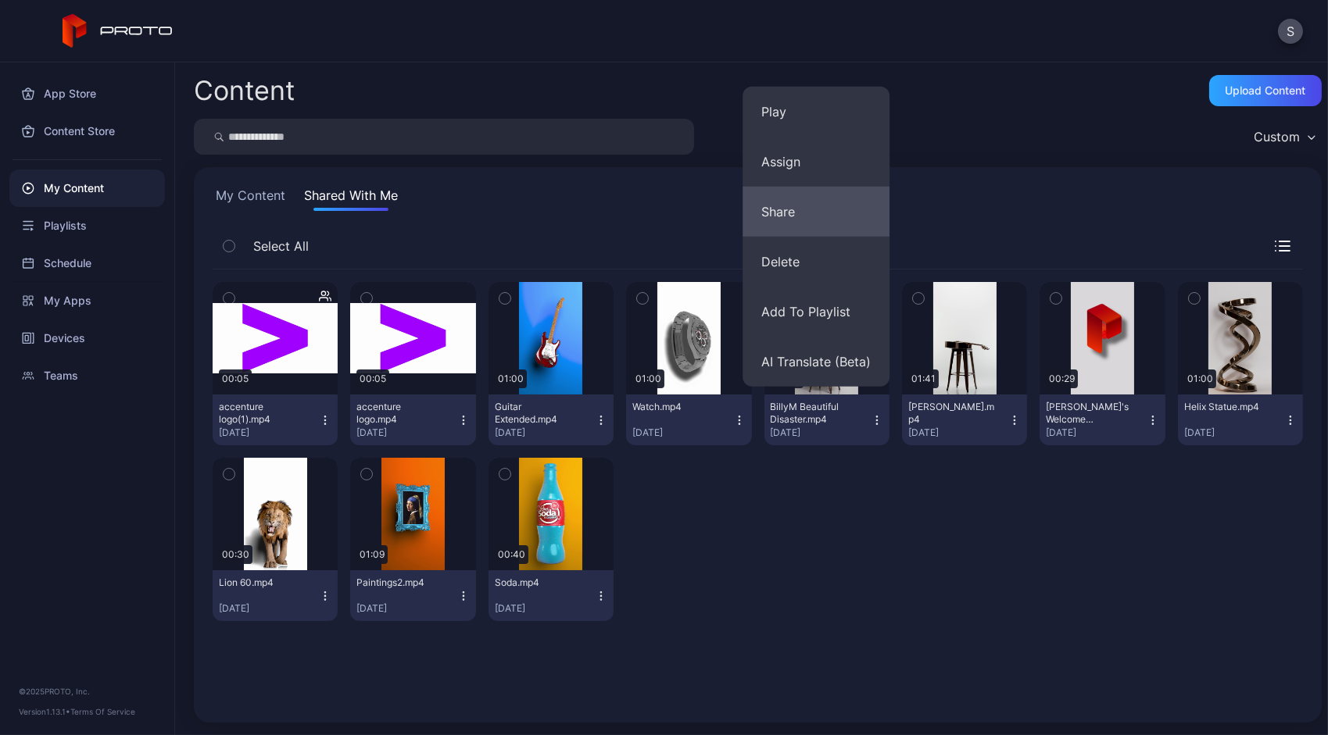
click at [805, 227] on button "Share" at bounding box center [815, 212] width 147 height 50
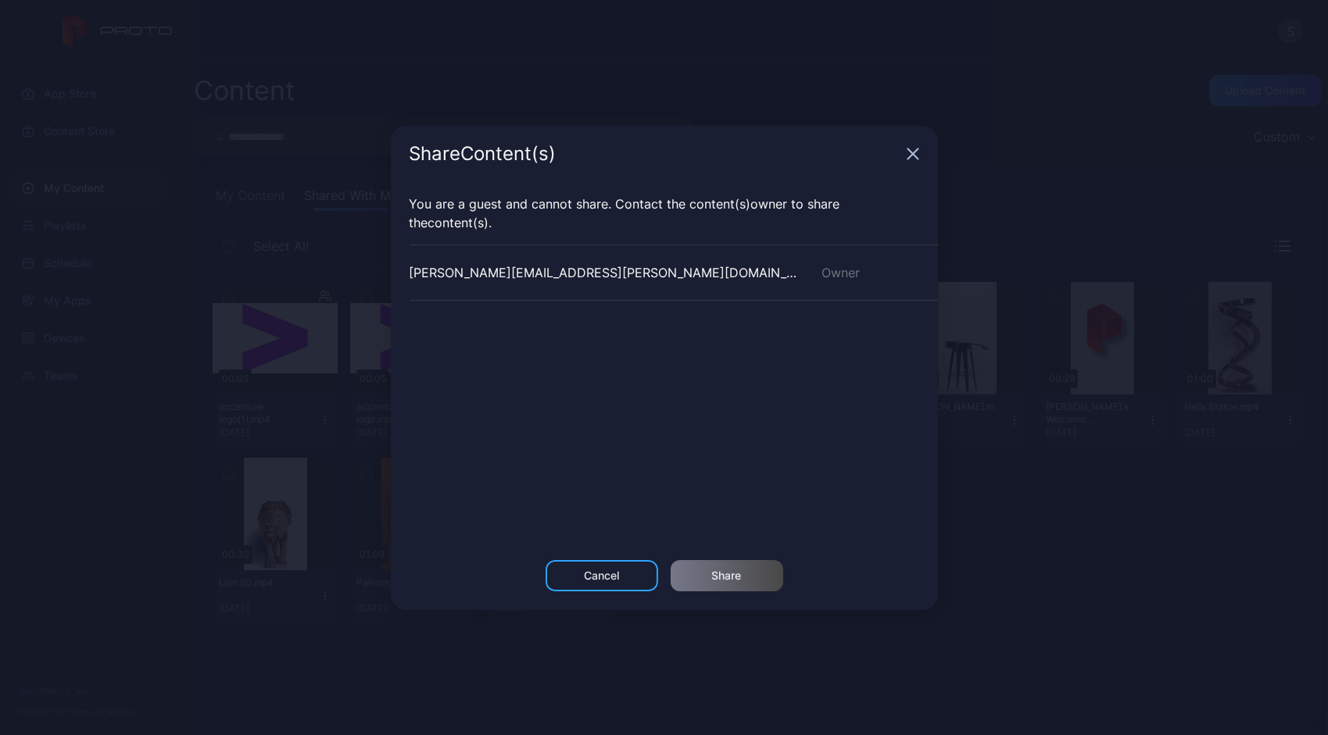
click at [919, 158] on div "Share Content (s)" at bounding box center [664, 154] width 547 height 56
click at [912, 152] on icon "button" at bounding box center [912, 153] width 10 height 10
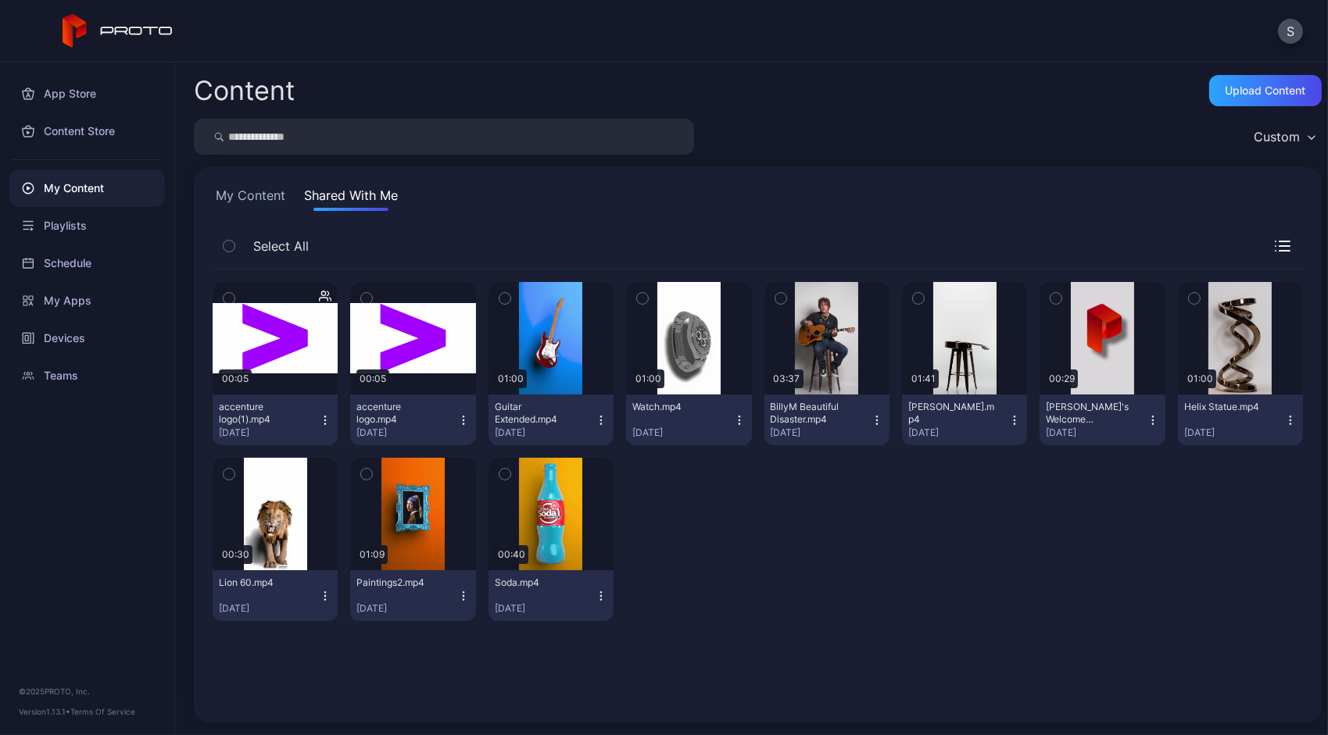
click at [595, 422] on icon "button" at bounding box center [601, 420] width 13 height 13
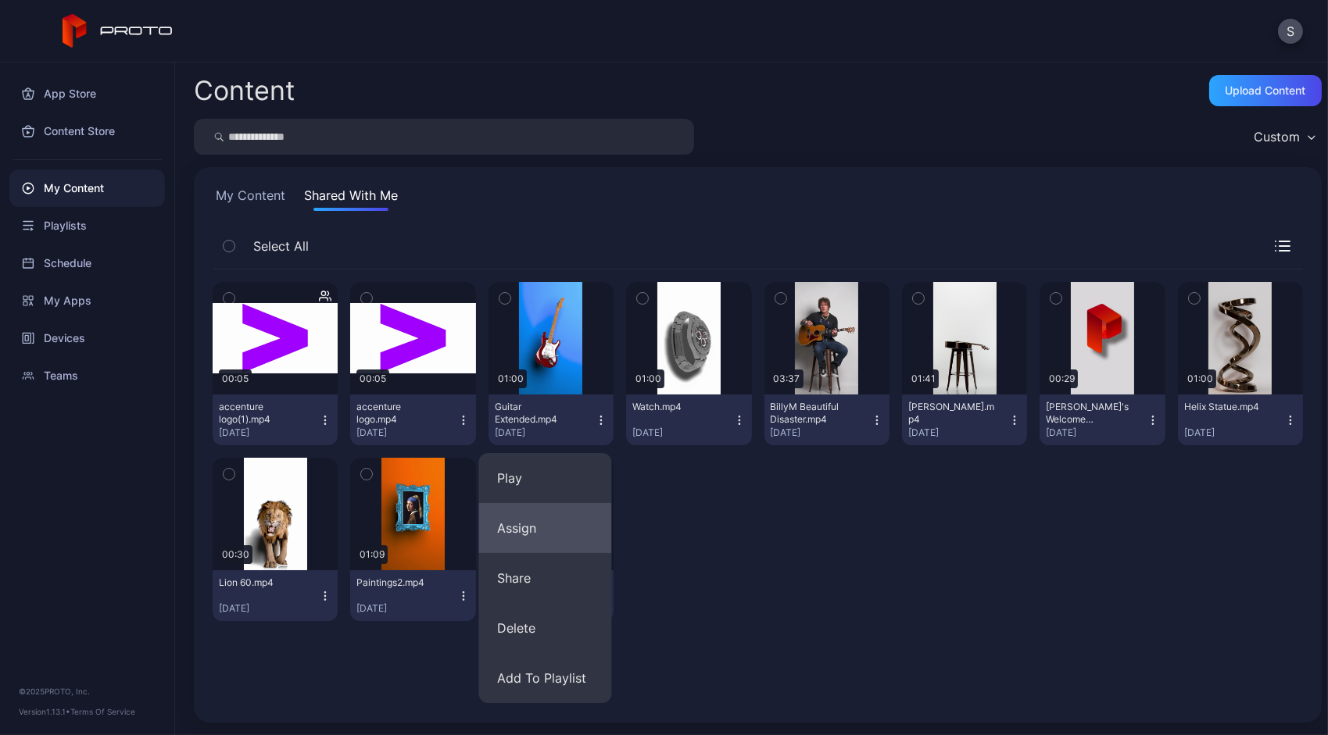
click at [533, 539] on button "Assign" at bounding box center [544, 528] width 133 height 50
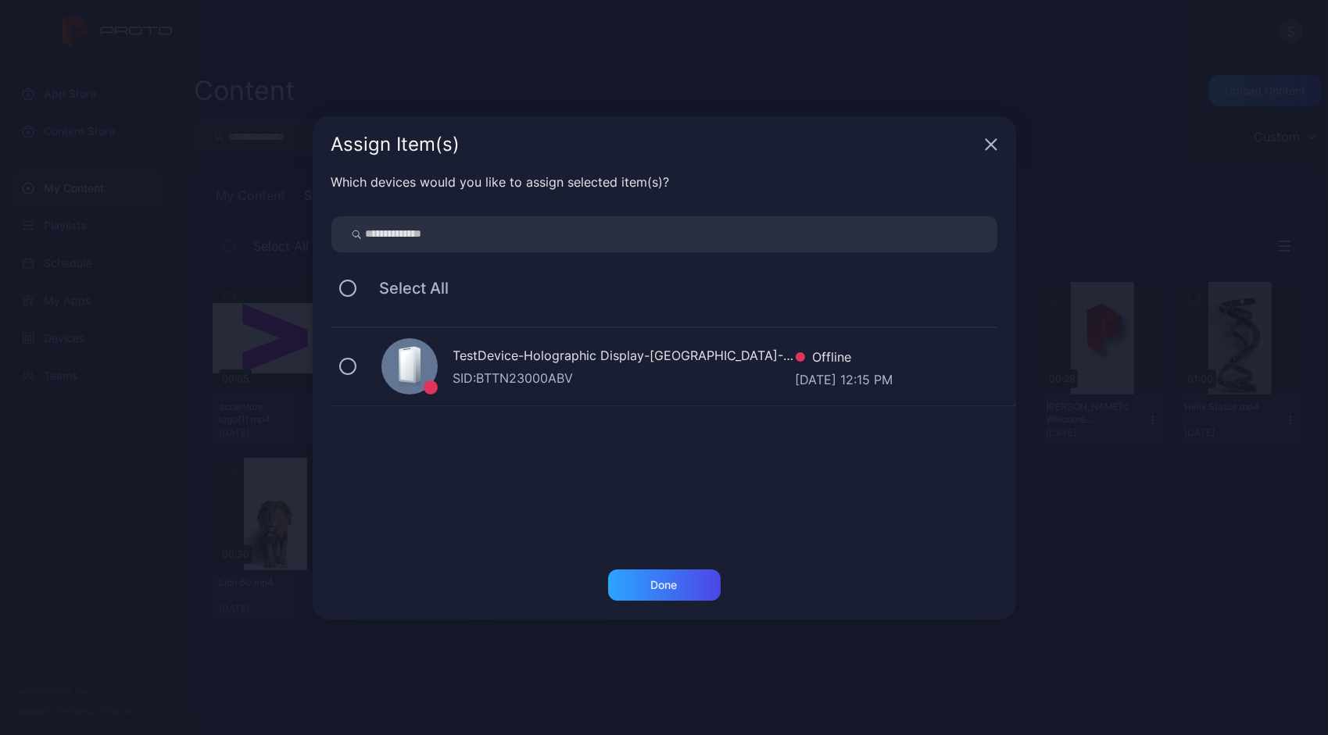
click at [488, 370] on div "SID: BTTN23000ABV" at bounding box center [624, 378] width 342 height 19
click at [985, 141] on icon "button" at bounding box center [991, 144] width 13 height 13
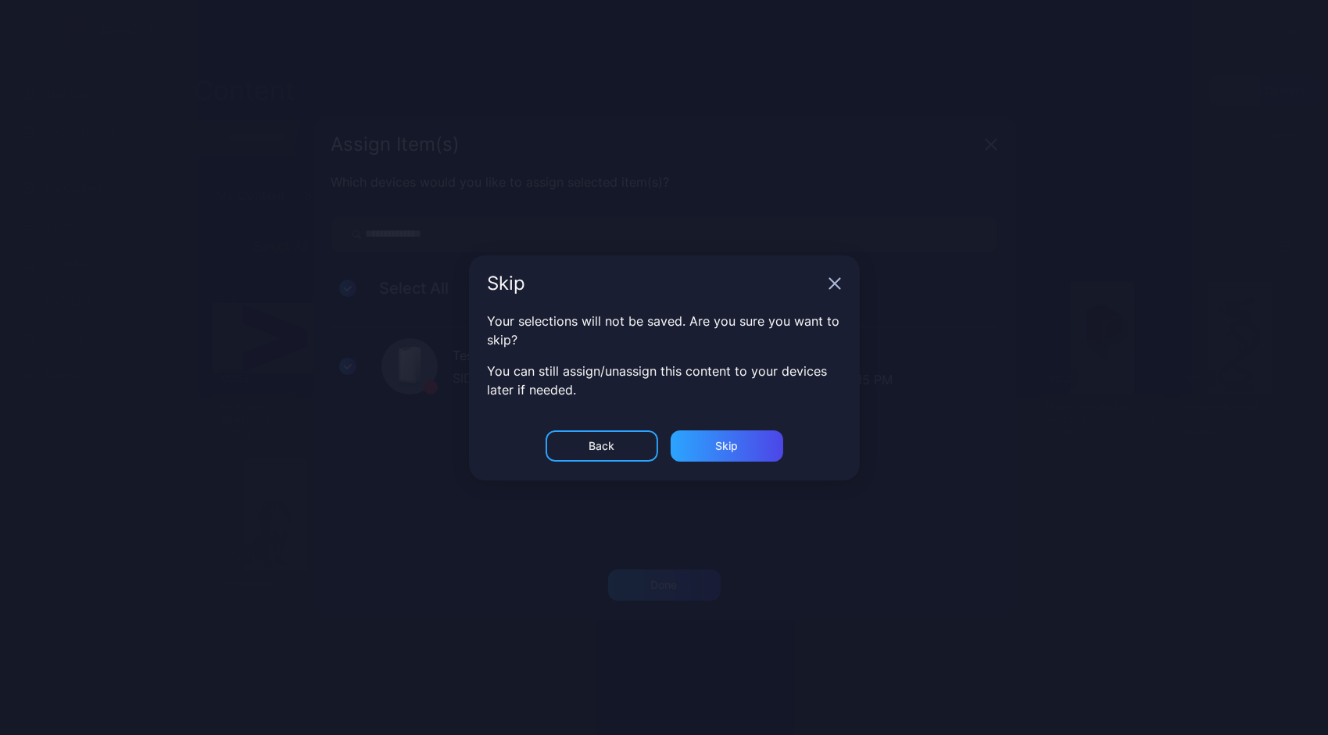
click at [835, 279] on icon "button" at bounding box center [834, 283] width 13 height 13
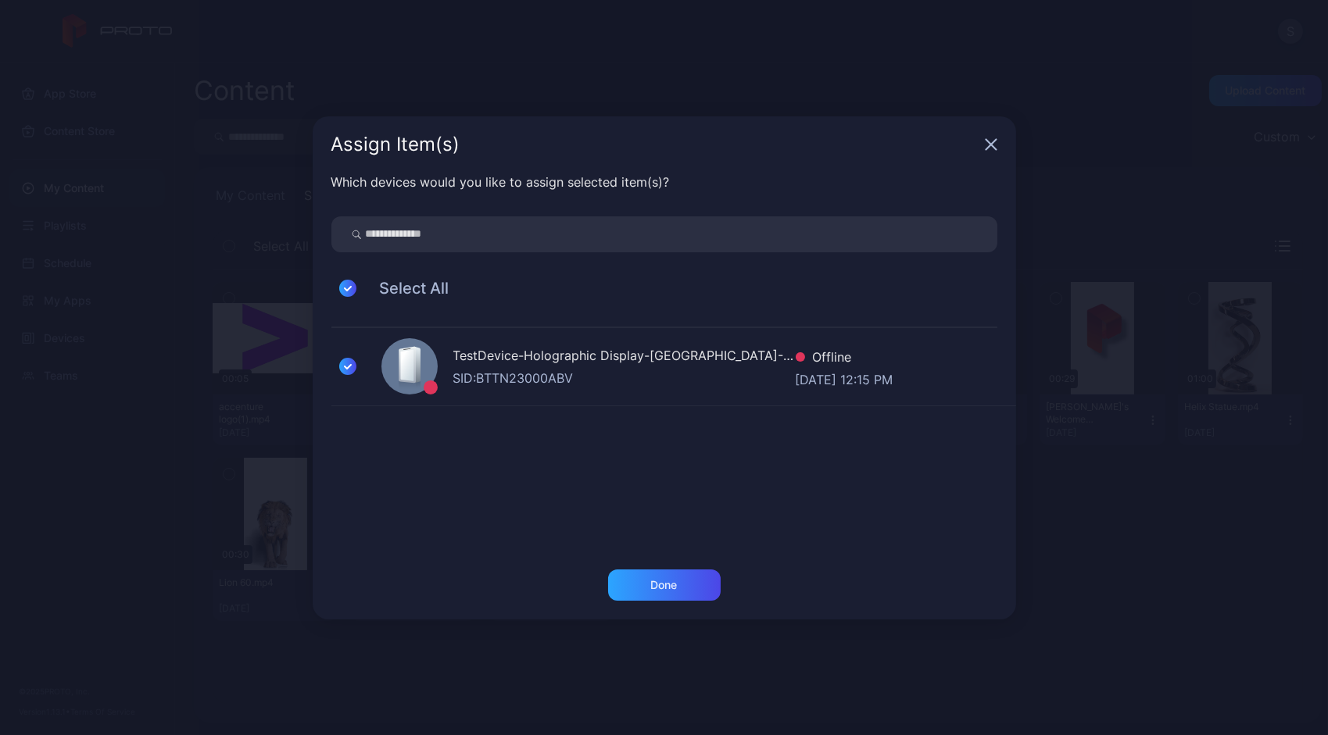
click at [991, 141] on icon "button" at bounding box center [991, 144] width 13 height 13
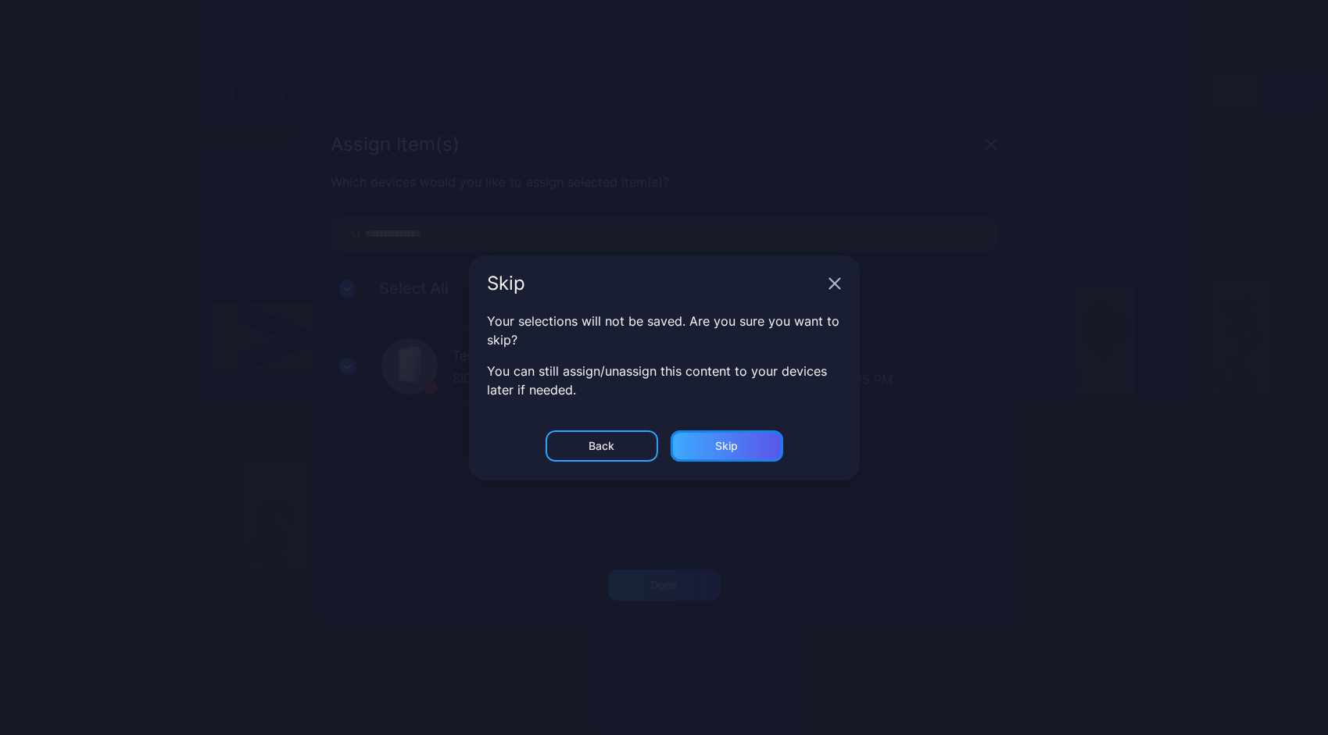
click at [681, 442] on div "Skip" at bounding box center [727, 446] width 113 height 31
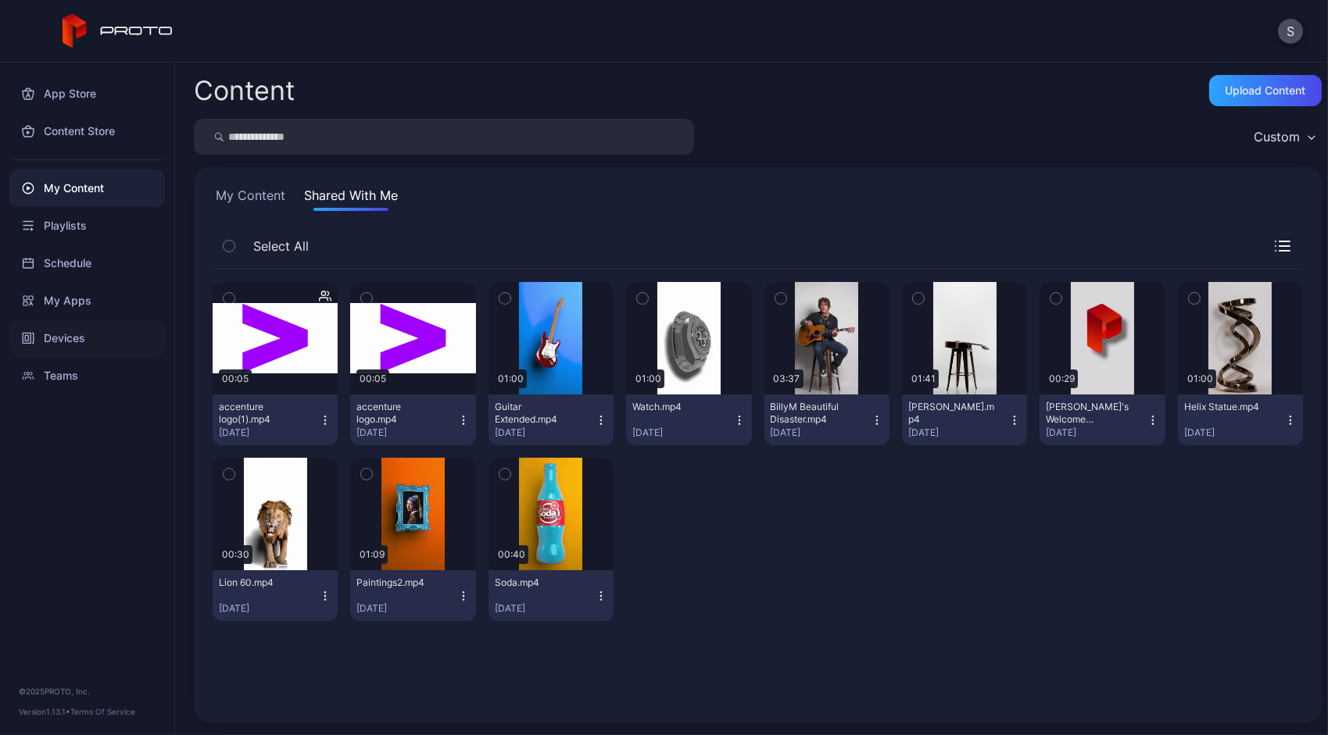
click at [71, 333] on div "Devices" at bounding box center [87, 339] width 156 height 38
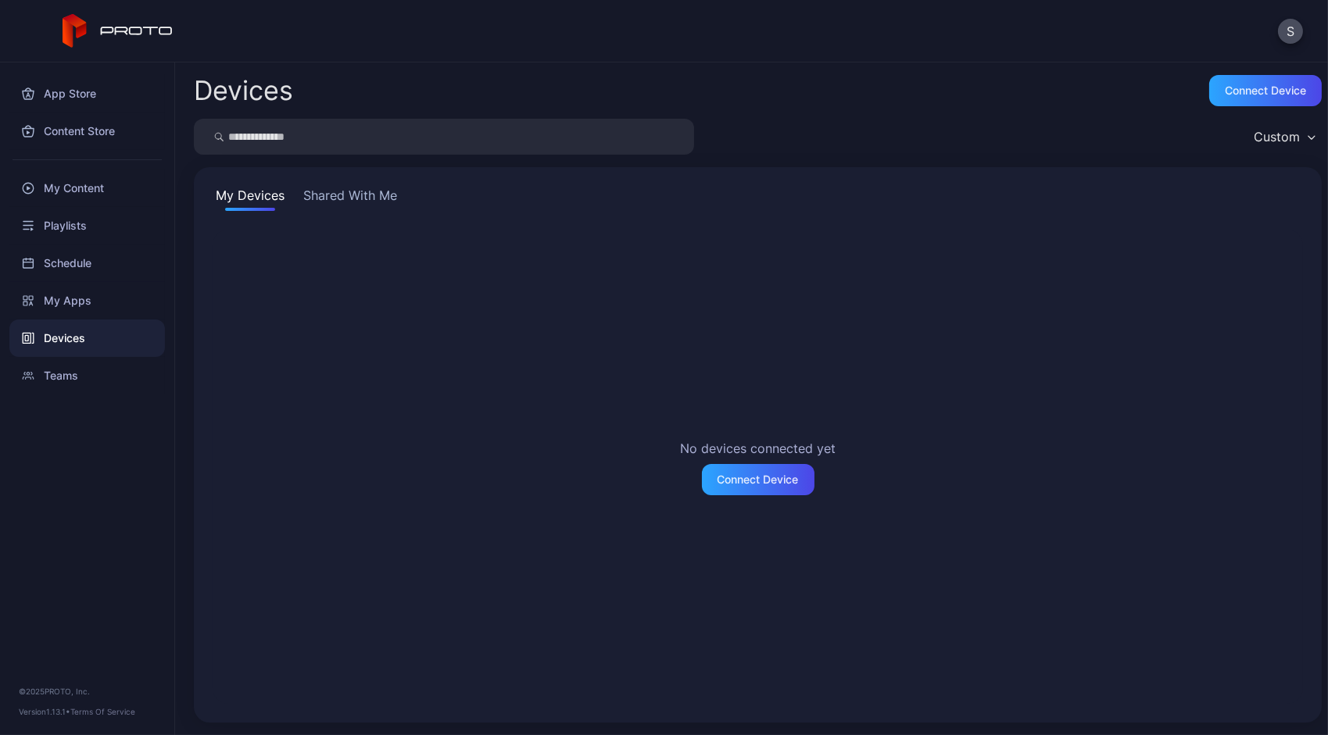
click at [341, 198] on button "Shared With Me" at bounding box center [350, 198] width 100 height 25
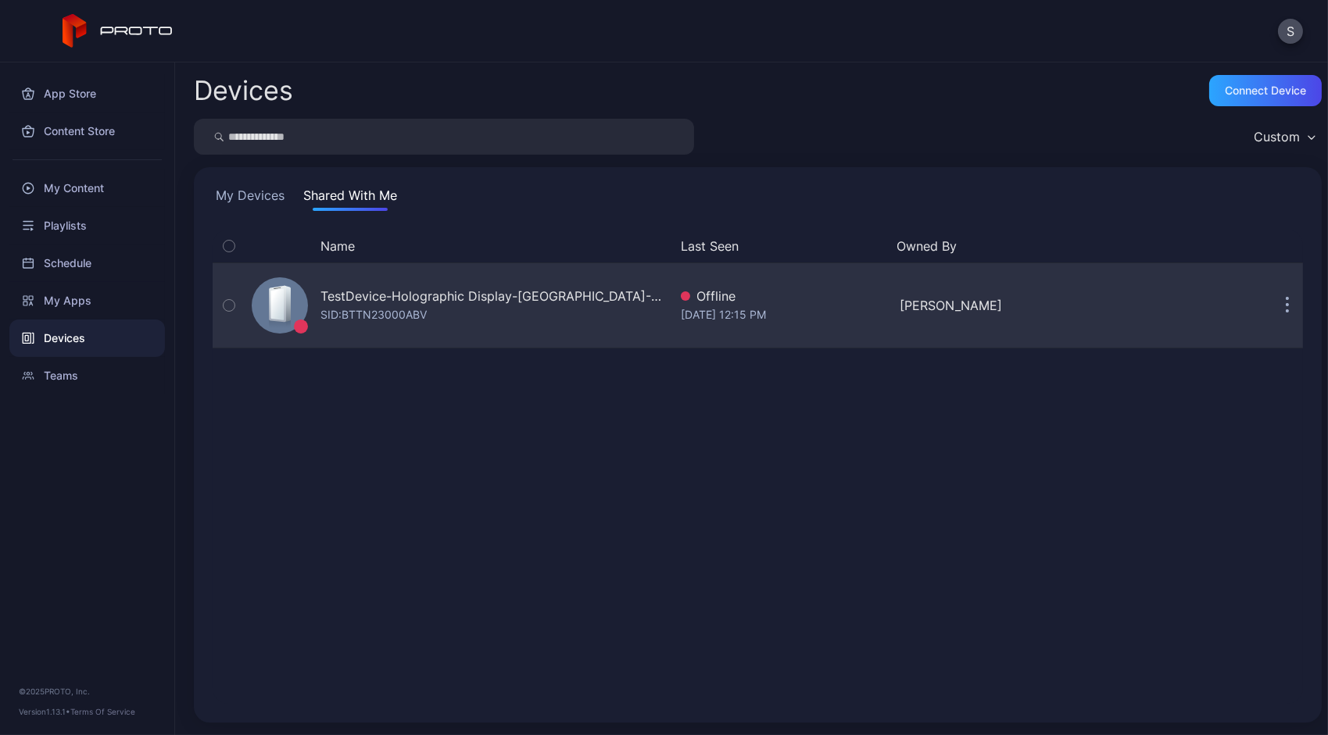
click at [388, 286] on div "TestDevice-Holographic Display-Chicago-500West-Showcase SID: BTTN23000ABV" at bounding box center [456, 305] width 423 height 78
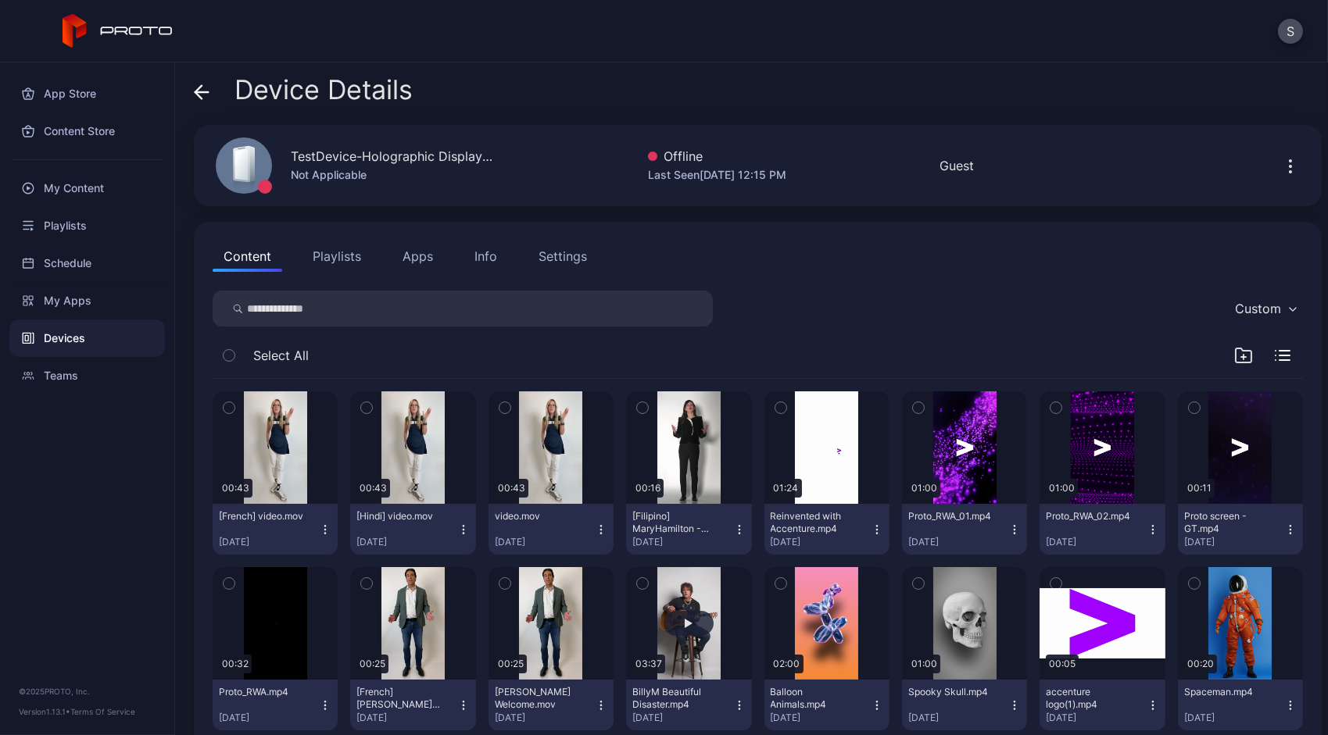
scroll to position [164, 0]
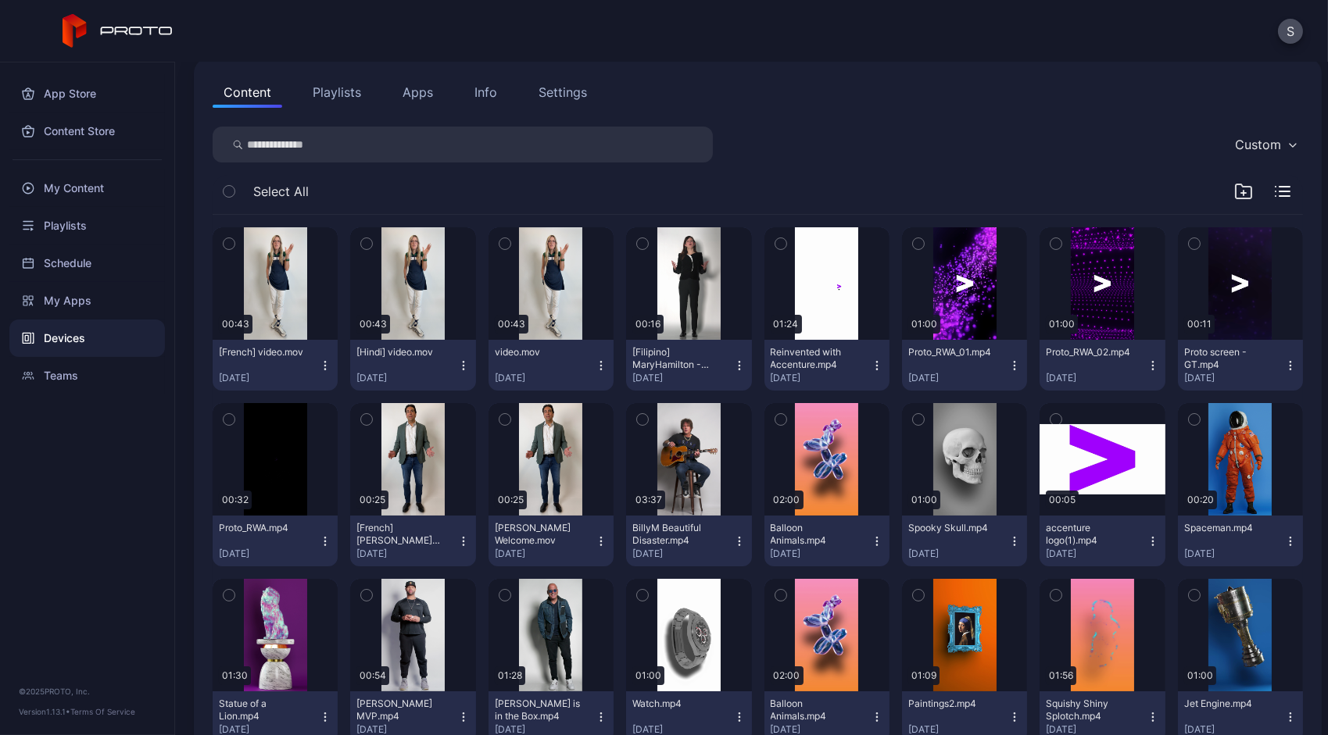
click at [725, 532] on button "BillyM Beautiful Disaster.mp4 Feb 19, 2025" at bounding box center [688, 541] width 125 height 51
click at [109, 518] on div "App Store Content Store My Content Playlists Schedule My Apps Devices Teams © 2…" at bounding box center [87, 399] width 175 height 673
click at [74, 327] on div "Devices" at bounding box center [87, 339] width 156 height 38
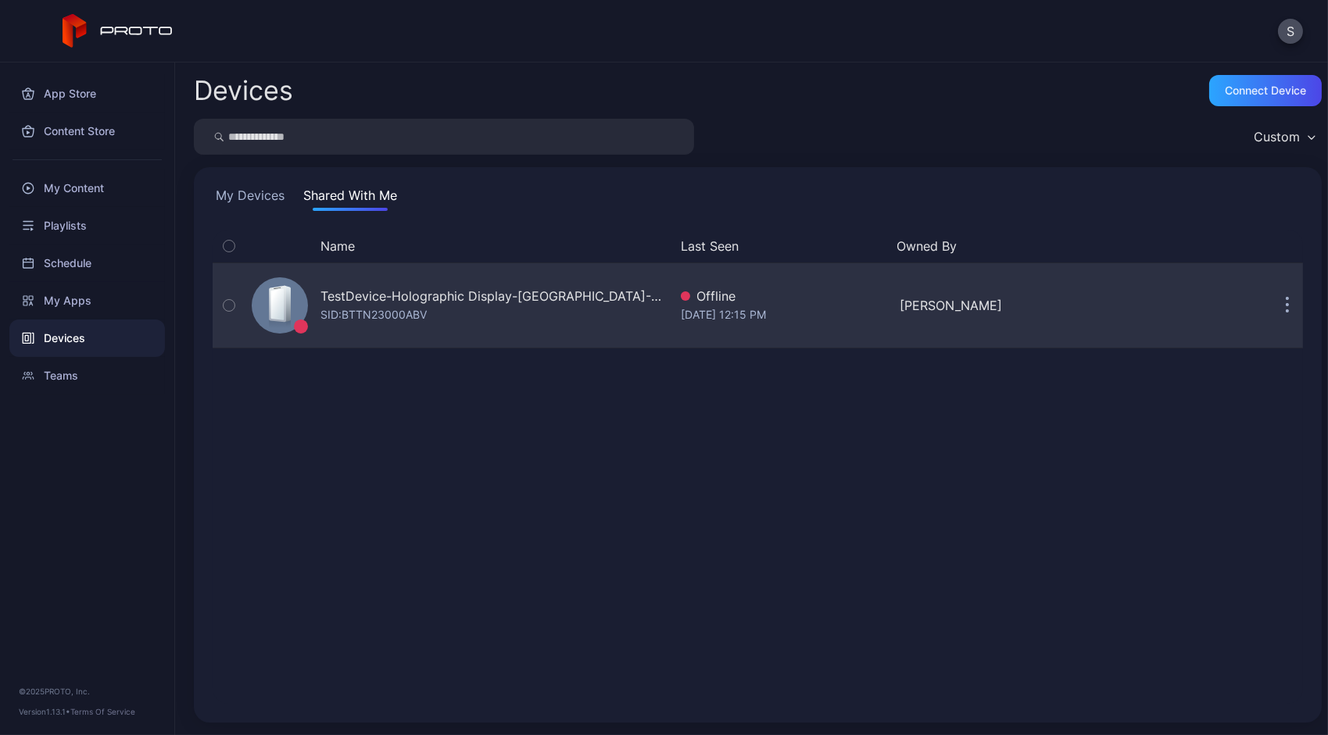
click at [1272, 305] on button "button" at bounding box center [1286, 305] width 31 height 31
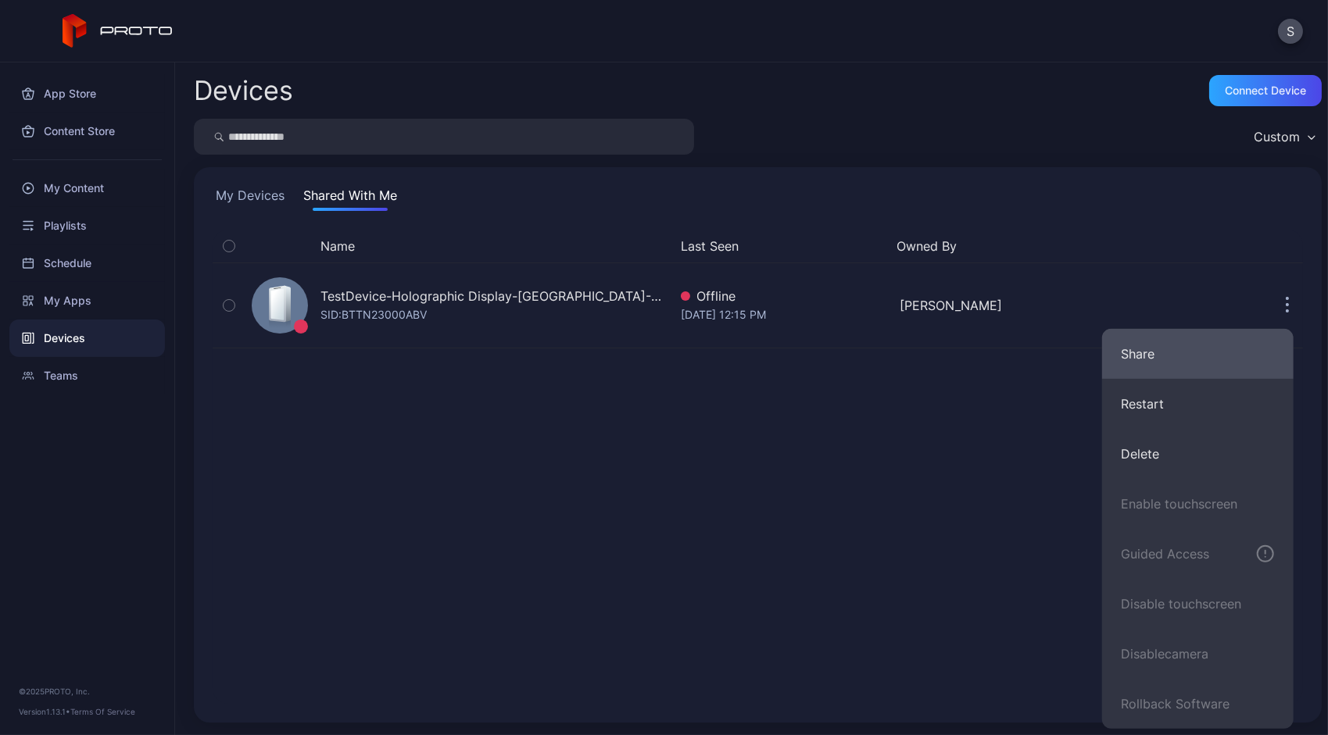
click at [1196, 354] on button "Share" at bounding box center [1197, 354] width 191 height 50
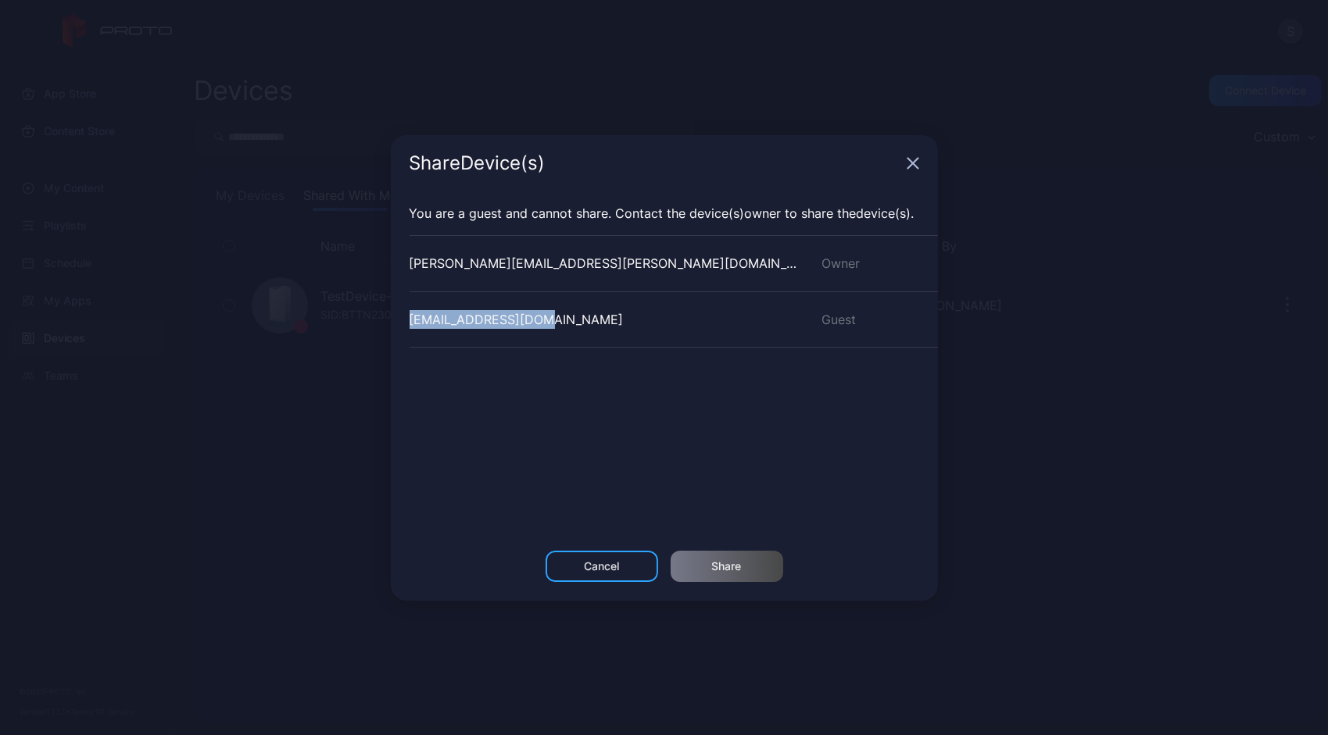
drag, startPoint x: 407, startPoint y: 316, endPoint x: 541, endPoint y: 320, distance: 133.7
click at [541, 320] on div "You are a guest and cannot share. Contact the Device (s) owner to share the Dev…" at bounding box center [664, 370] width 547 height 359
click at [913, 170] on div "Share Device (s)" at bounding box center [664, 163] width 547 height 56
click at [914, 163] on icon "button" at bounding box center [913, 163] width 13 height 13
